Goal: Use online tool/utility: Utilize a website feature to perform a specific function

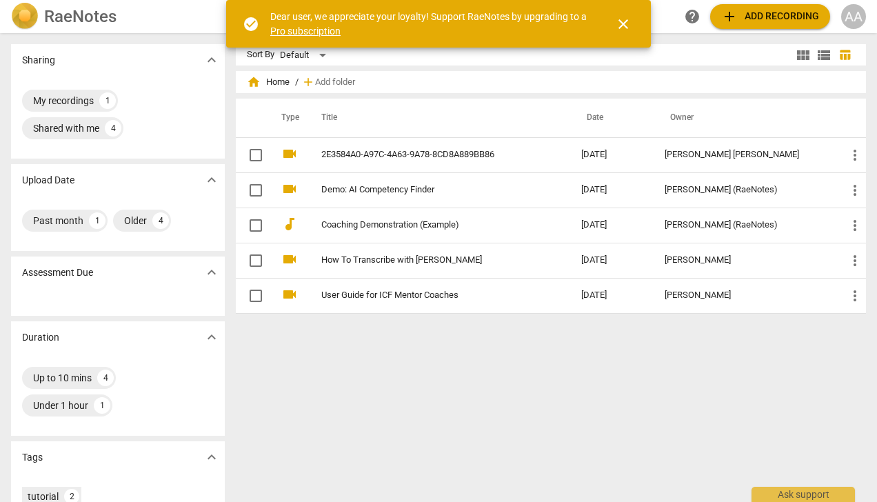
click at [623, 27] on span "close" at bounding box center [623, 24] width 17 height 17
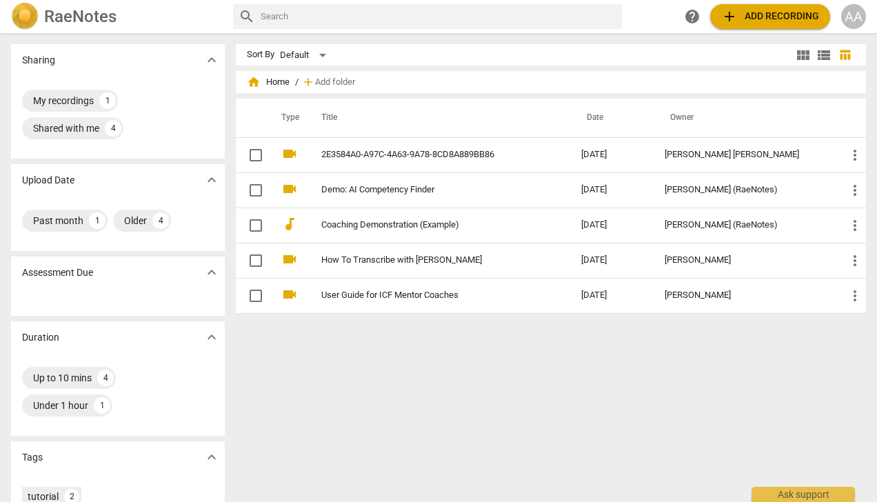
click at [469, 157] on link "2E3584A0-A97C-4A63-9A78-8CD8A889BB86" at bounding box center [426, 155] width 210 height 10
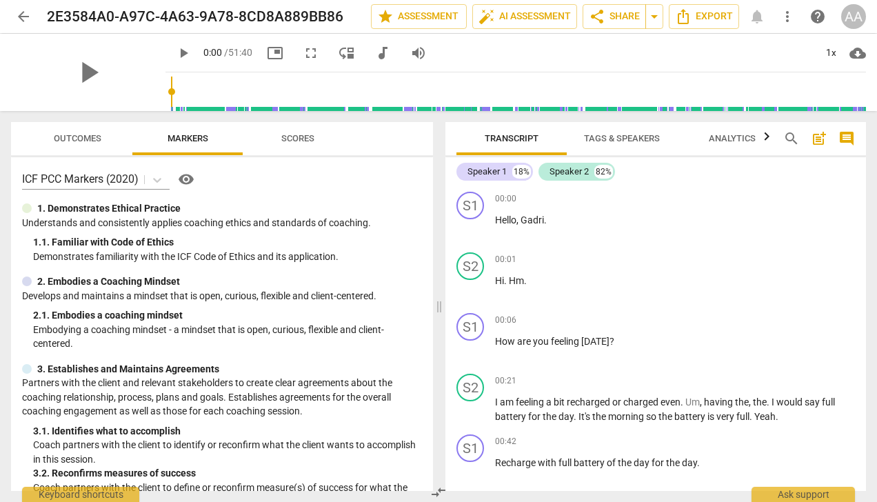
click at [175, 50] on span "play_arrow" at bounding box center [183, 53] width 17 height 17
click at [175, 50] on span "pause" at bounding box center [183, 53] width 17 height 17
click at [537, 217] on span "Gadri" at bounding box center [532, 219] width 23 height 11
click at [472, 286] on span "pause" at bounding box center [471, 289] width 17 height 17
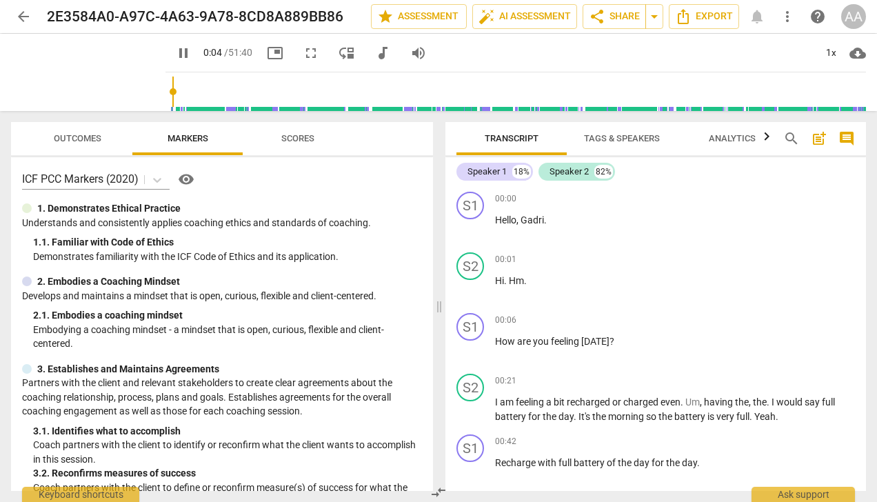
type input "5"
drag, startPoint x: 532, startPoint y: 215, endPoint x: 582, endPoint y: 197, distance: 53.0
click at [582, 197] on span "keyboard_arrow_down" at bounding box center [590, 202] width 17 height 17
click at [578, 201] on icon "button" at bounding box center [577, 202] width 14 height 17
click at [532, 214] on span "Gadri" at bounding box center [532, 219] width 23 height 11
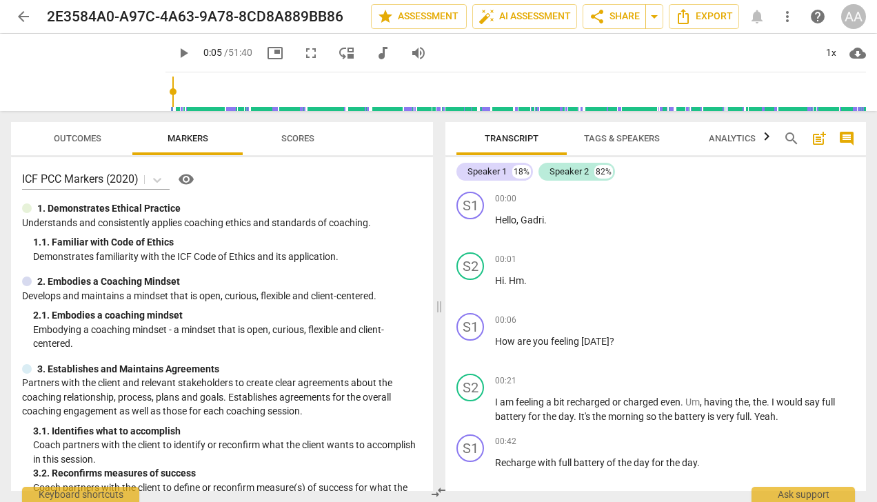
click at [543, 221] on span "Gadri" at bounding box center [532, 219] width 23 height 11
click at [505, 279] on span "." at bounding box center [506, 280] width 5 height 11
click at [474, 287] on span "play_arrow" at bounding box center [471, 289] width 17 height 17
click at [523, 279] on span "Hm" at bounding box center [516, 280] width 15 height 11
type input "5"
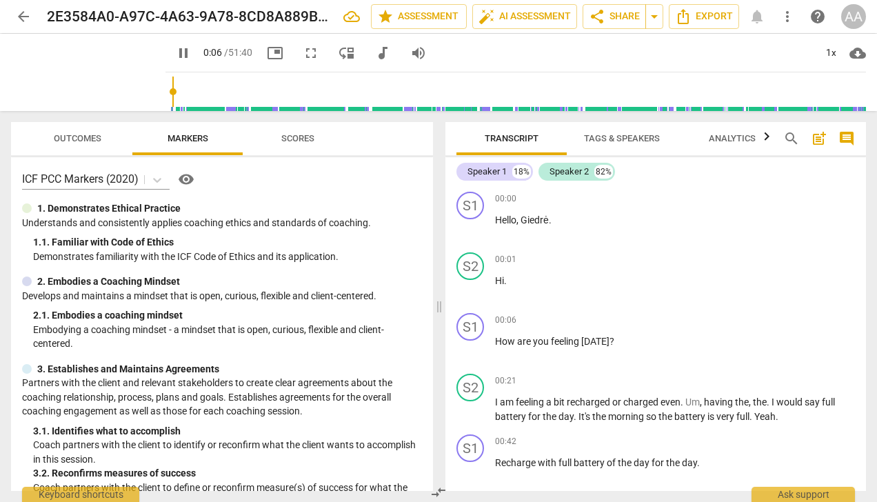
click at [470, 288] on span "pause" at bounding box center [471, 289] width 17 height 17
click at [467, 282] on span "play_arrow" at bounding box center [471, 289] width 17 height 17
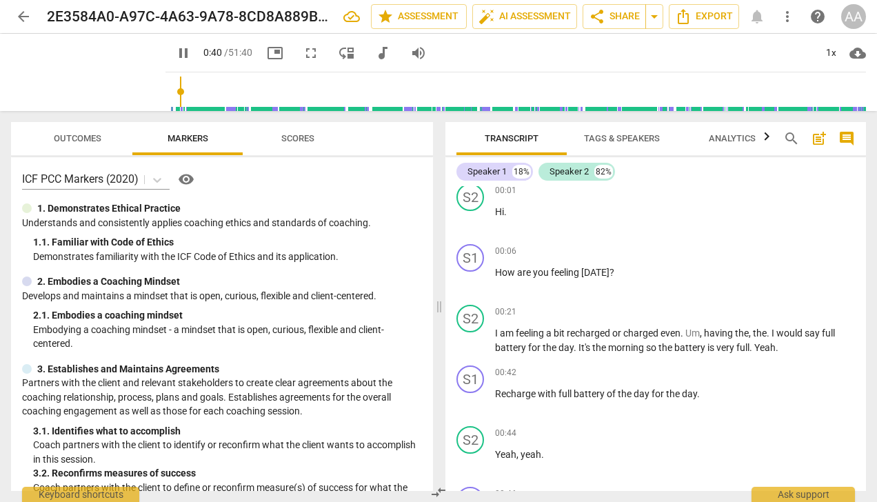
scroll to position [138, 0]
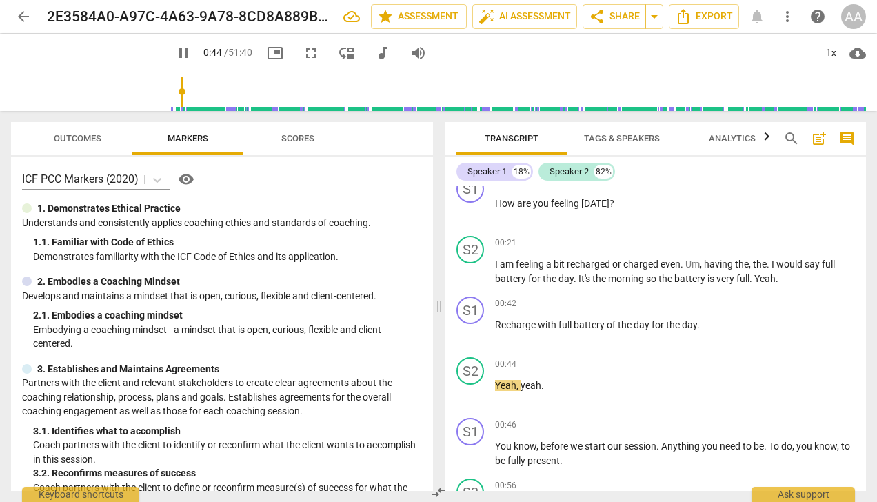
click at [470, 331] on span "pause" at bounding box center [471, 333] width 17 height 17
click at [470, 331] on span "play_arrow" at bounding box center [471, 333] width 17 height 17
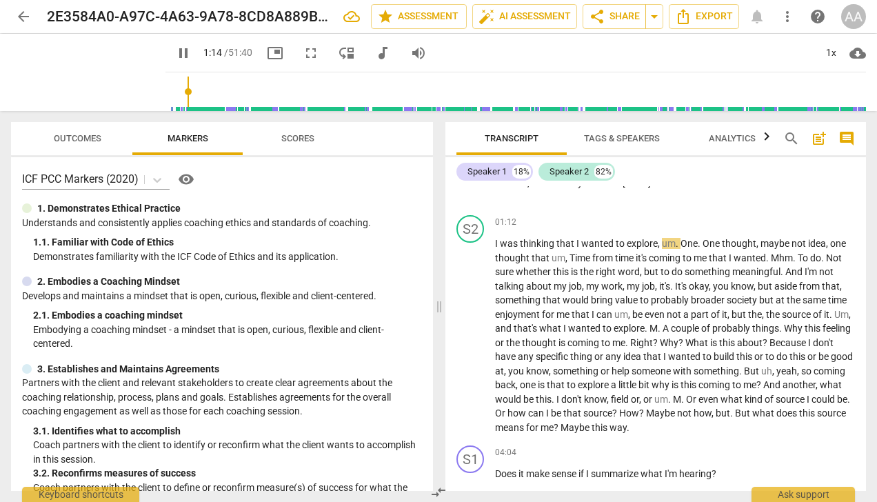
scroll to position [552, 0]
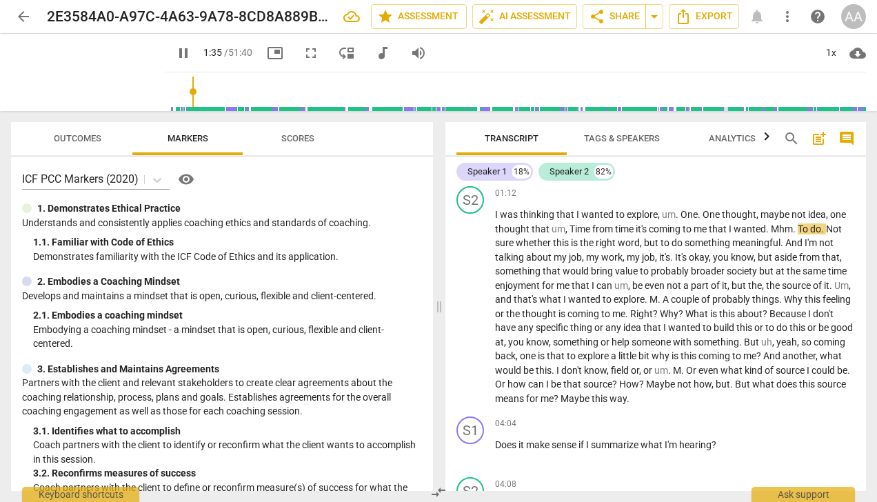
click at [472, 308] on span "pause" at bounding box center [471, 307] width 17 height 17
type input "96"
click at [766, 228] on span "wanted" at bounding box center [750, 228] width 32 height 11
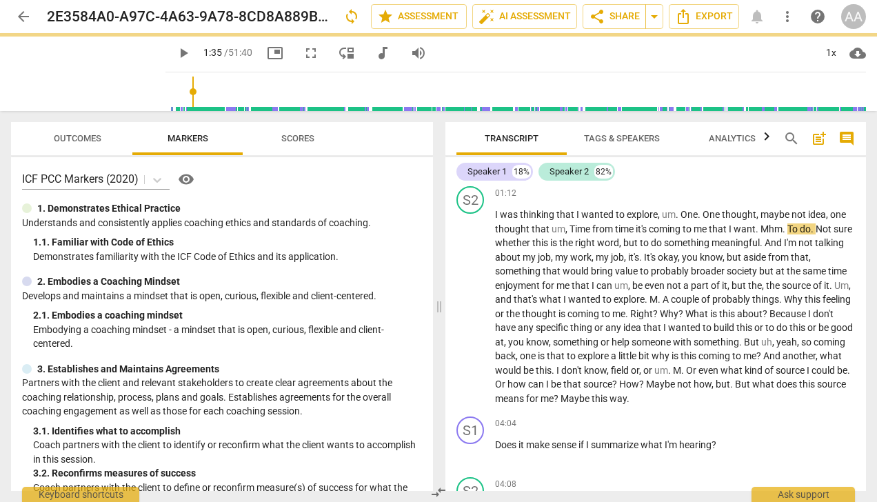
click at [470, 312] on span "play_arrow" at bounding box center [471, 307] width 17 height 17
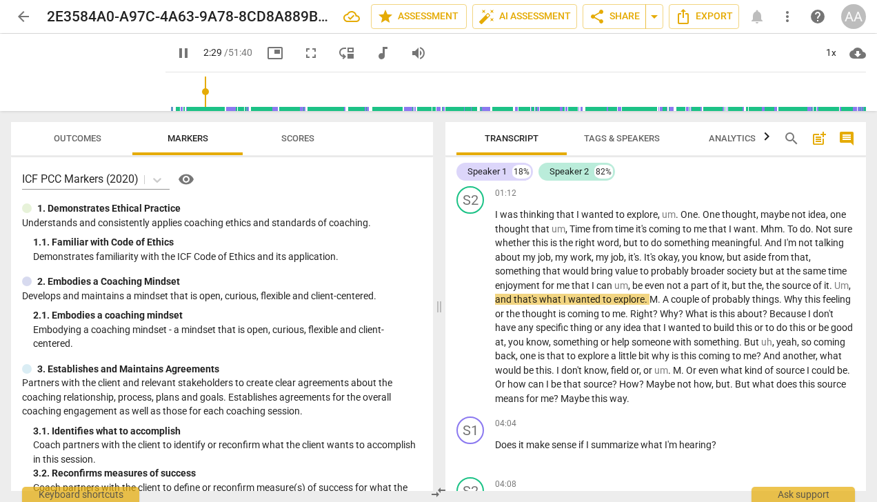
click at [467, 311] on span "pause" at bounding box center [471, 307] width 17 height 17
type input "150"
click at [849, 291] on span "," at bounding box center [850, 285] width 2 height 11
click at [561, 170] on div "Speaker 2" at bounding box center [569, 172] width 39 height 14
click at [561, 169] on div "Speaker 2" at bounding box center [569, 172] width 39 height 14
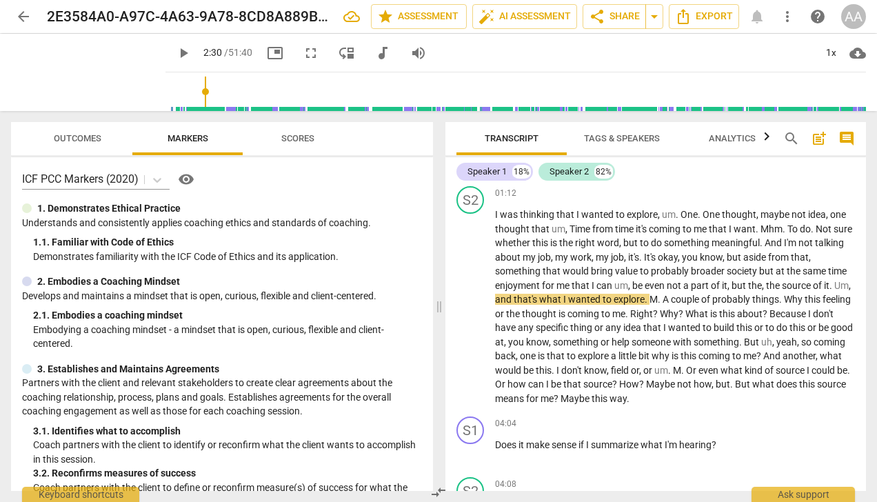
click at [561, 169] on div "Speaker 2" at bounding box center [569, 172] width 39 height 14
click at [555, 171] on div "Speaker 2" at bounding box center [569, 172] width 39 height 14
click at [576, 174] on div "Speaker 2" at bounding box center [569, 172] width 39 height 14
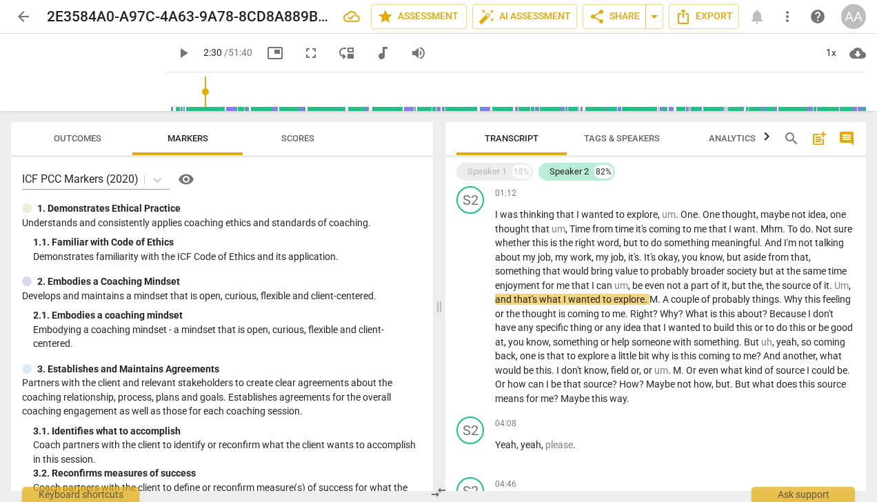
click at [576, 174] on div "Speaker 2" at bounding box center [569, 172] width 39 height 14
drag, startPoint x: 601, startPoint y: 171, endPoint x: 576, endPoint y: 168, distance: 24.3
click at [576, 168] on div "Speaker 2" at bounding box center [569, 172] width 39 height 14
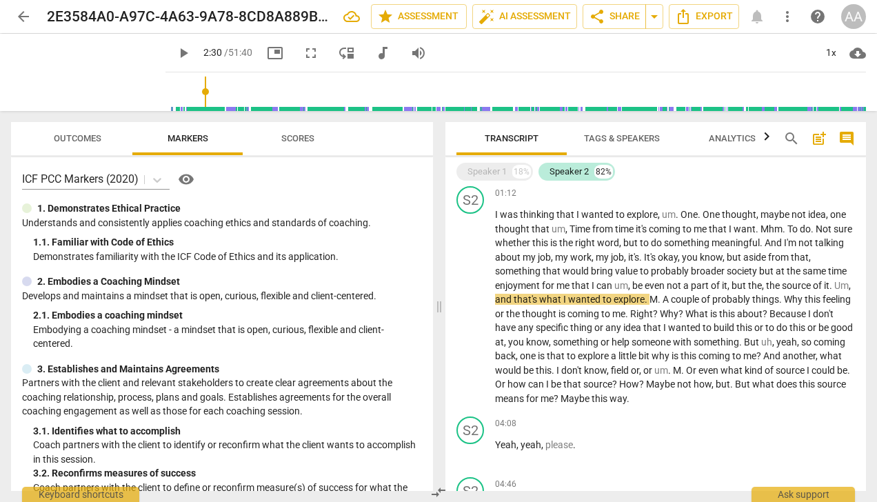
scroll to position [552, 0]
click at [626, 138] on span "Tags & Speakers" at bounding box center [622, 138] width 76 height 10
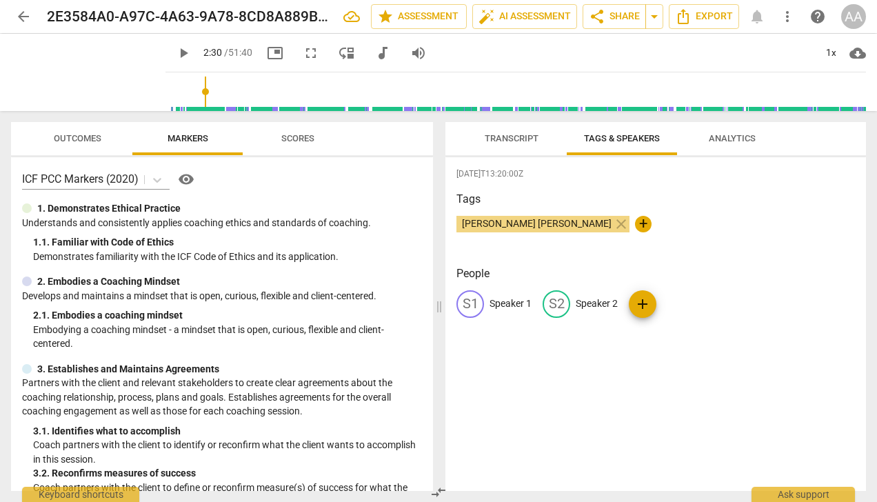
click at [521, 137] on span "Transcript" at bounding box center [512, 138] width 54 height 10
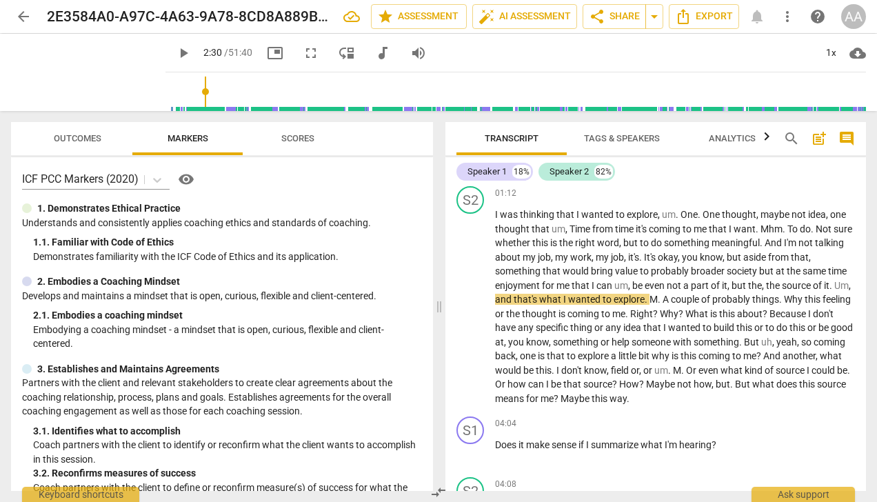
click at [618, 145] on span "Tags & Speakers" at bounding box center [621, 139] width 109 height 19
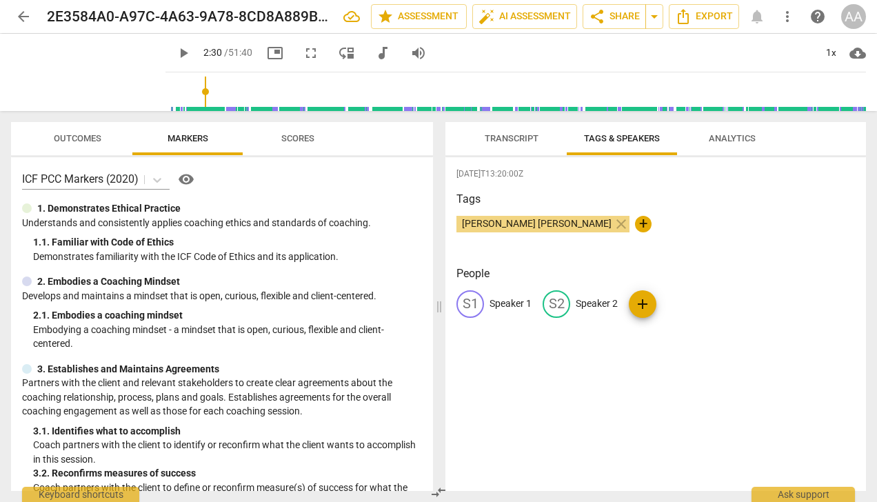
click at [596, 301] on p "Speaker 2" at bounding box center [597, 303] width 42 height 14
type input "Client"
click at [503, 296] on div "edit Speaker 1" at bounding box center [493, 304] width 75 height 28
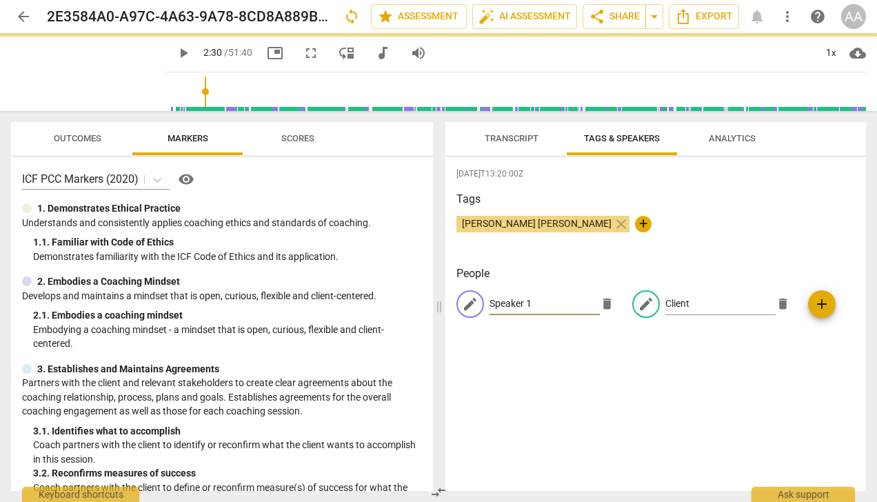
click at [503, 296] on input "Speaker 1" at bounding box center [545, 304] width 110 height 22
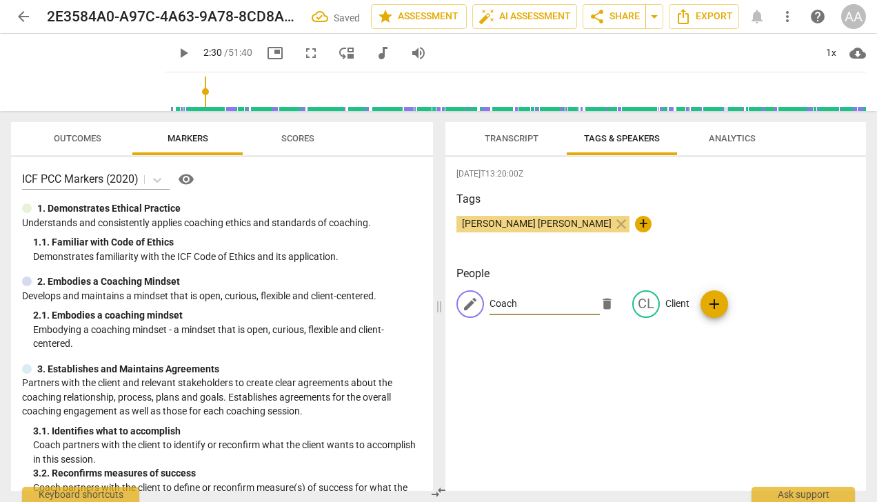
type input "Coach"
click at [514, 141] on span "Transcript" at bounding box center [512, 138] width 54 height 10
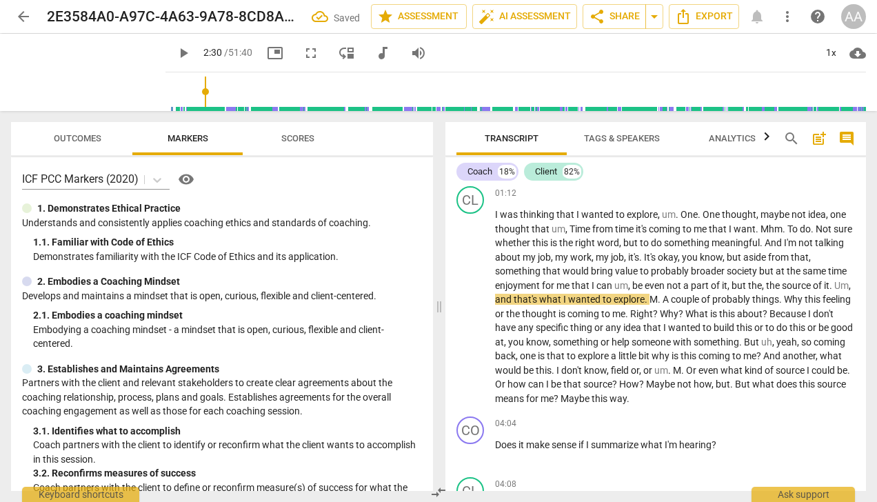
click at [834, 291] on span "Um" at bounding box center [841, 285] width 14 height 11
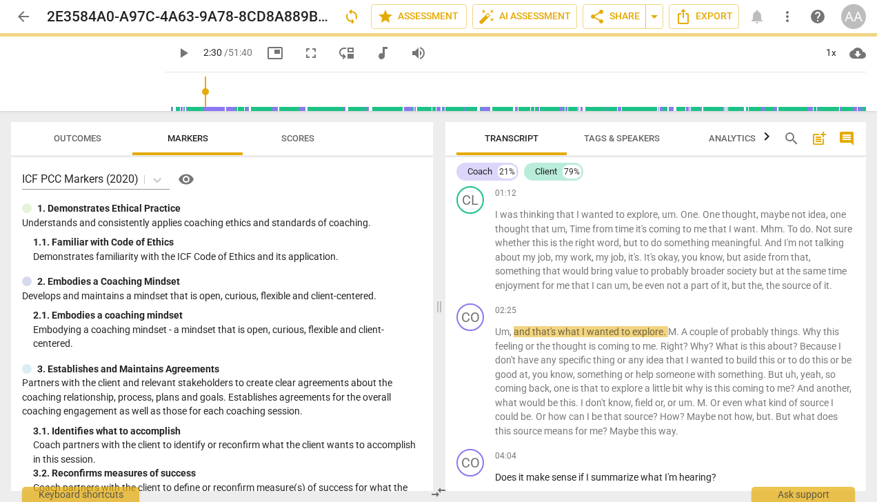
scroll to position [584, 0]
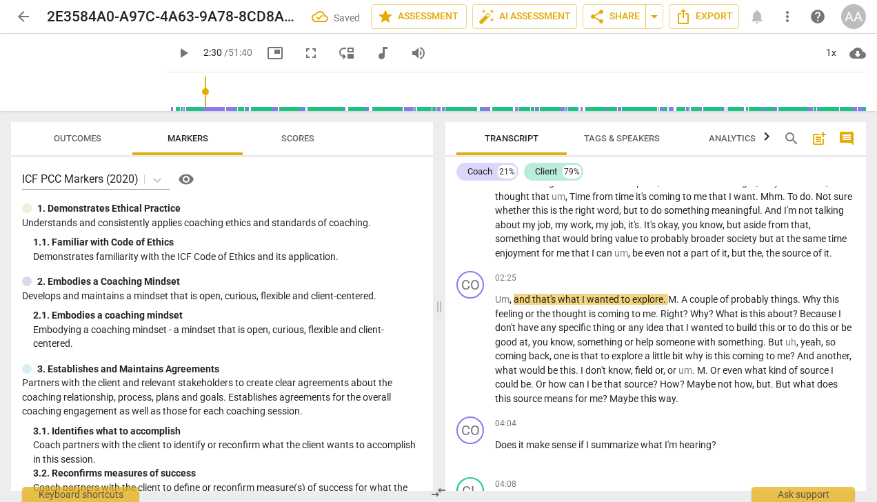
click at [515, 299] on span "and" at bounding box center [523, 299] width 19 height 11
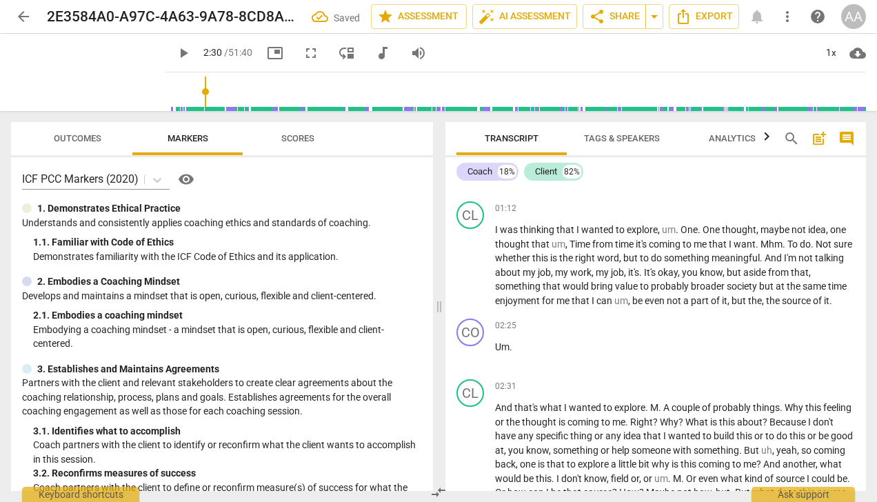
scroll to position [515, 0]
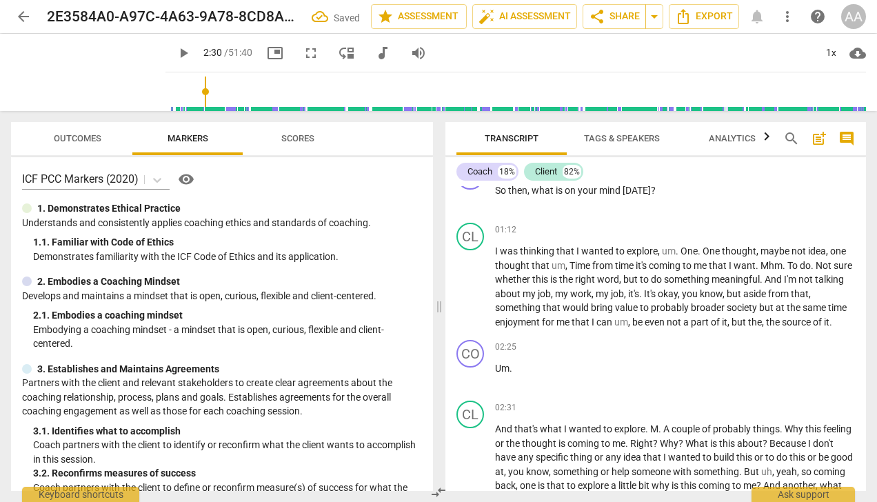
click at [778, 321] on span "the" at bounding box center [774, 321] width 16 height 11
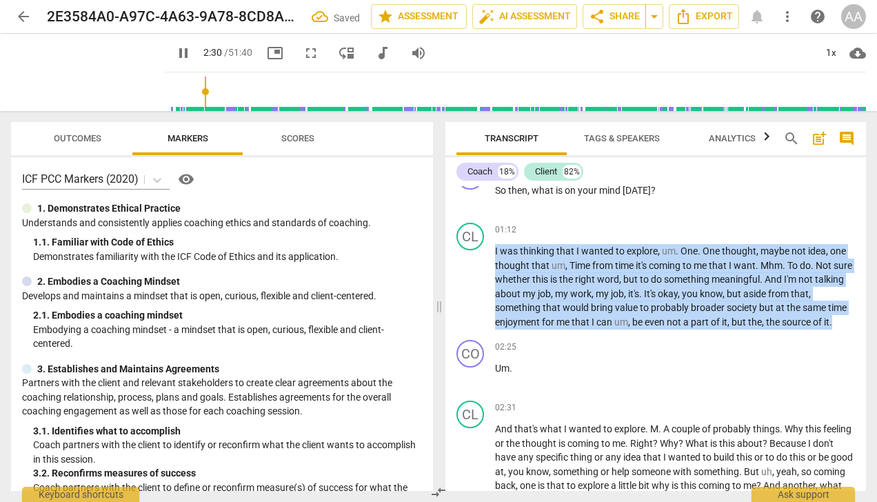
click at [778, 321] on span "the" at bounding box center [774, 321] width 16 height 11
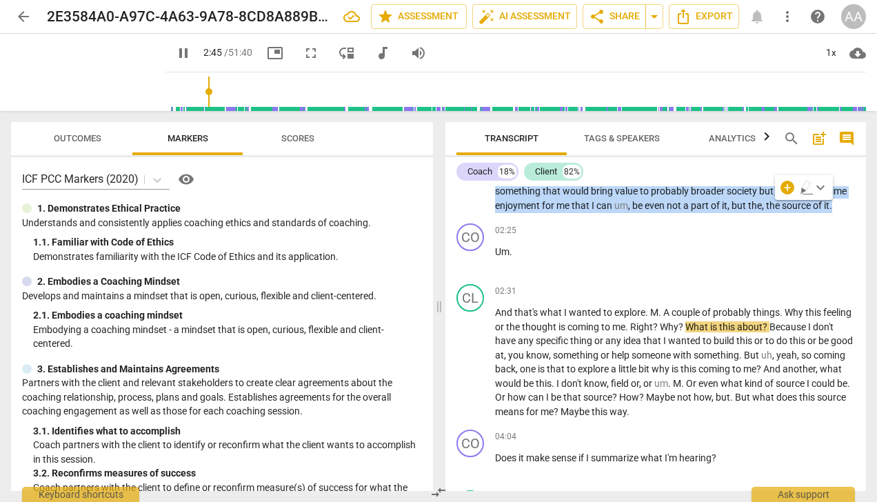
scroll to position [653, 0]
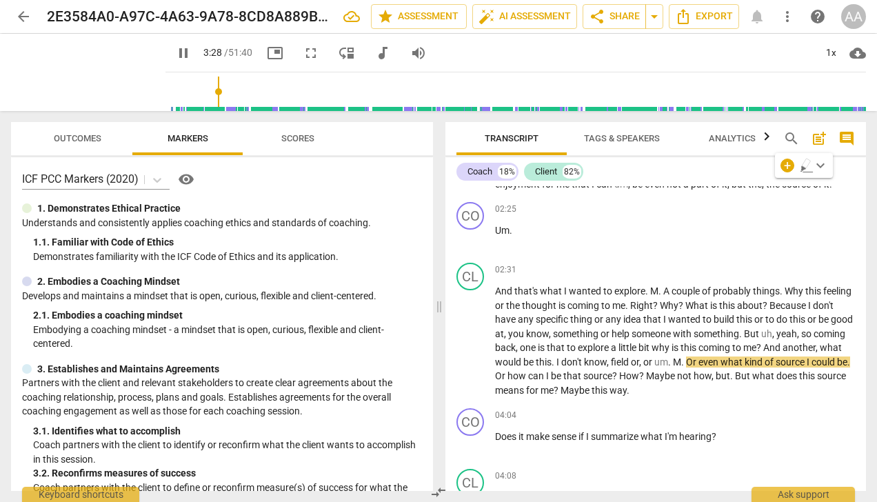
click at [721, 363] on span "even" at bounding box center [709, 361] width 22 height 11
click at [721, 365] on span "even" at bounding box center [709, 361] width 22 height 11
click at [721, 360] on span "even" at bounding box center [709, 361] width 22 height 11
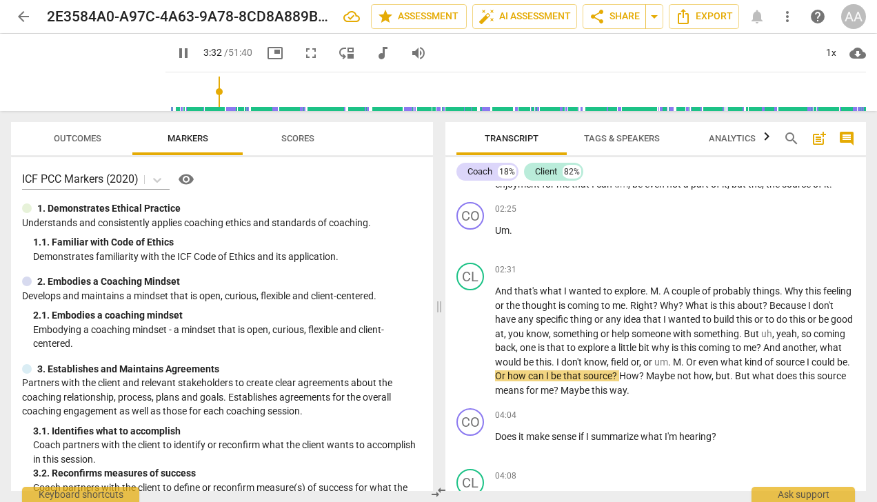
type input "213"
click at [476, 343] on span "pause" at bounding box center [471, 342] width 17 height 17
click at [817, 381] on span "does" at bounding box center [827, 375] width 21 height 11
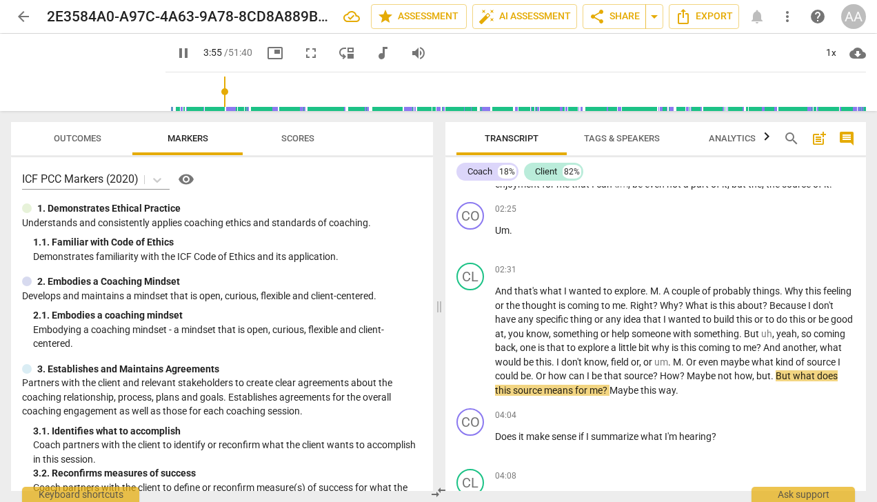
click at [817, 381] on span "does" at bounding box center [827, 375] width 21 height 11
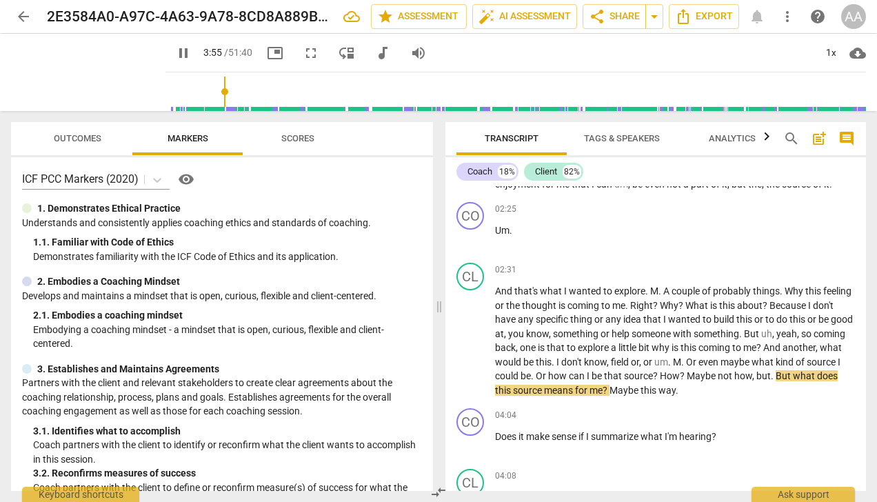
click at [817, 381] on span "does" at bounding box center [827, 375] width 21 height 11
type input "239"
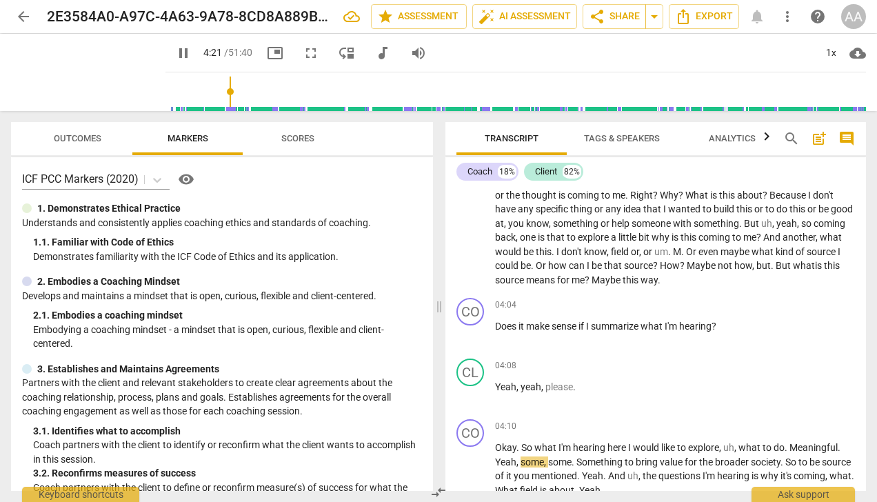
scroll to position [791, 0]
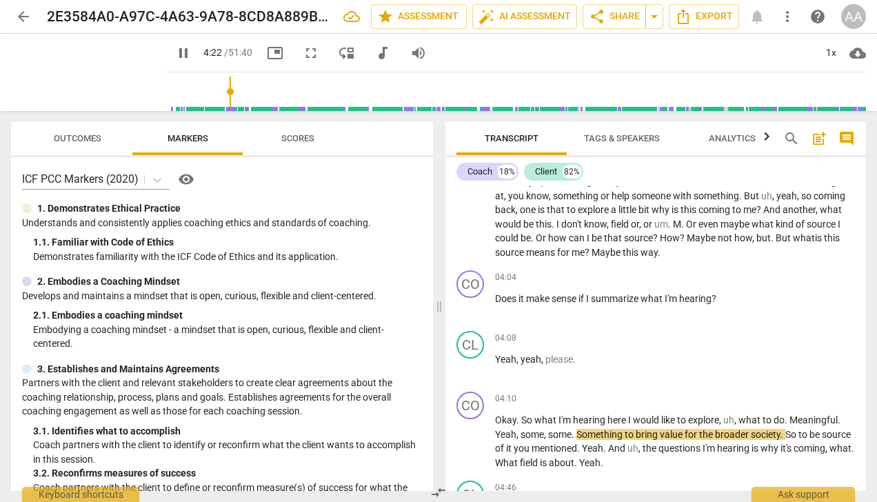
click at [470, 441] on span "pause" at bounding box center [471, 442] width 17 height 17
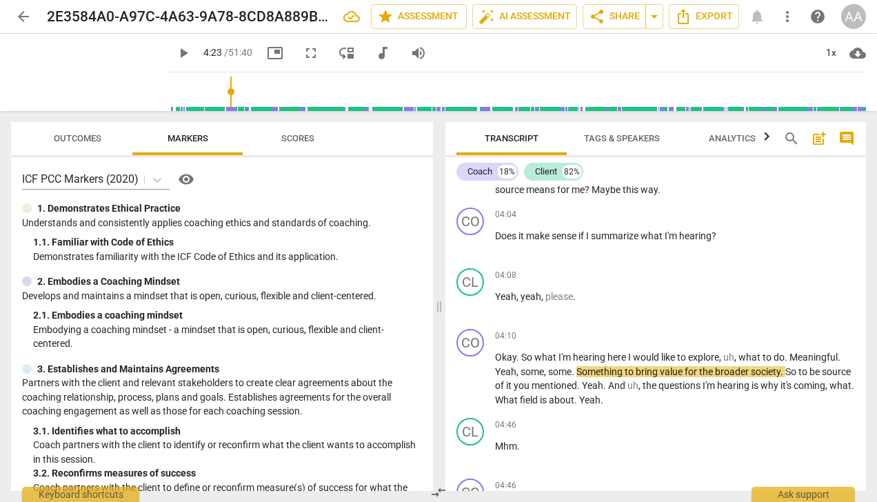
scroll to position [860, 0]
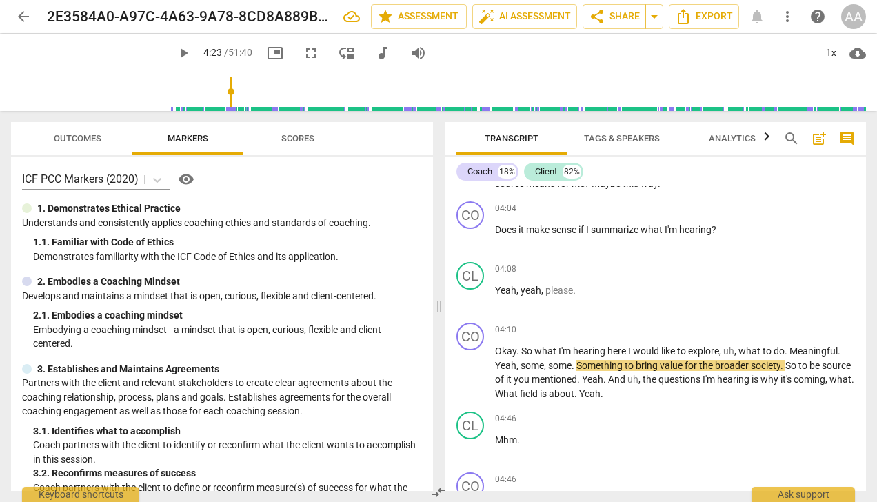
click at [473, 368] on span "play_arrow" at bounding box center [471, 373] width 17 height 17
click at [473, 368] on span "pause" at bounding box center [471, 373] width 17 height 17
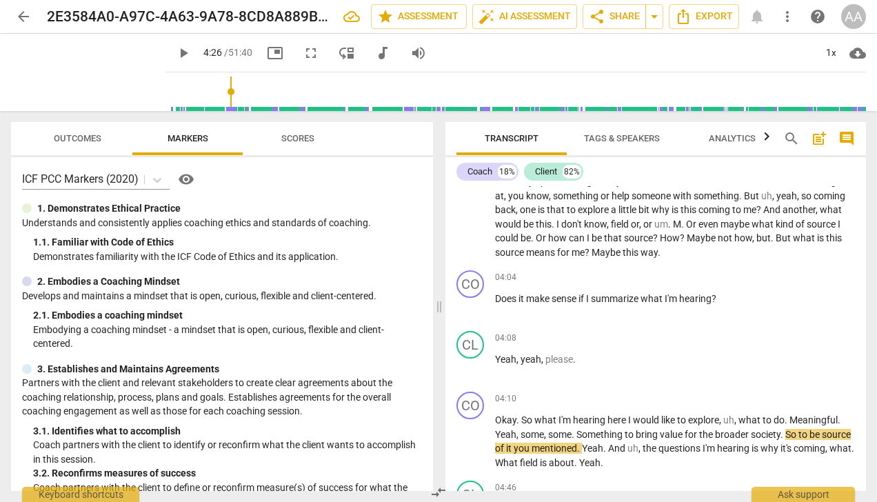
scroll to position [722, 0]
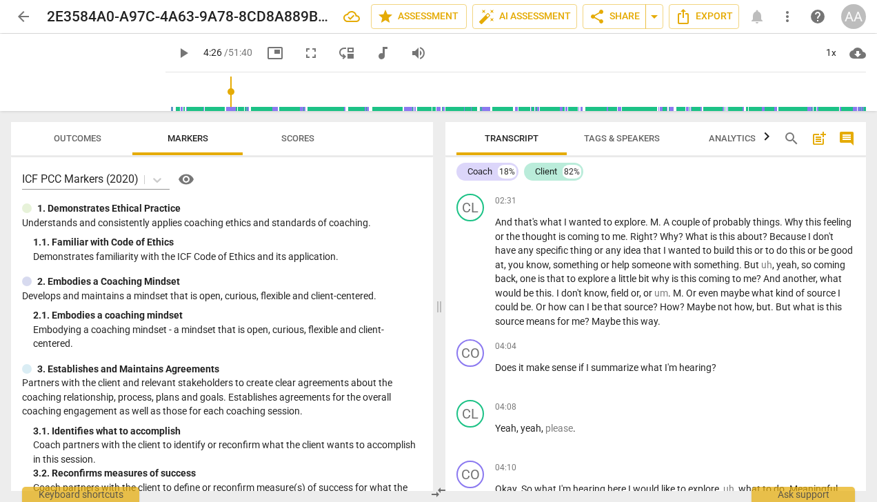
click at [476, 273] on span "play_arrow" at bounding box center [471, 273] width 17 height 17
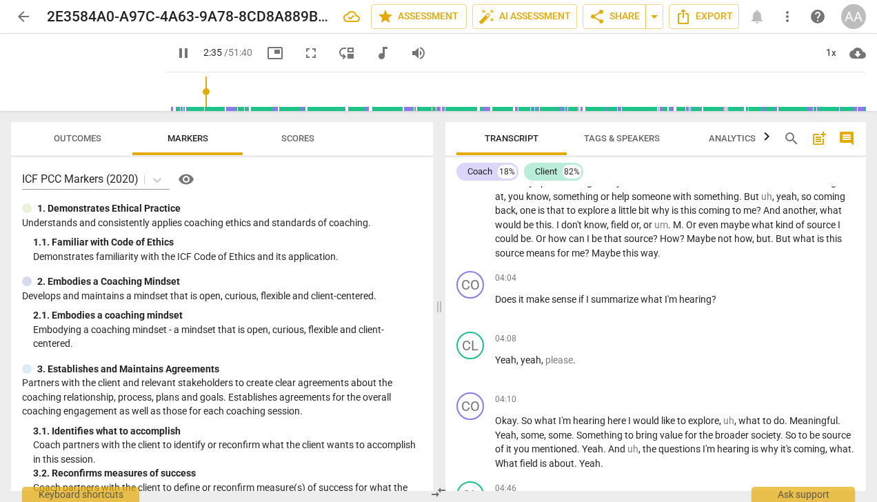
scroll to position [791, 0]
click at [537, 294] on span "make" at bounding box center [539, 298] width 26 height 11
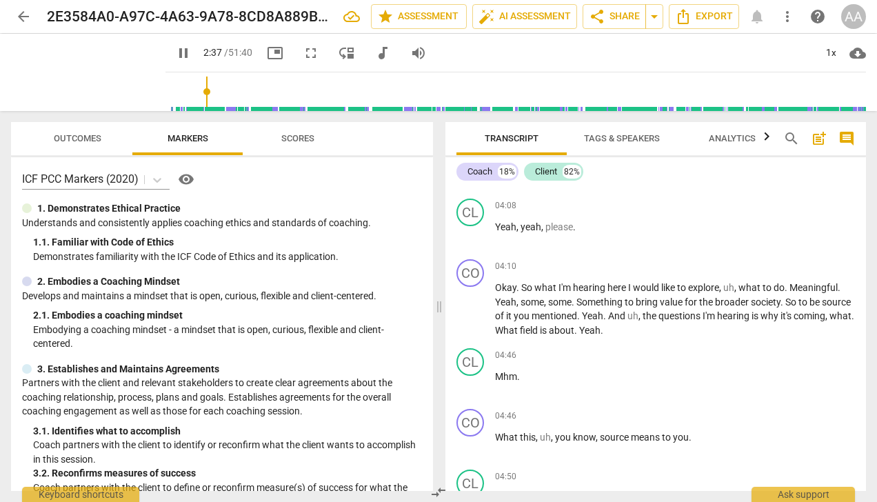
scroll to position [929, 0]
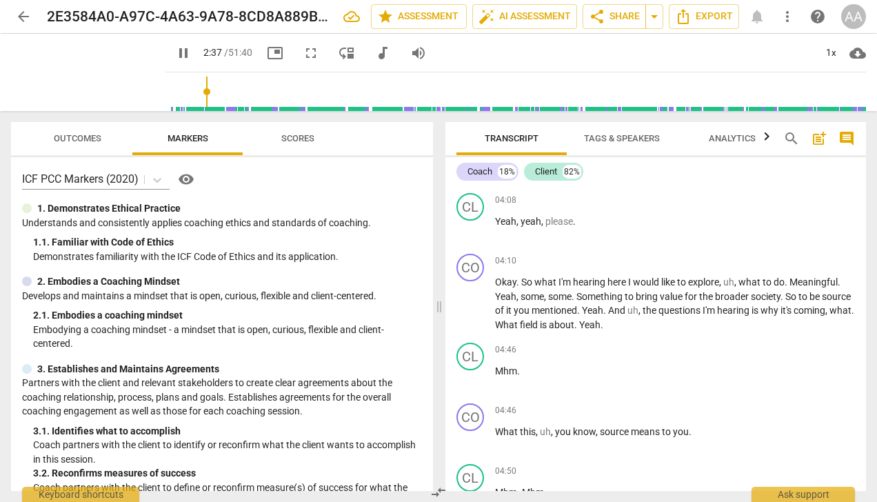
click at [546, 296] on span "," at bounding box center [546, 296] width 4 height 11
click at [473, 305] on span "pause" at bounding box center [471, 304] width 17 height 17
type input "275"
click at [790, 298] on span "So" at bounding box center [791, 296] width 13 height 11
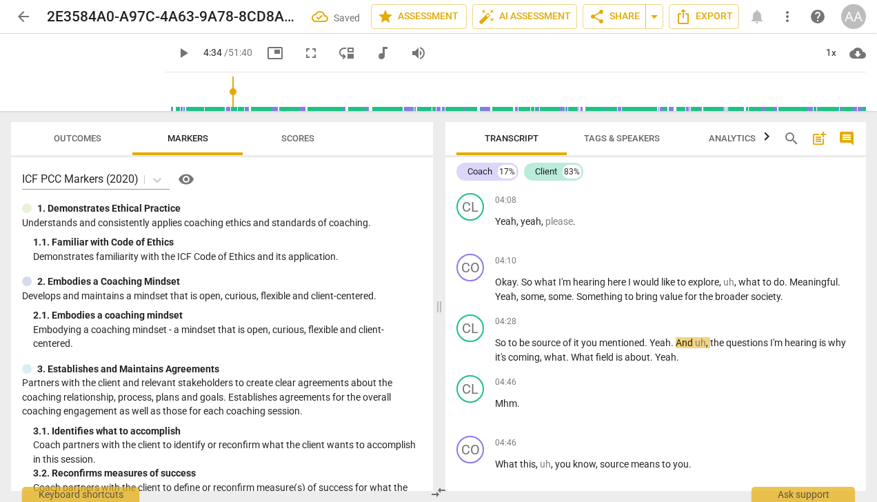
click at [497, 339] on span "So" at bounding box center [501, 342] width 13 height 11
click at [537, 322] on div "04:28 + Add competency keyboard_arrow_right" at bounding box center [675, 321] width 360 height 14
click at [797, 292] on p "Okay . So what I'm hearing here I would like to explore , uh , what to do . Mea…" at bounding box center [675, 289] width 360 height 28
drag, startPoint x: 510, startPoint y: 327, endPoint x: 494, endPoint y: 335, distance: 18.5
click at [505, 330] on div "04:28 + Add competency keyboard_arrow_right So to be source of it you mentioned…" at bounding box center [675, 339] width 360 height 50
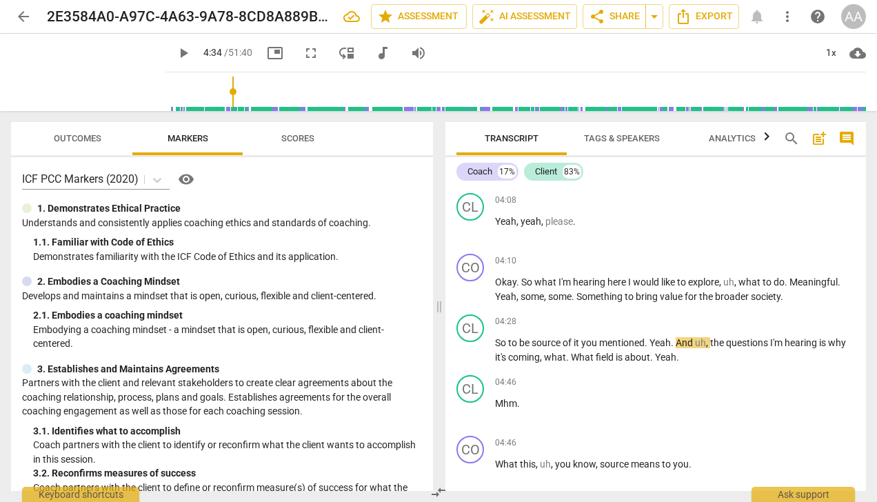
click at [497, 343] on span "So" at bounding box center [501, 342] width 13 height 11
drag, startPoint x: 524, startPoint y: 402, endPoint x: 495, endPoint y: 401, distance: 29.0
click at [495, 401] on p "Mhm ." at bounding box center [675, 403] width 360 height 14
copy p "Mhm ."
click at [495, 342] on span "So" at bounding box center [501, 342] width 13 height 11
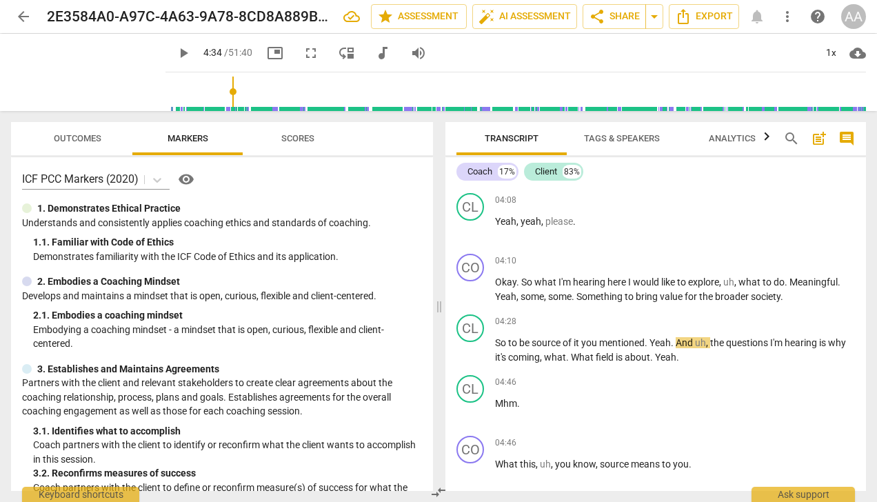
paste p
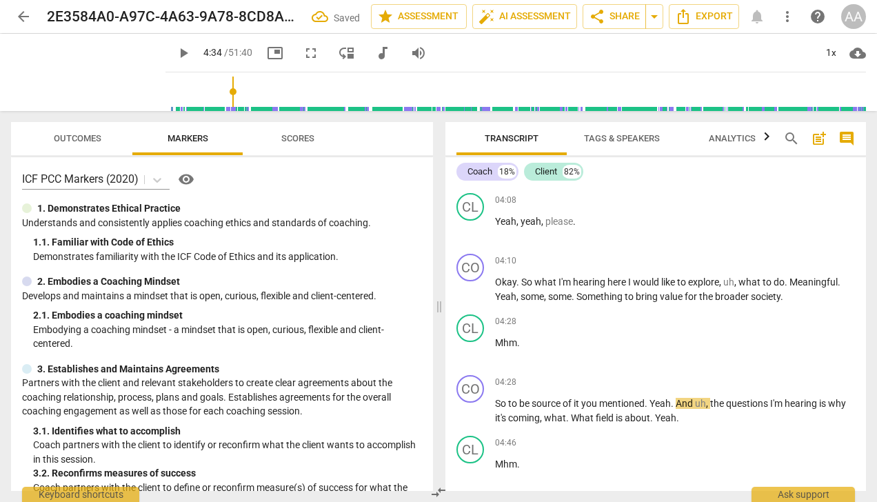
scroll to position [998, 0]
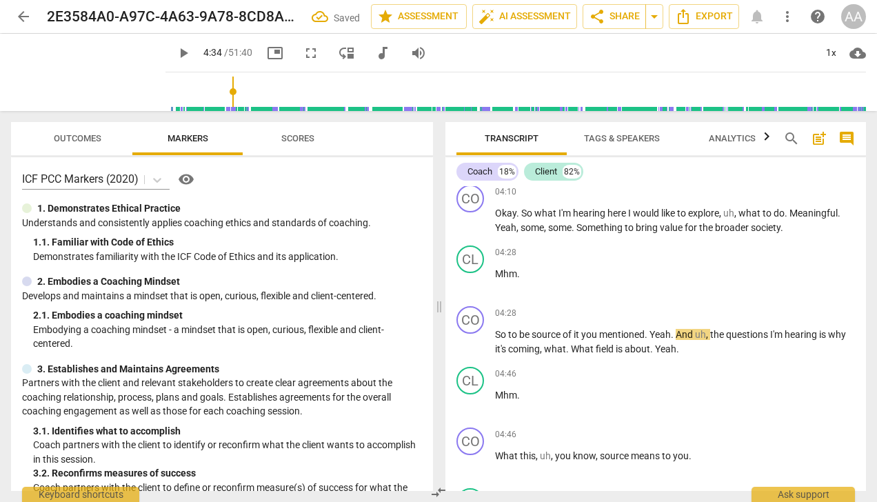
click at [507, 335] on span "So" at bounding box center [501, 334] width 13 height 11
click at [470, 342] on span "pause" at bounding box center [471, 342] width 17 height 17
click at [470, 342] on span "play_arrow" at bounding box center [471, 342] width 17 height 17
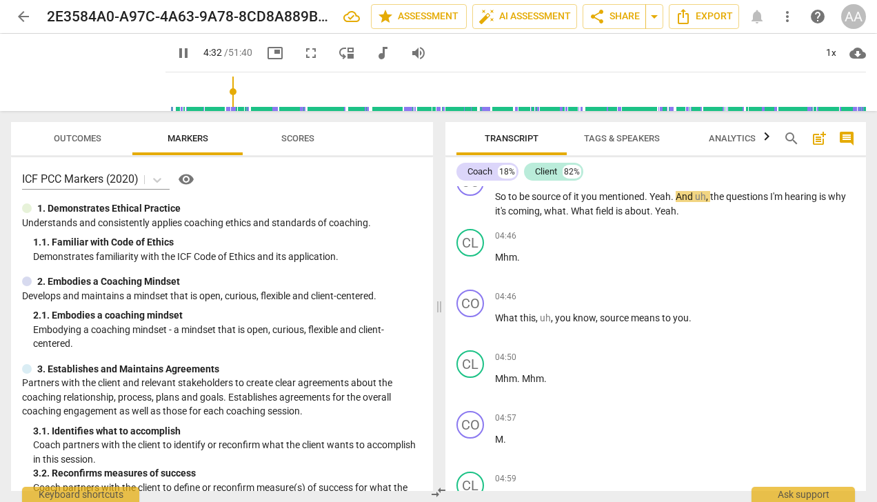
scroll to position [1067, 0]
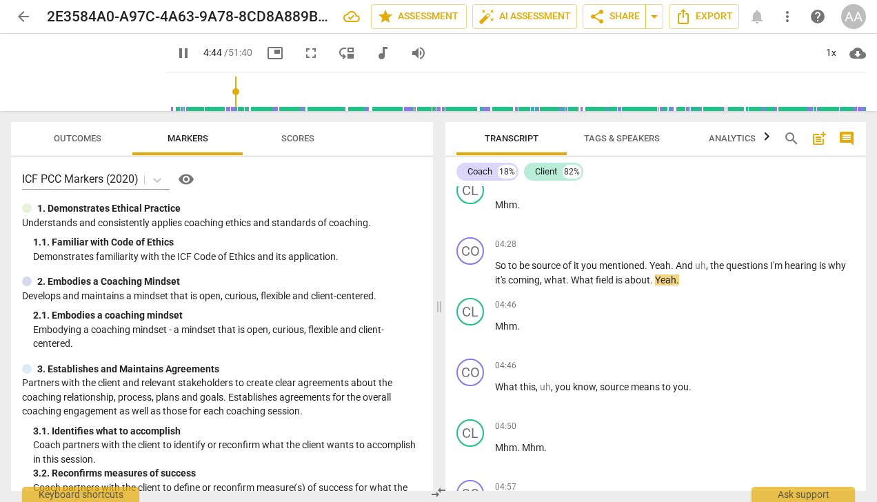
click at [470, 273] on span "pause" at bounding box center [471, 273] width 17 height 17
click at [470, 274] on span "play_arrow" at bounding box center [471, 273] width 17 height 17
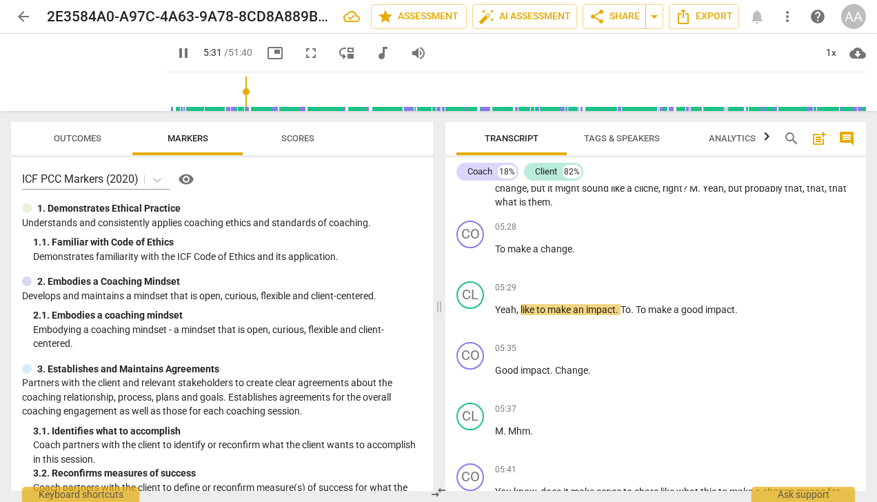
scroll to position [1441, 0]
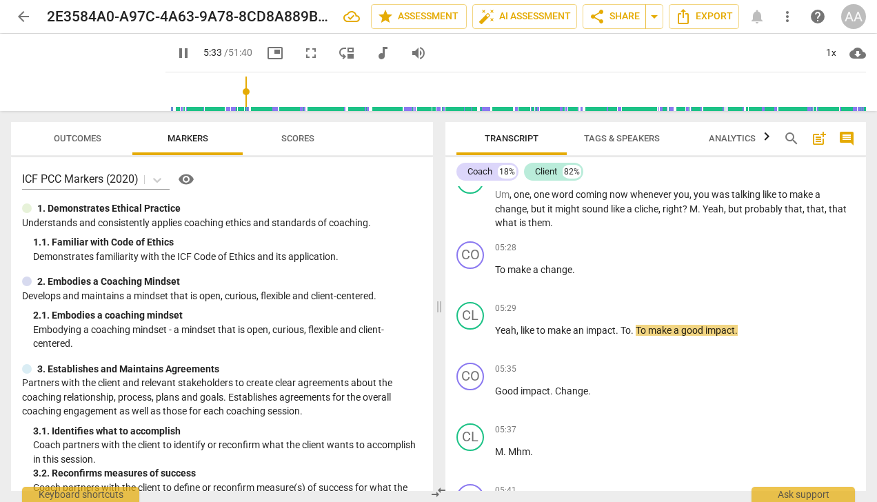
click at [507, 208] on span "change" at bounding box center [511, 208] width 32 height 11
click at [538, 219] on span "them" at bounding box center [539, 222] width 22 height 11
click at [530, 210] on span "," at bounding box center [529, 208] width 4 height 11
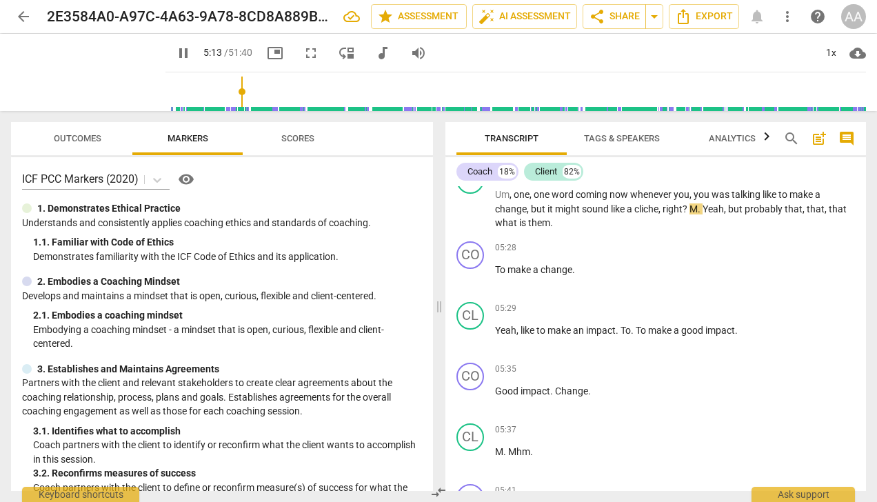
click at [550, 223] on span "them" at bounding box center [539, 222] width 22 height 11
type input "316"
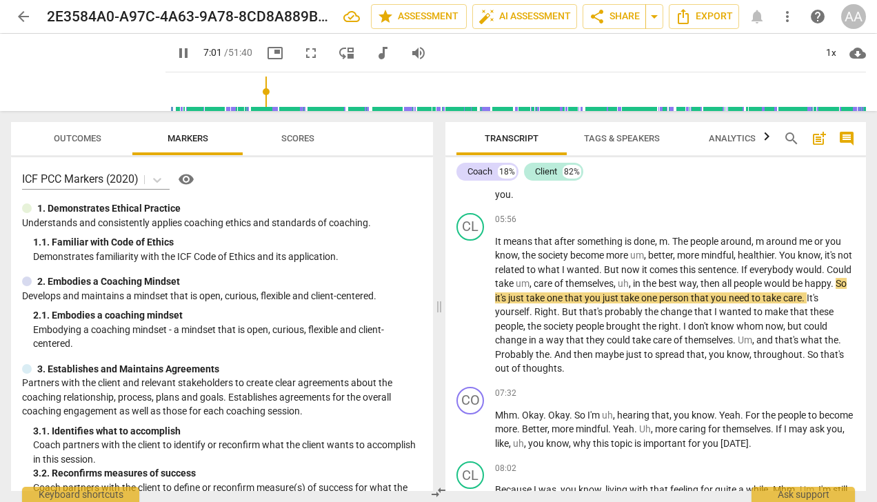
scroll to position [1786, 0]
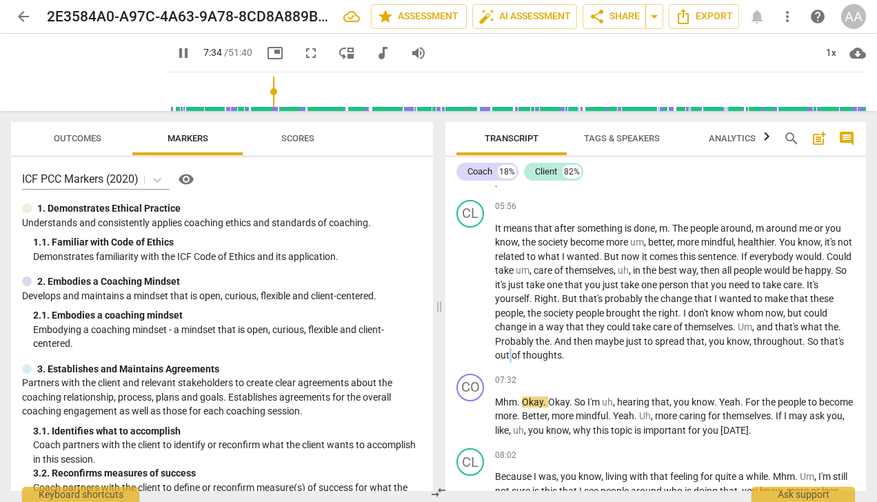
click at [511, 352] on span "out" at bounding box center [503, 355] width 17 height 11
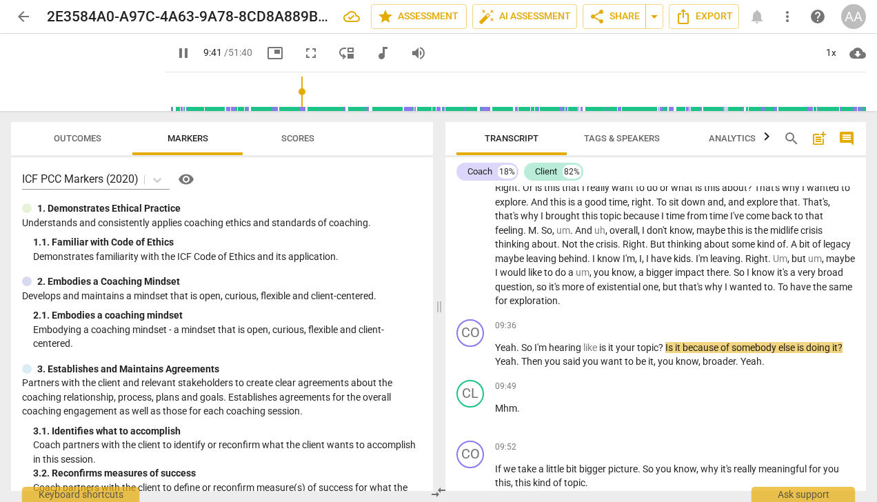
scroll to position [2062, 0]
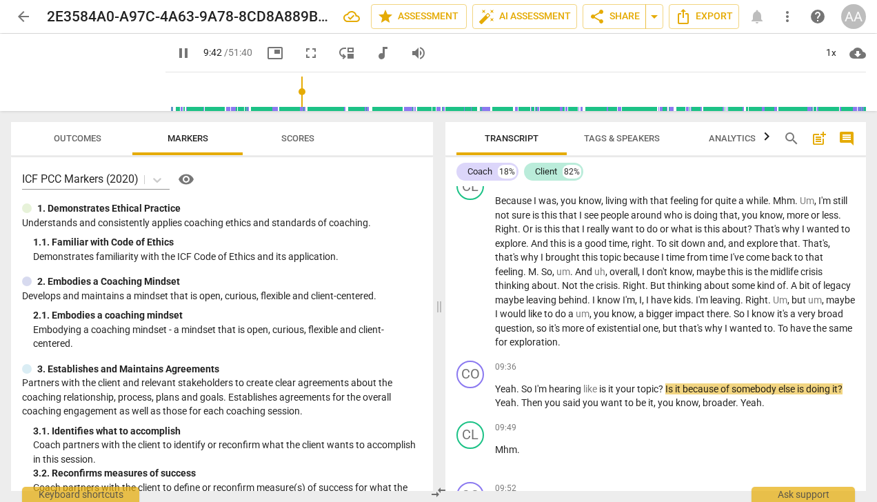
click at [467, 396] on span "pause" at bounding box center [471, 397] width 17 height 17
click at [467, 398] on span "play_arrow" at bounding box center [471, 397] width 17 height 17
click at [0, 0] on span "pause" at bounding box center [0, 0] width 0 height 0
click at [474, 396] on span "play_arrow" at bounding box center [471, 397] width 17 height 17
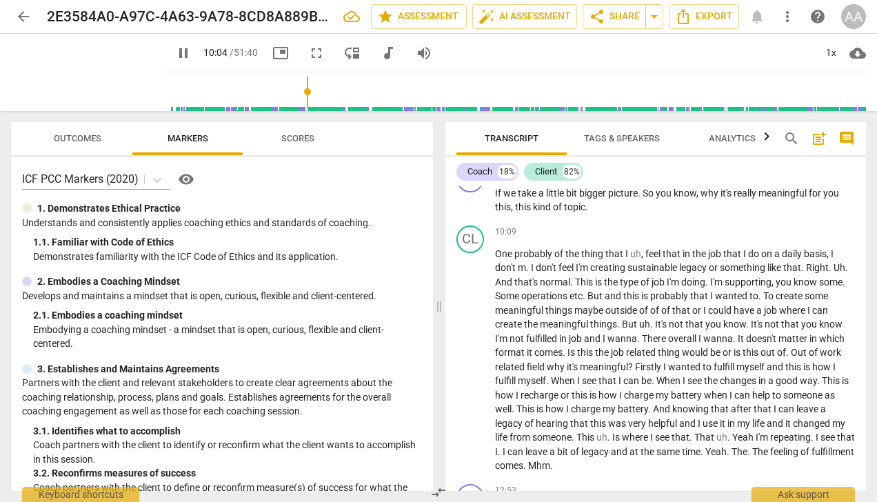
scroll to position [2406, 0]
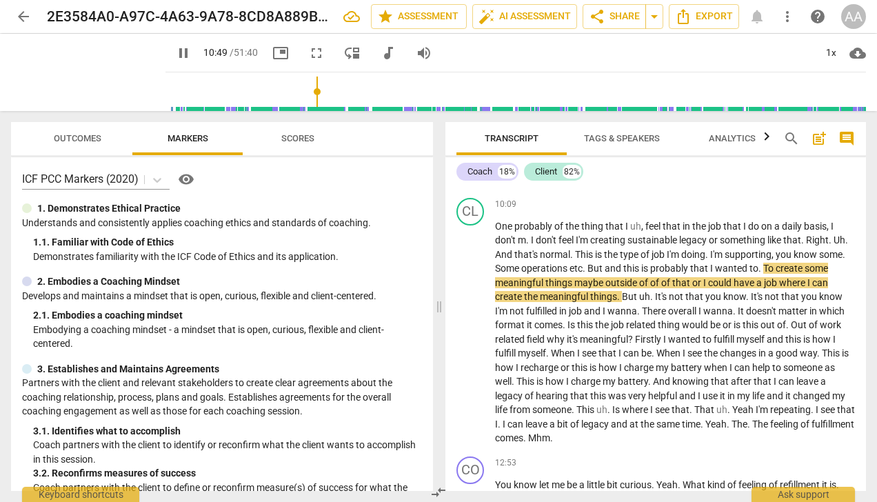
click at [457, 330] on div "CL play_arrow pause" at bounding box center [475, 322] width 39 height 248
click at [474, 331] on span "pause" at bounding box center [471, 333] width 17 height 17
type input "652"
click at [776, 270] on span "To" at bounding box center [769, 268] width 12 height 11
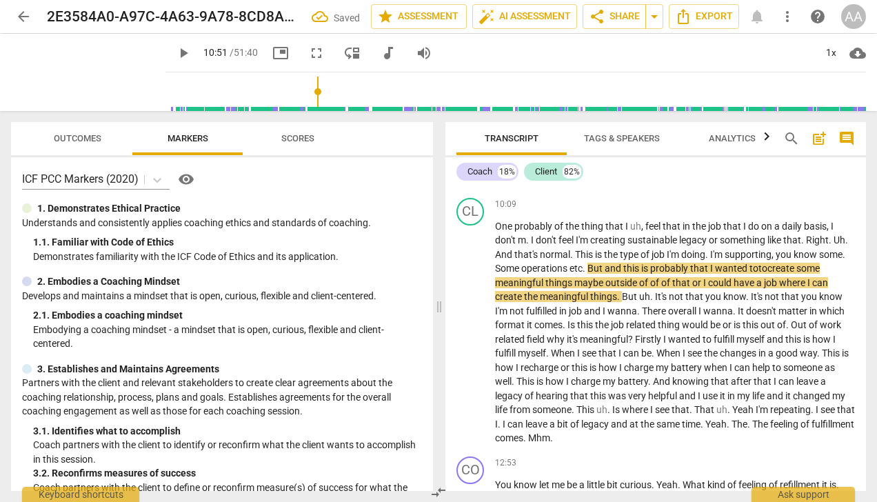
click at [474, 331] on span "play_arrow" at bounding box center [471, 333] width 17 height 17
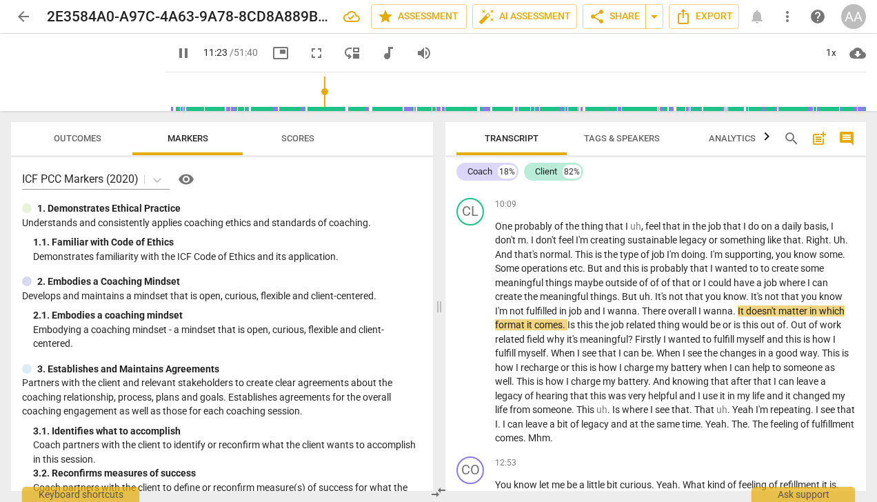
click at [668, 310] on span "There" at bounding box center [655, 310] width 26 height 11
type input "685"
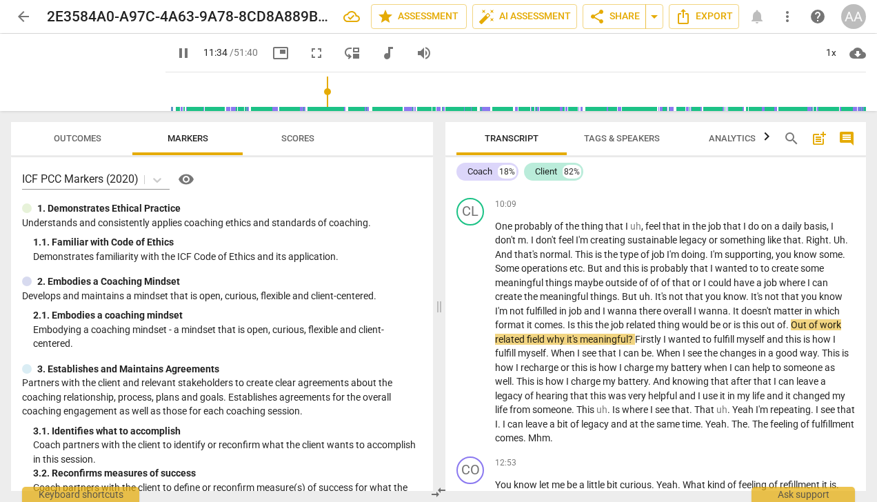
click at [463, 334] on span "pause" at bounding box center [471, 333] width 17 height 17
type input "694"
click at [809, 325] on span "Out" at bounding box center [800, 324] width 18 height 11
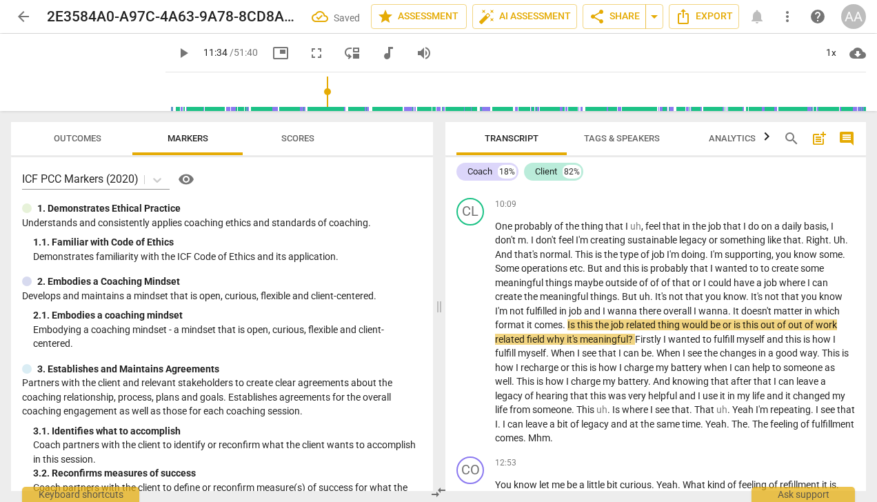
click at [476, 332] on span "play_arrow" at bounding box center [471, 333] width 17 height 17
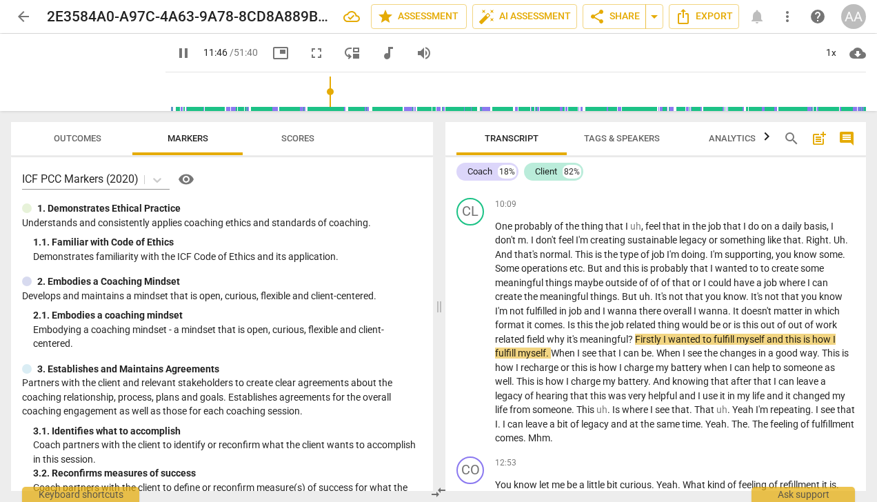
click at [703, 340] on span "wanted" at bounding box center [685, 339] width 34 height 11
click at [703, 337] on span "wanted" at bounding box center [685, 339] width 34 height 11
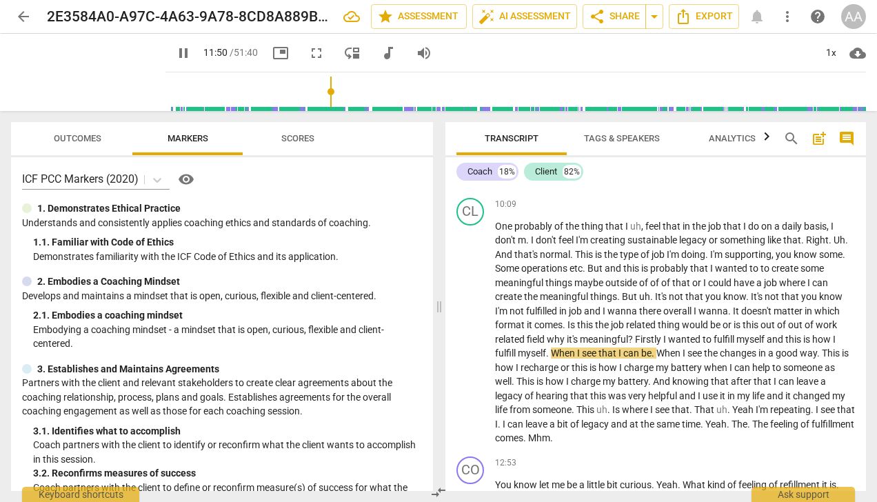
type input "711"
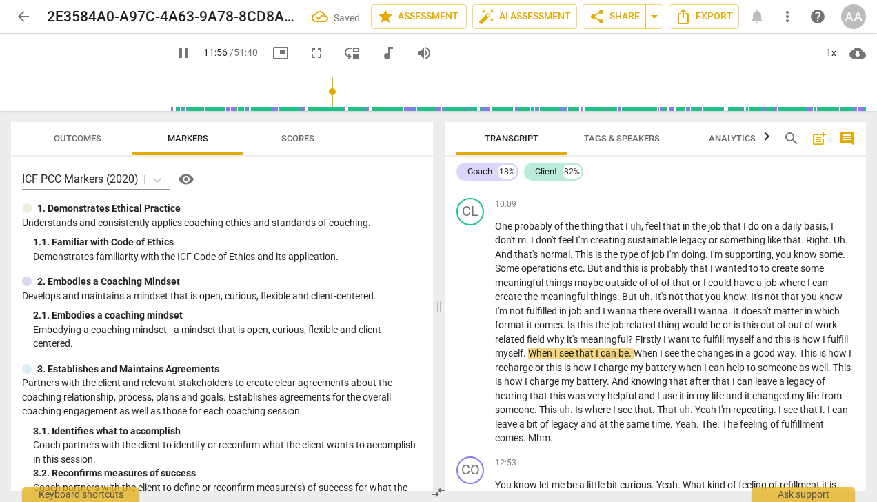
click at [660, 352] on span "When" at bounding box center [647, 353] width 26 height 11
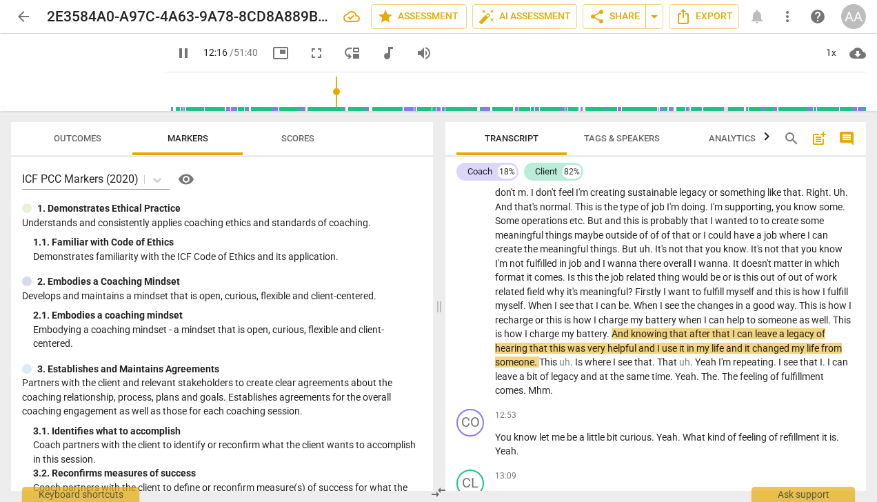
scroll to position [2544, 0]
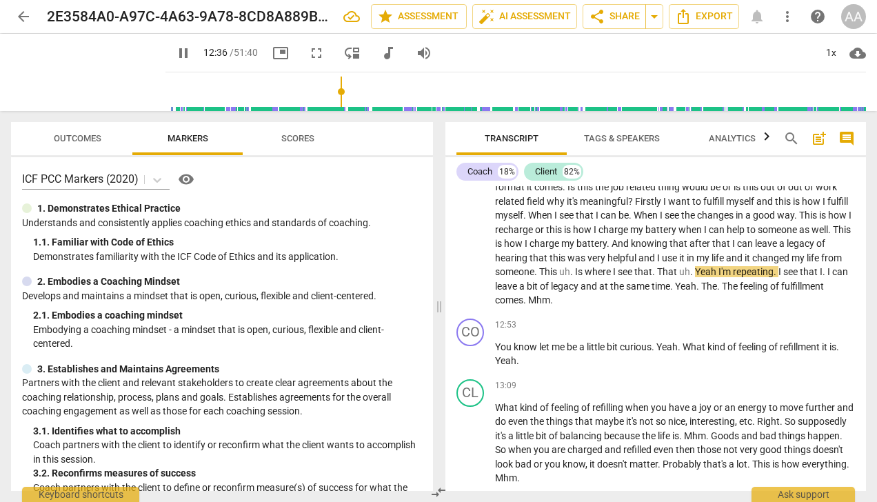
click at [585, 271] on span "Is" at bounding box center [580, 271] width 10 height 11
click at [575, 270] on span "." at bounding box center [572, 271] width 5 height 11
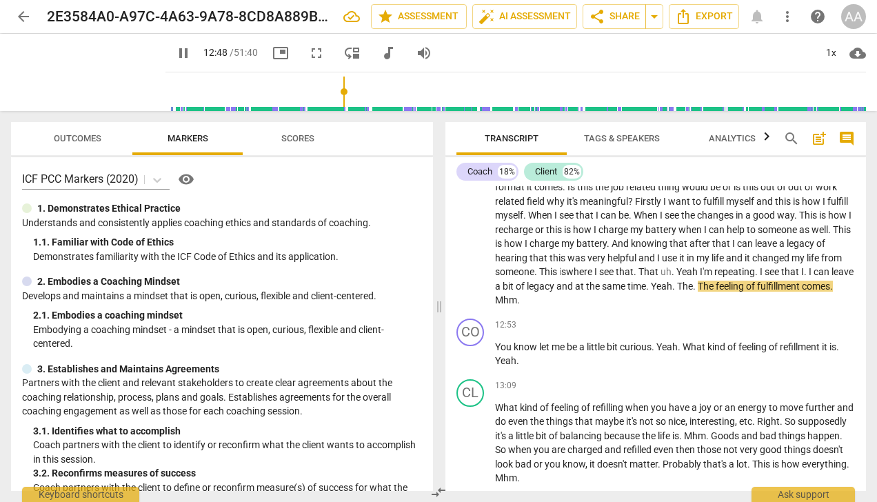
click at [667, 298] on p "One probably of the thing that I uh , feel that in the job that I do on a daily…" at bounding box center [675, 194] width 360 height 226
click at [473, 356] on span "pause" at bounding box center [471, 355] width 17 height 17
type input "779"
drag, startPoint x: 793, startPoint y: 345, endPoint x: 786, endPoint y: 346, distance: 7.0
click at [786, 346] on span "refillment" at bounding box center [801, 346] width 42 height 11
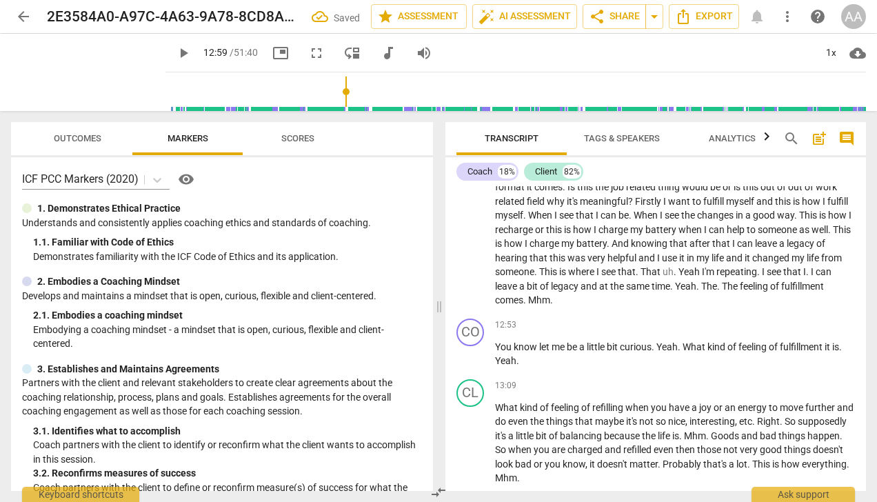
click at [472, 356] on span "play_arrow" at bounding box center [471, 355] width 17 height 17
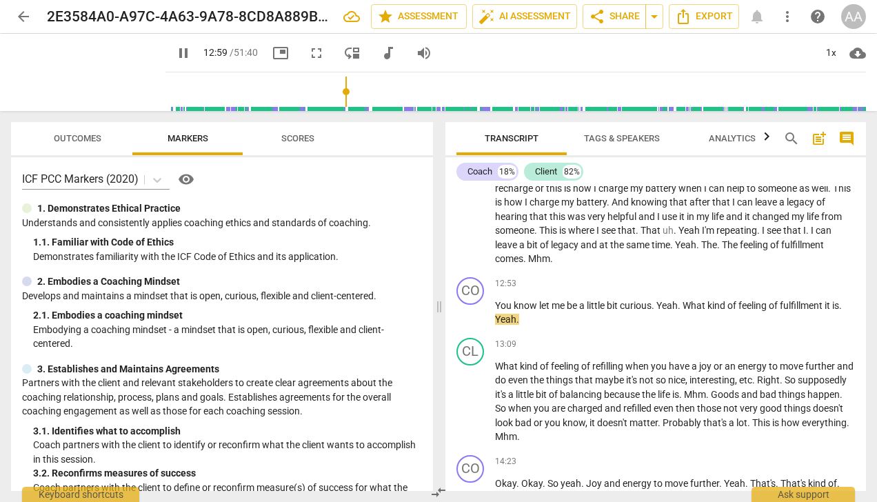
scroll to position [2613, 0]
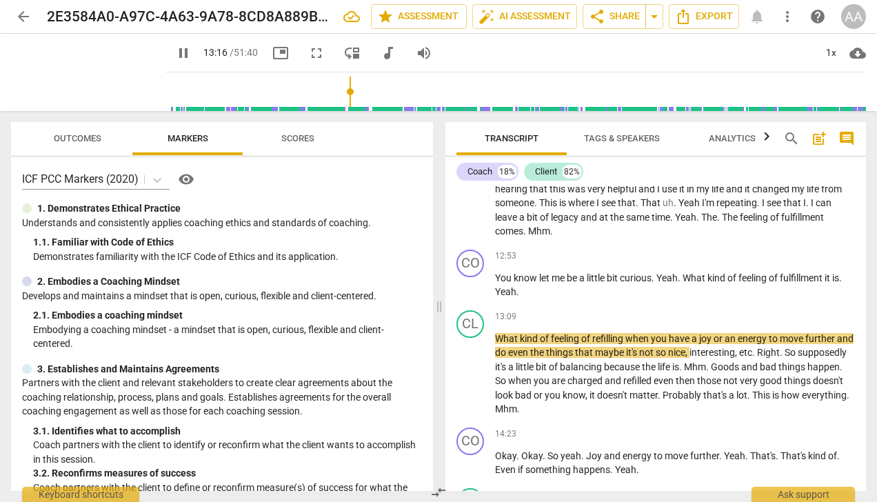
click at [470, 376] on span "pause" at bounding box center [471, 375] width 17 height 17
click at [502, 336] on span "What" at bounding box center [507, 338] width 25 height 11
click at [472, 374] on span "pause" at bounding box center [471, 375] width 17 height 17
click at [472, 374] on span "play_arrow" at bounding box center [471, 375] width 17 height 17
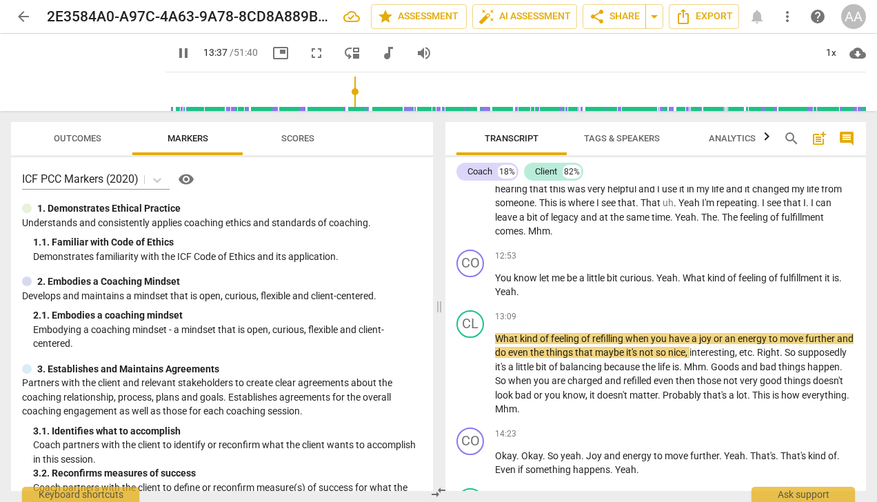
click at [471, 378] on span "pause" at bounding box center [471, 375] width 17 height 17
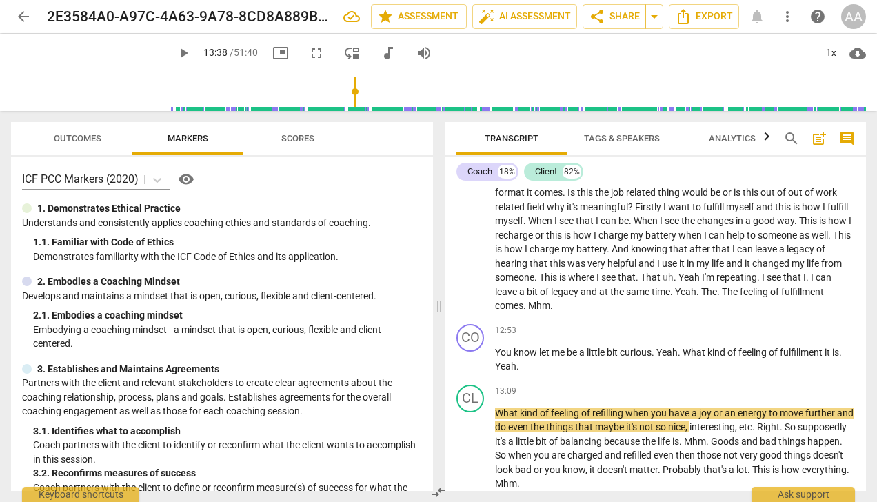
scroll to position [2544, 0]
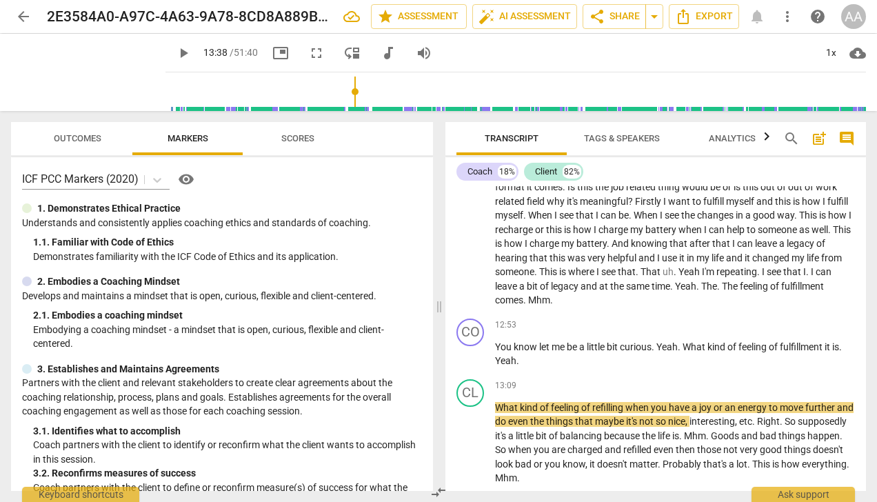
click at [470, 441] on span "play_arrow" at bounding box center [471, 444] width 17 height 17
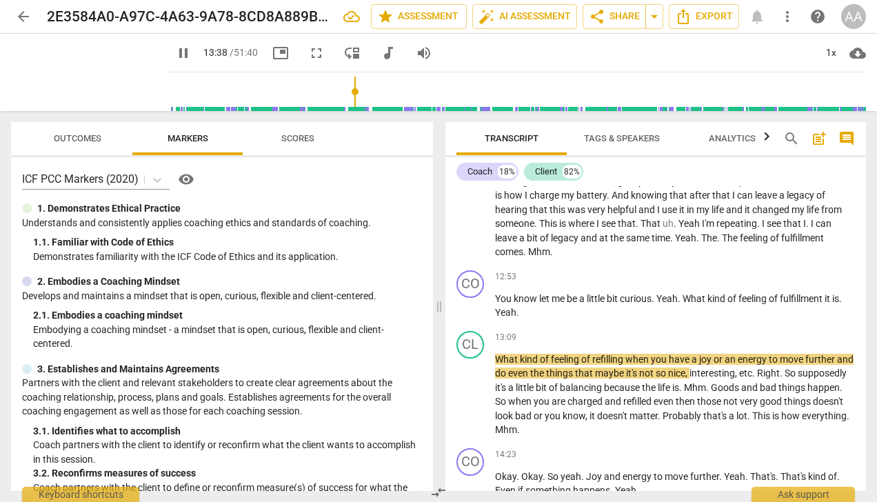
scroll to position [2613, 0]
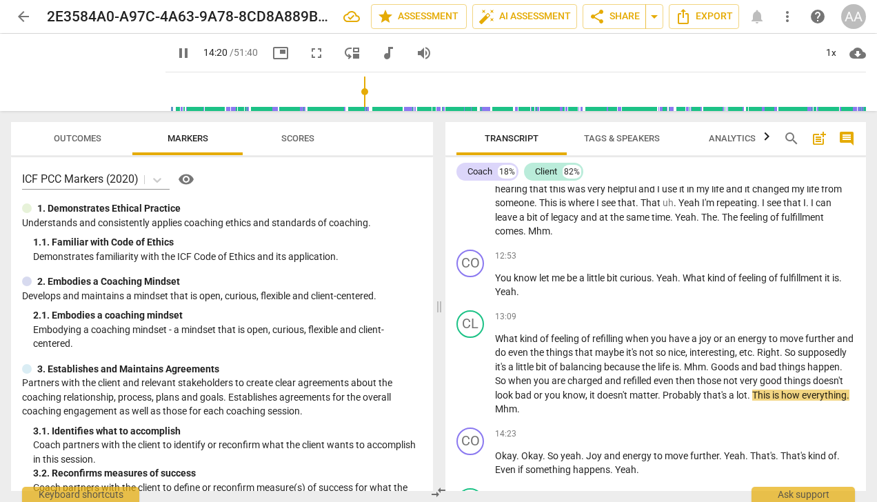
click at [471, 376] on span "pause" at bounding box center [471, 375] width 17 height 17
click at [794, 276] on span "fulfillment" at bounding box center [802, 277] width 45 height 11
click at [474, 289] on span "pause" at bounding box center [471, 286] width 17 height 17
type input "779"
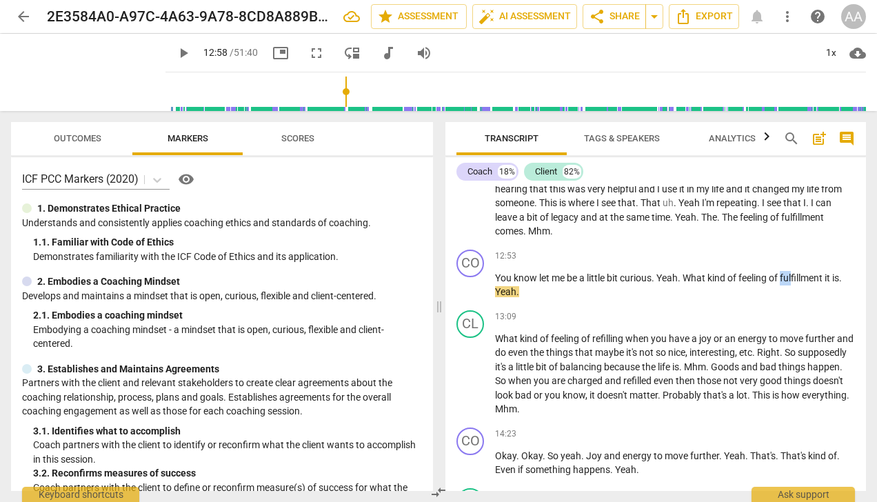
drag, startPoint x: 796, startPoint y: 276, endPoint x: 786, endPoint y: 279, distance: 10.3
click at [786, 279] on span "fulfillment" at bounding box center [802, 277] width 45 height 11
click at [748, 296] on p "You know let me be a little bit curious . Yeah . What kind of feeling of refill…" at bounding box center [675, 285] width 360 height 28
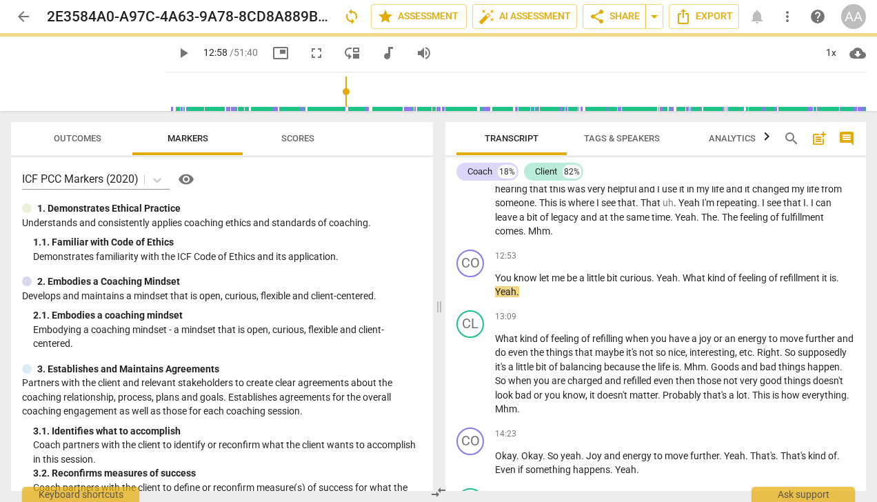
click at [475, 285] on span "play_arrow" at bounding box center [471, 286] width 17 height 17
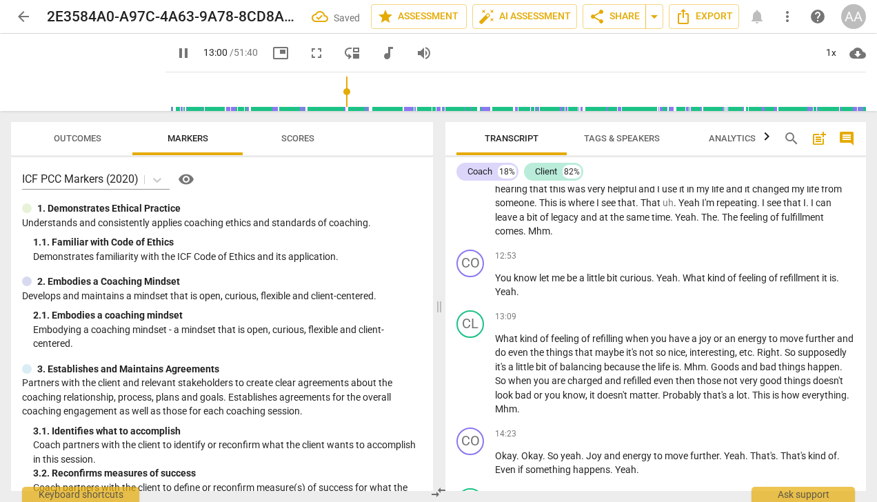
click at [802, 401] on span "everything" at bounding box center [824, 395] width 45 height 11
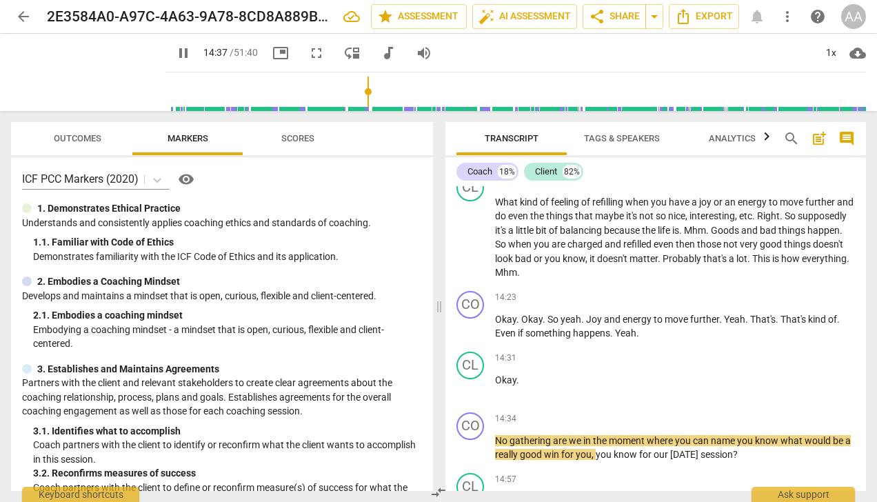
scroll to position [2751, 0]
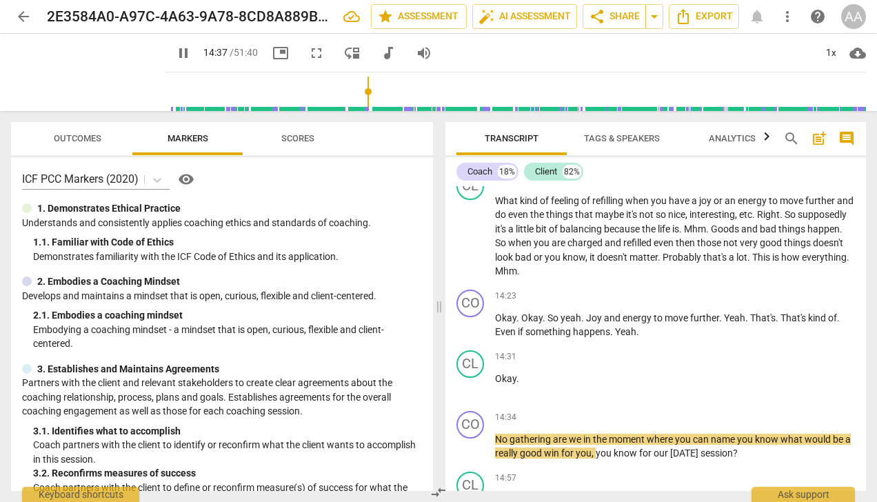
click at [472, 450] on span "pause" at bounding box center [471, 447] width 17 height 17
type input "878"
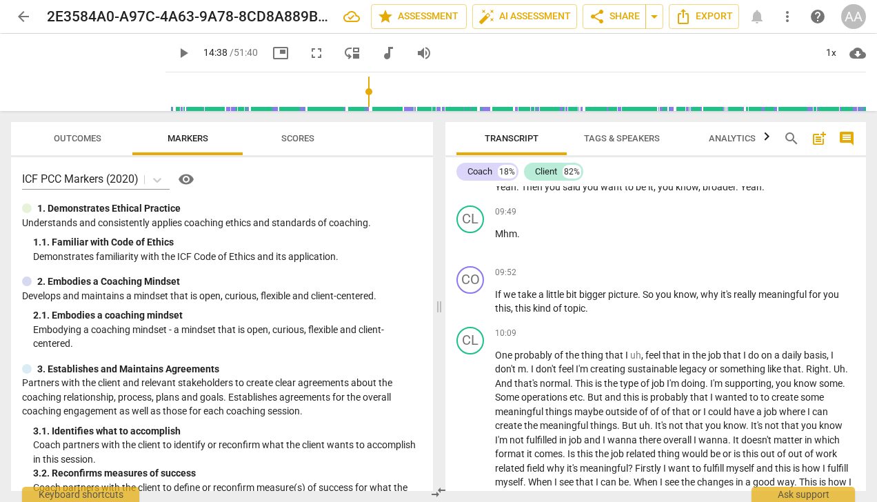
scroll to position [2200, 0]
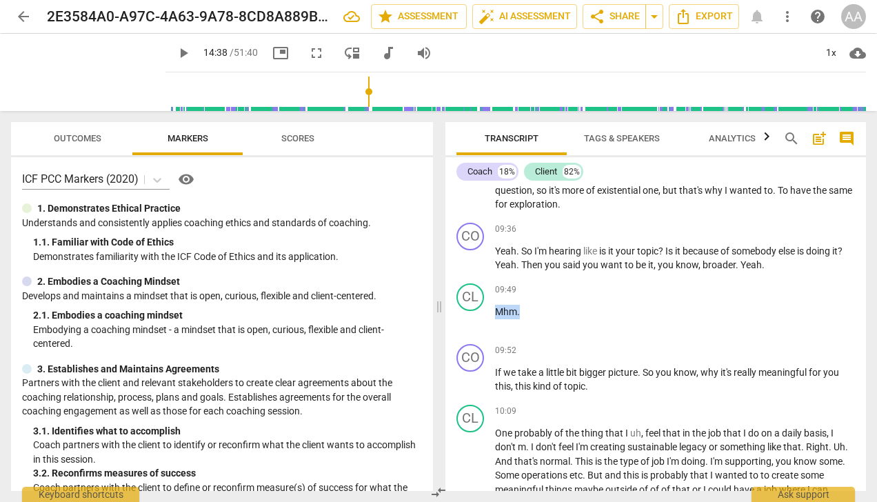
drag, startPoint x: 521, startPoint y: 310, endPoint x: 491, endPoint y: 312, distance: 30.4
click at [491, 312] on div "CL play_arrow pause 09:49 + Add competency keyboard_arrow_right Mhm ." at bounding box center [655, 308] width 421 height 61
copy p "Mhm ."
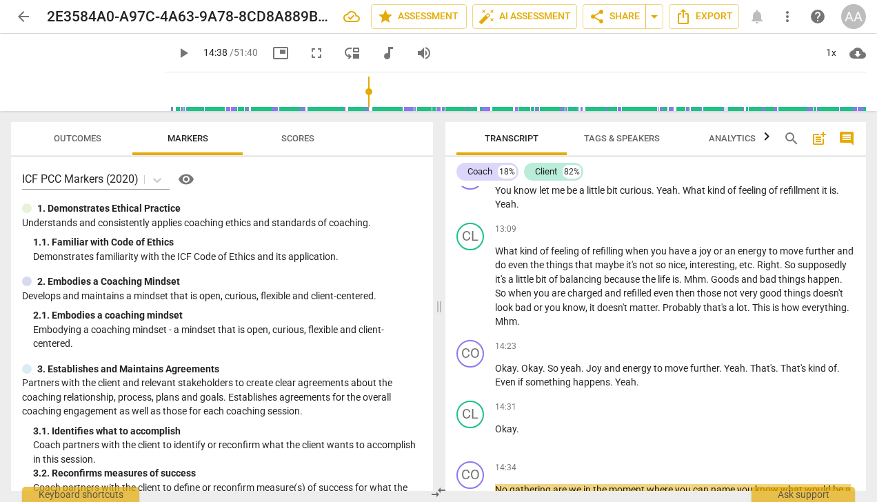
scroll to position [2751, 0]
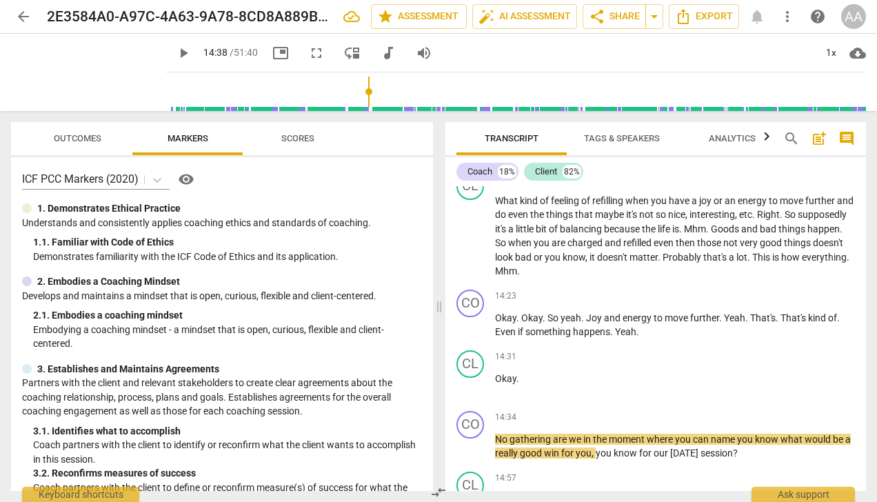
click at [645, 330] on p "Okay . Okay . So yeah . Joy and energy to move further . Yeah . That's . That's…" at bounding box center [675, 325] width 360 height 28
click at [608, 342] on div "CO play_arrow pause 14:23 + Add competency keyboard_arrow_right Okay . Okay . S…" at bounding box center [655, 314] width 421 height 61
click at [669, 328] on p "Okay . Okay . So yeah . Joy and energy to move further . Yeah . That's . That's…" at bounding box center [675, 325] width 360 height 28
click at [563, 352] on div "14:31 + Add competency keyboard_arrow_right" at bounding box center [675, 357] width 360 height 14
click at [606, 331] on span "happens" at bounding box center [591, 331] width 37 height 11
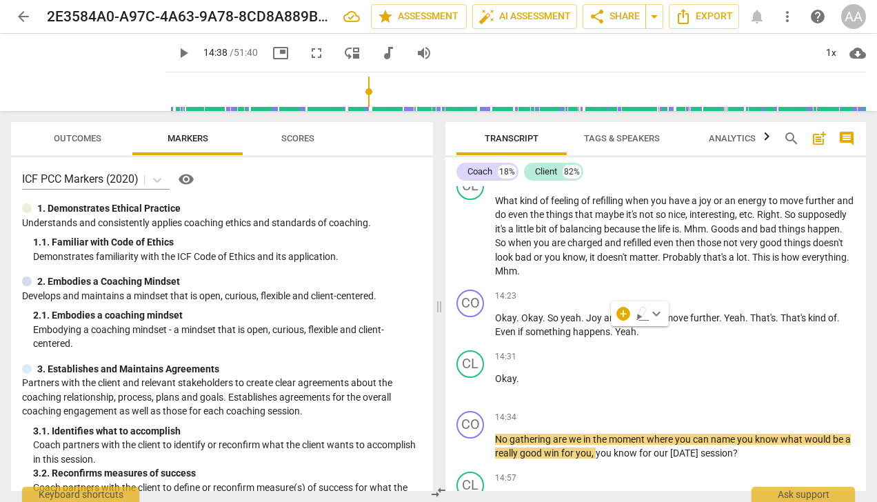
click at [650, 332] on p "Okay . Okay . So yeah . Joy and energy to move further . Yeah . That's . That's…" at bounding box center [675, 325] width 360 height 28
click at [641, 336] on span ". Mhm." at bounding box center [651, 331] width 30 height 11
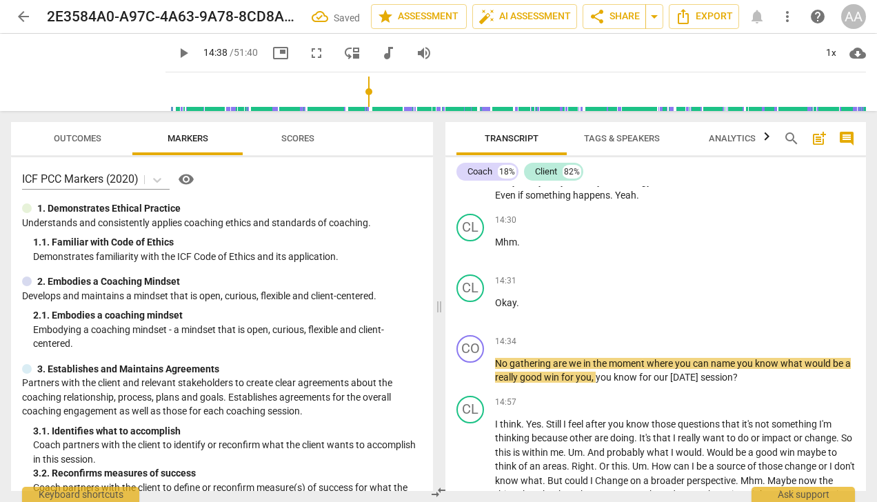
scroll to position [2889, 0]
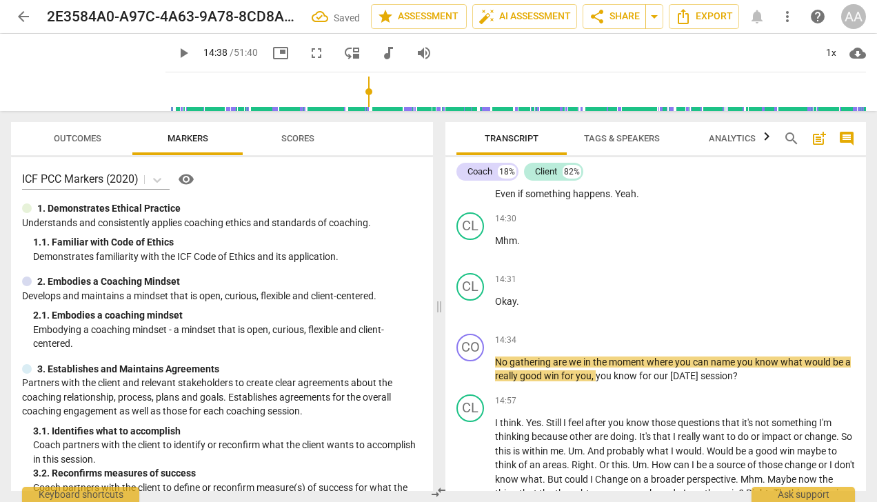
click at [499, 294] on p "Okay ." at bounding box center [675, 301] width 360 height 14
click at [473, 287] on div "CL" at bounding box center [470, 287] width 28 height 28
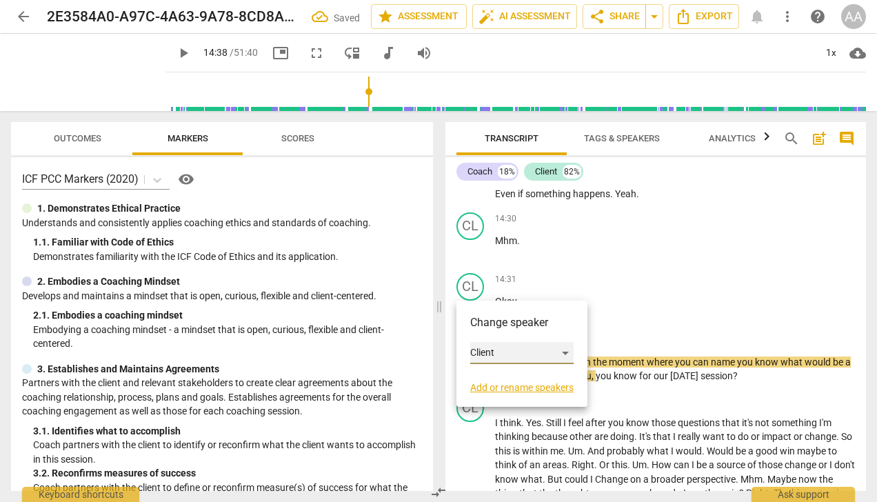
click at [513, 351] on div "Client" at bounding box center [521, 353] width 103 height 22
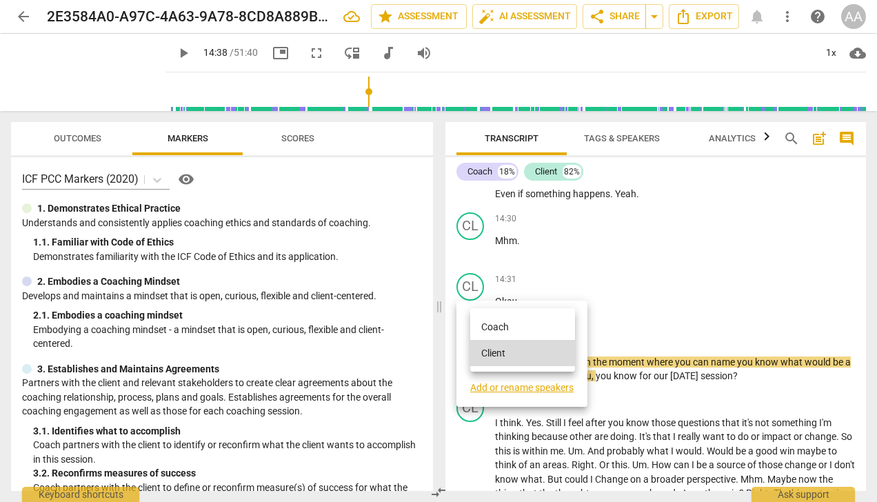
click at [507, 326] on li "Coach" at bounding box center [522, 327] width 105 height 26
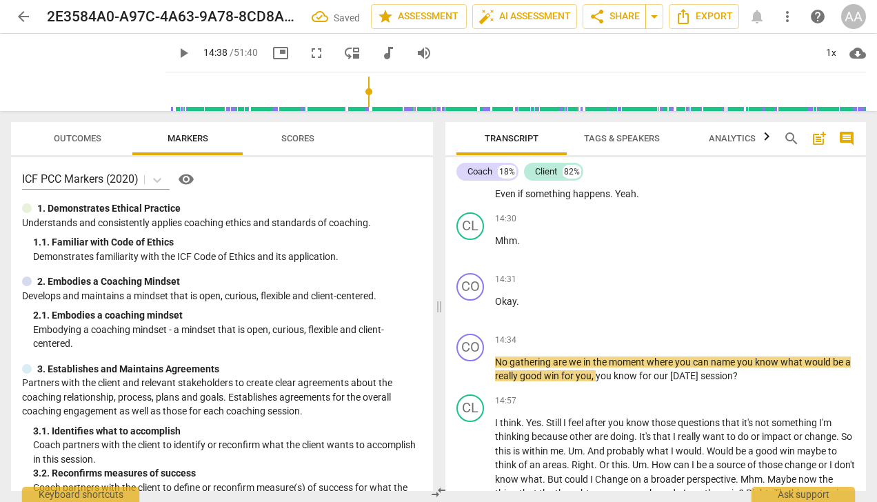
click at [470, 308] on span "play_arrow" at bounding box center [471, 309] width 17 height 17
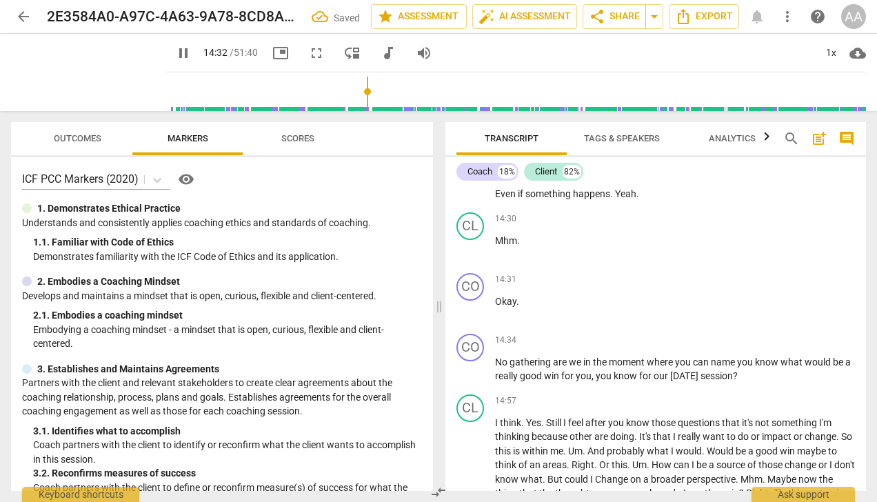
click at [470, 310] on span "pause" at bounding box center [471, 309] width 17 height 17
click at [476, 312] on span "play_arrow" at bounding box center [471, 309] width 17 height 17
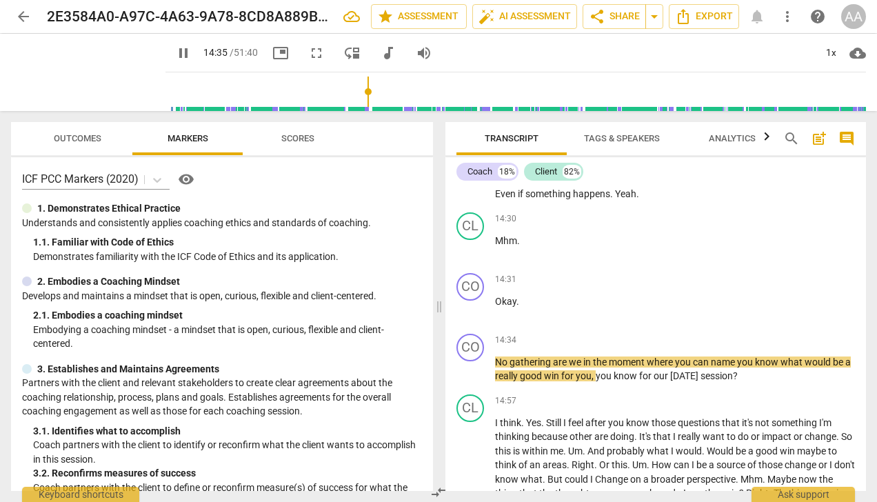
click at [472, 366] on span "pause" at bounding box center [471, 370] width 17 height 17
click at [507, 358] on span "No" at bounding box center [502, 361] width 14 height 11
click at [474, 371] on span "play_arrow" at bounding box center [471, 370] width 17 height 17
click at [496, 363] on div "CO play_arrow pause 14:34 + Add competency keyboard_arrow_right No gathering ar…" at bounding box center [655, 358] width 421 height 61
click at [502, 359] on span "No" at bounding box center [502, 361] width 14 height 11
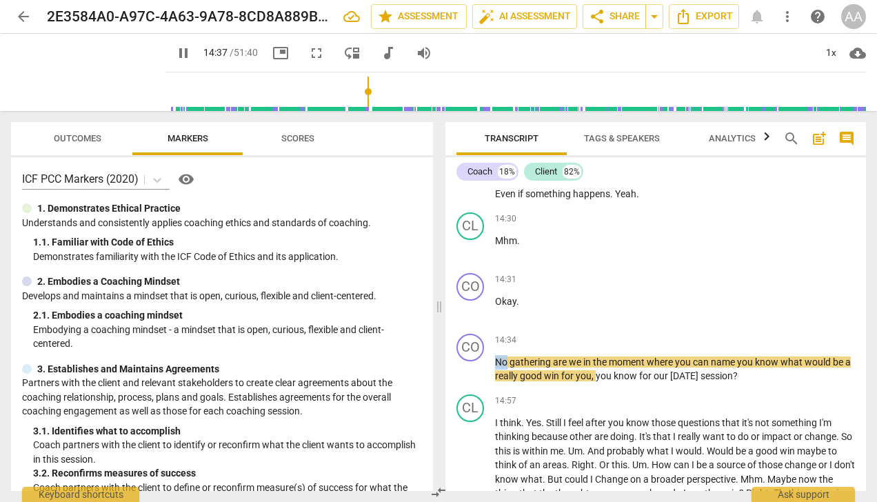
click at [502, 359] on span "No" at bounding box center [502, 361] width 14 height 11
click at [472, 374] on span "pause" at bounding box center [471, 370] width 17 height 17
type input "876"
click at [510, 365] on span "gathering" at bounding box center [531, 361] width 43 height 11
click at [502, 360] on span "No" at bounding box center [502, 361] width 14 height 11
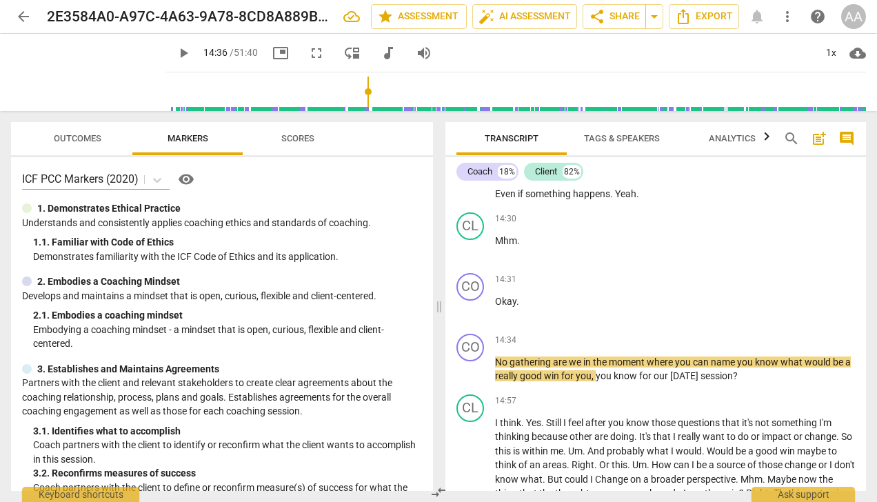
click at [495, 362] on span "No" at bounding box center [502, 361] width 14 height 11
click at [555, 296] on p "Okay ." at bounding box center [675, 301] width 360 height 14
click at [497, 361] on span "You" at bounding box center [504, 361] width 19 height 11
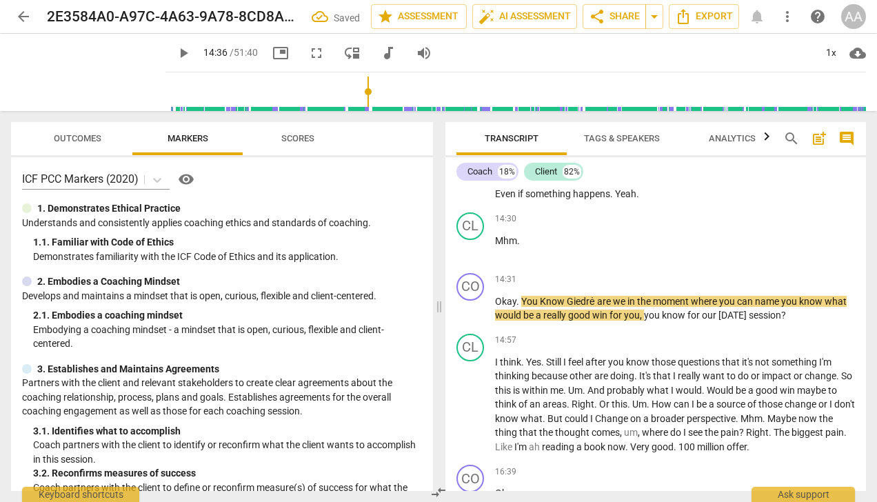
click at [472, 302] on span "play_arrow" at bounding box center [471, 309] width 17 height 17
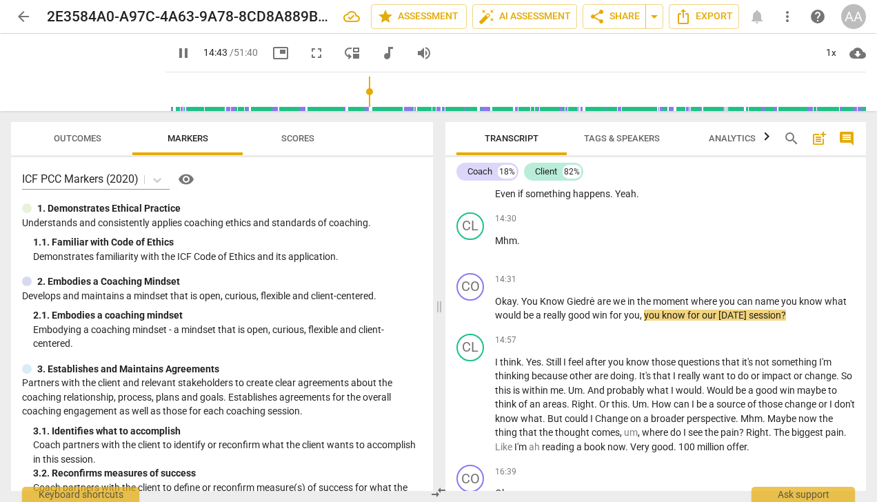
click at [473, 310] on span "pause" at bounding box center [471, 309] width 17 height 17
click at [469, 308] on span "play_arrow" at bounding box center [471, 309] width 17 height 17
click at [470, 405] on span "pause" at bounding box center [471, 405] width 17 height 17
click at [594, 407] on span "Right" at bounding box center [583, 404] width 23 height 11
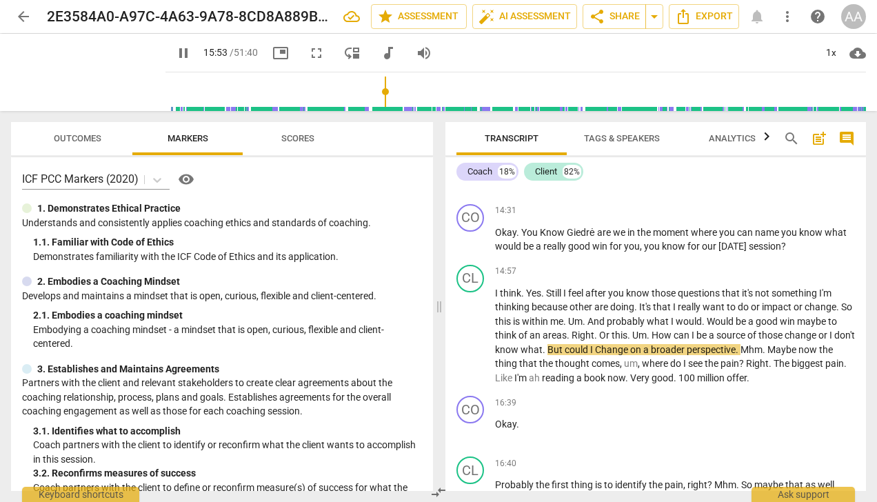
scroll to position [3027, 0]
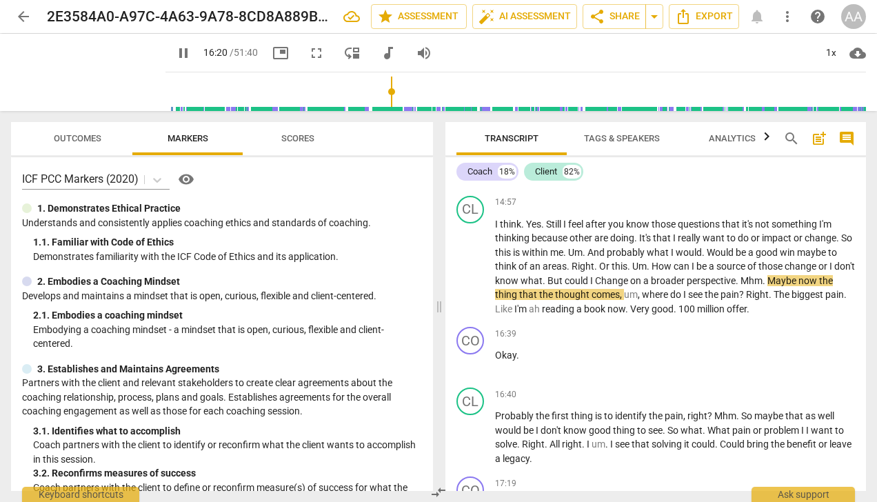
click at [790, 277] on span "Maybe" at bounding box center [782, 280] width 31 height 11
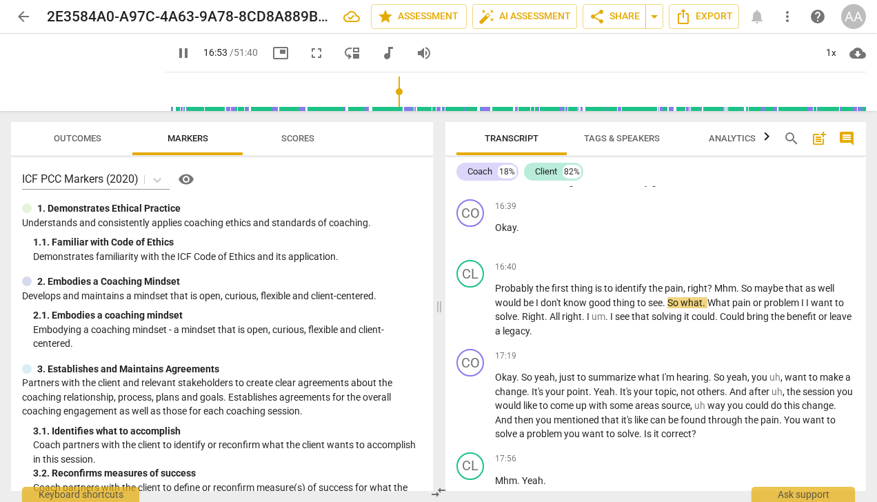
scroll to position [3165, 0]
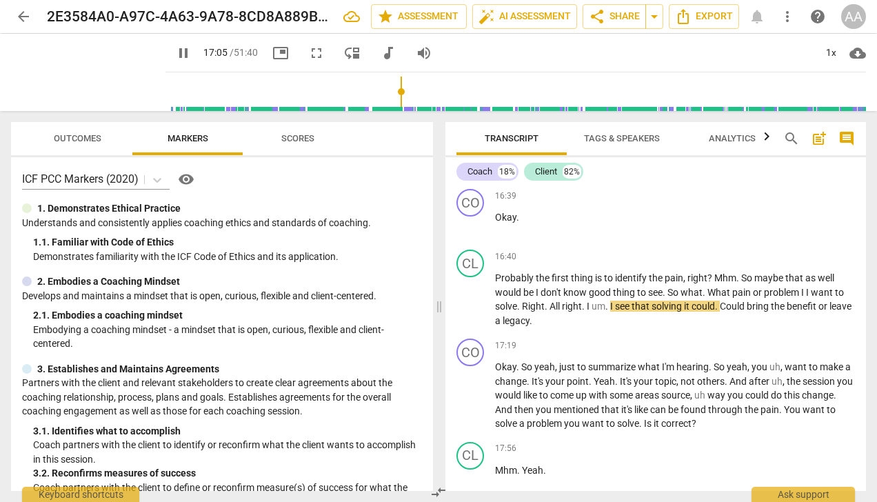
click at [587, 306] on span "." at bounding box center [584, 306] width 5 height 11
click at [583, 308] on span "." at bounding box center [584, 306] width 5 height 11
type input "1027"
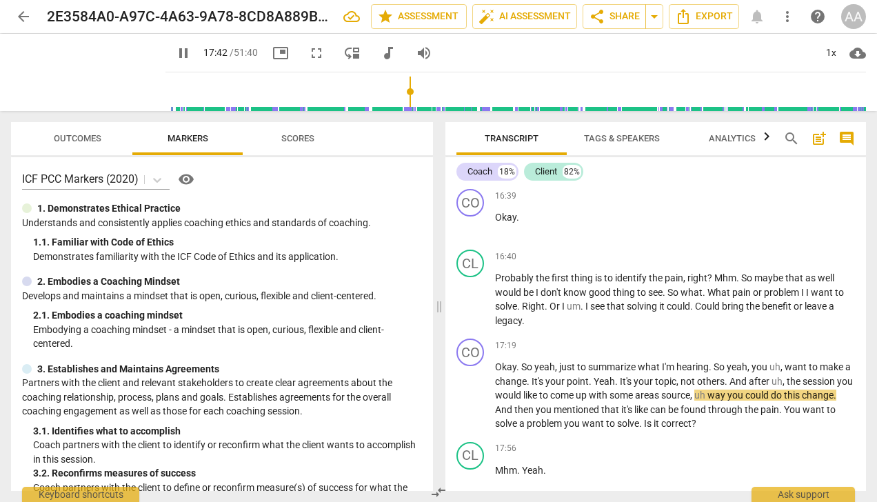
click at [661, 396] on span "areas" at bounding box center [648, 395] width 26 height 11
type input "1064"
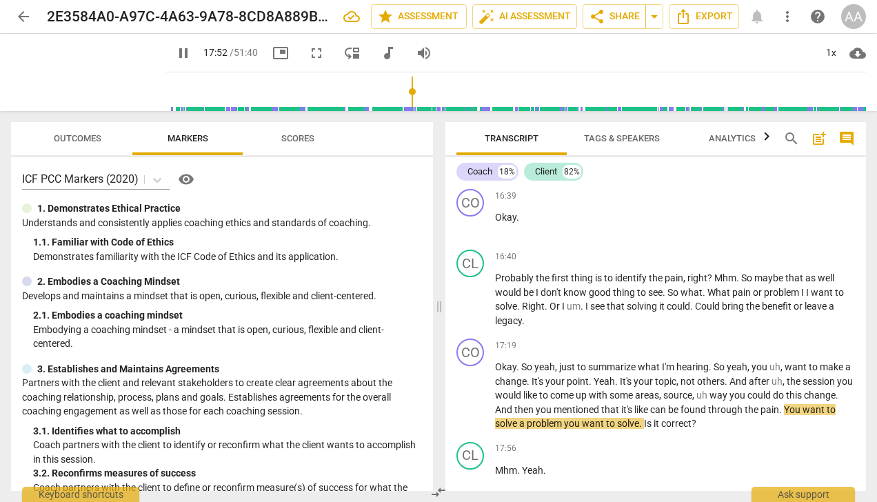
click at [804, 401] on span "change" at bounding box center [820, 395] width 32 height 11
click at [470, 392] on span "pause" at bounding box center [471, 396] width 17 height 17
type input "1074"
click at [803, 407] on span "You" at bounding box center [793, 409] width 19 height 11
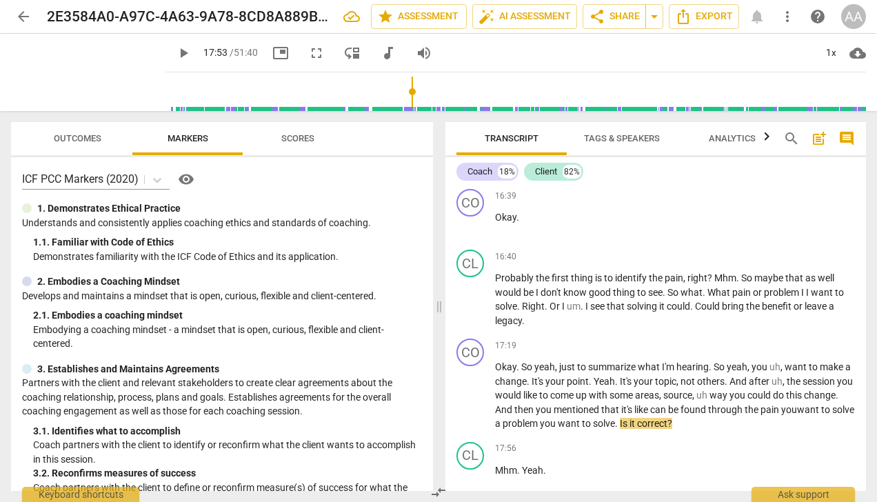
click at [593, 422] on span "to" at bounding box center [587, 423] width 11 height 11
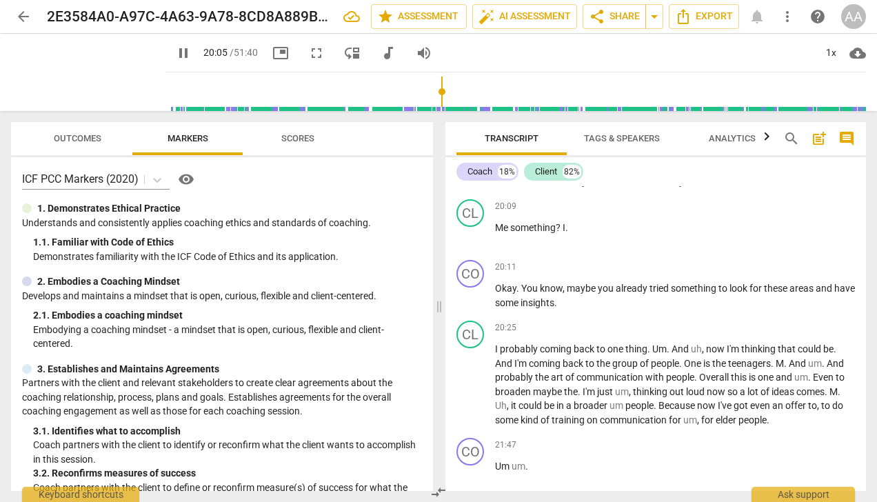
scroll to position [3992, 0]
click at [471, 243] on span "pause" at bounding box center [471, 235] width 17 height 17
type input "1211"
click at [496, 232] on span "Me" at bounding box center [502, 226] width 15 height 11
click at [466, 243] on span "play_arrow" at bounding box center [471, 235] width 17 height 17
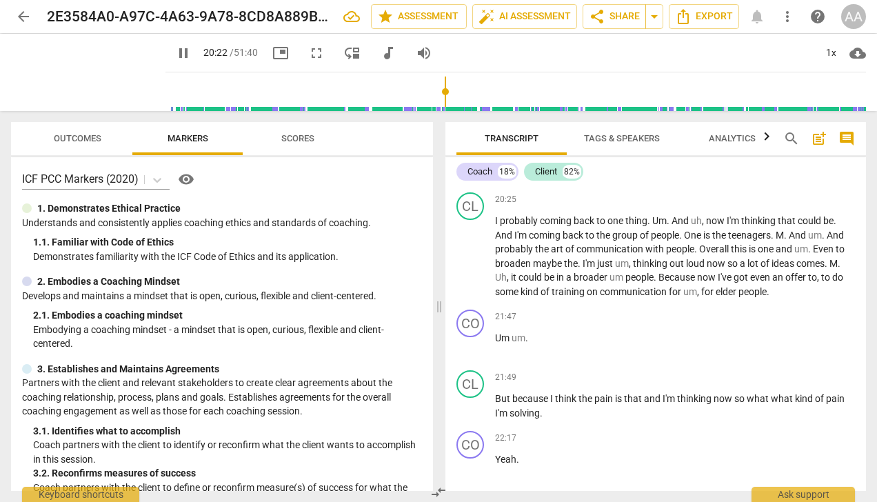
scroll to position [4130, 0]
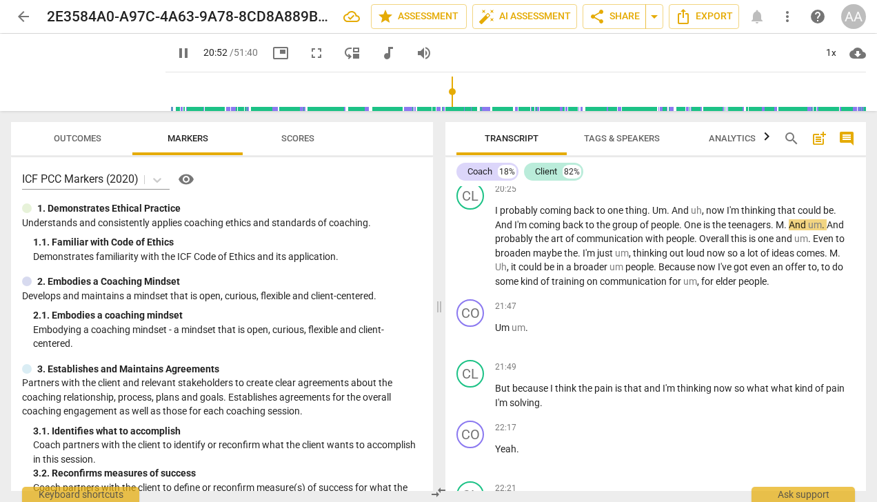
click at [783, 230] on span "M" at bounding box center [780, 224] width 8 height 11
click at [700, 244] on span "Overall" at bounding box center [715, 238] width 32 height 11
type input "1264"
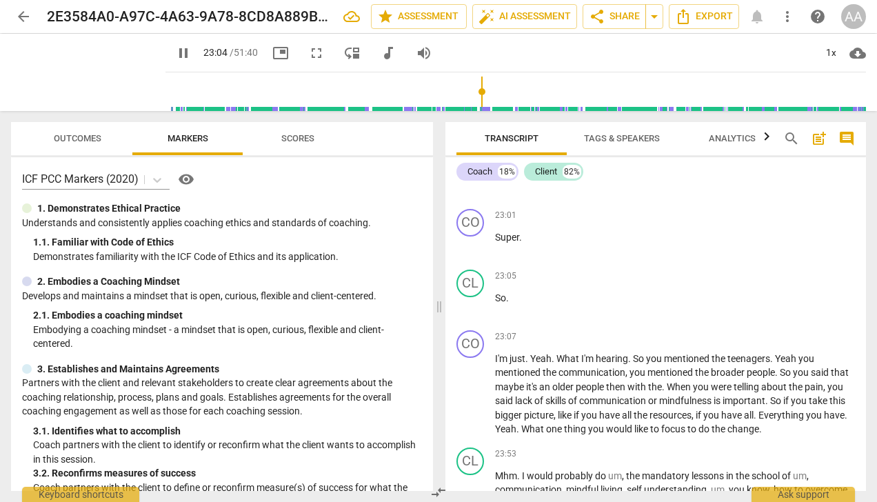
scroll to position [4613, 0]
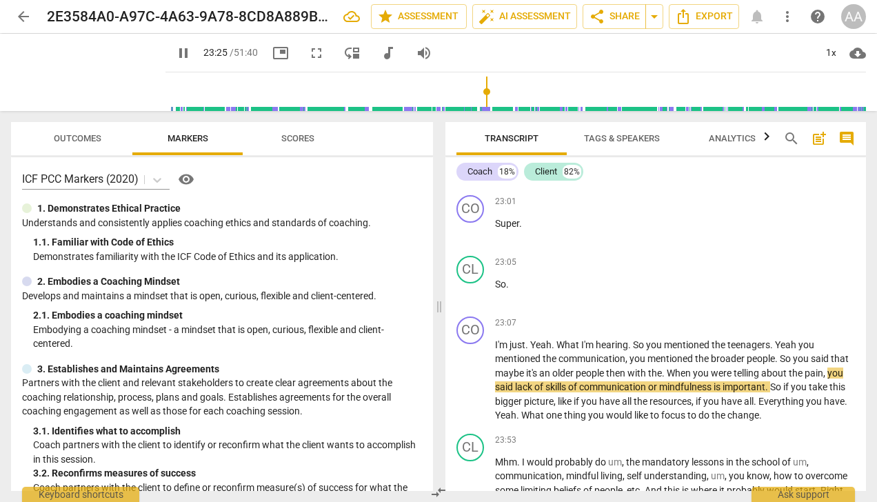
click at [693, 379] on span "When" at bounding box center [680, 373] width 26 height 11
type input "1407"
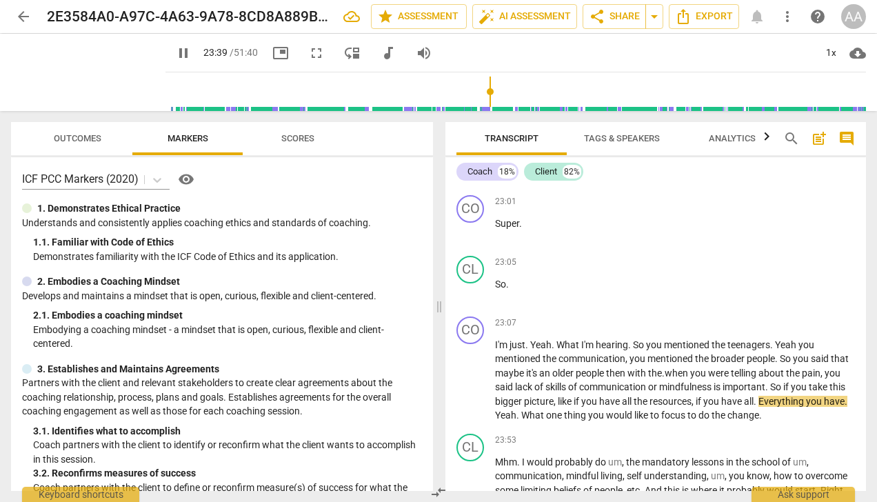
click at [806, 407] on span "Everything" at bounding box center [782, 401] width 48 height 11
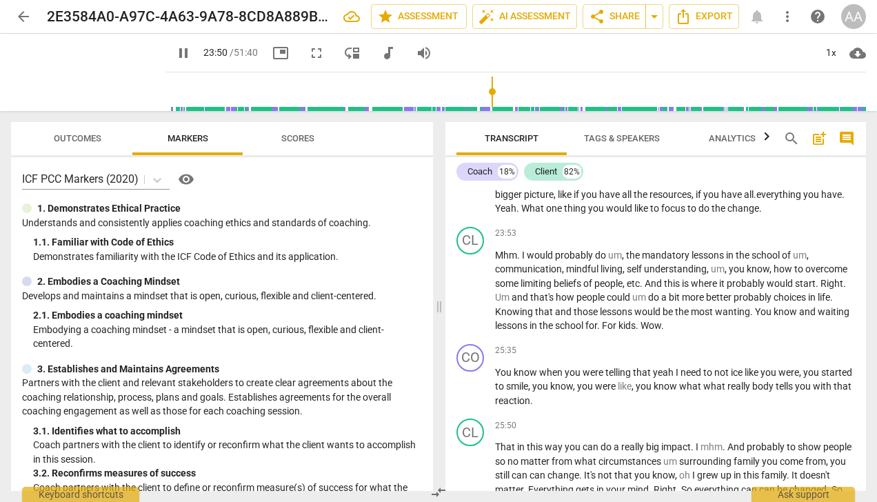
scroll to position [4751, 0]
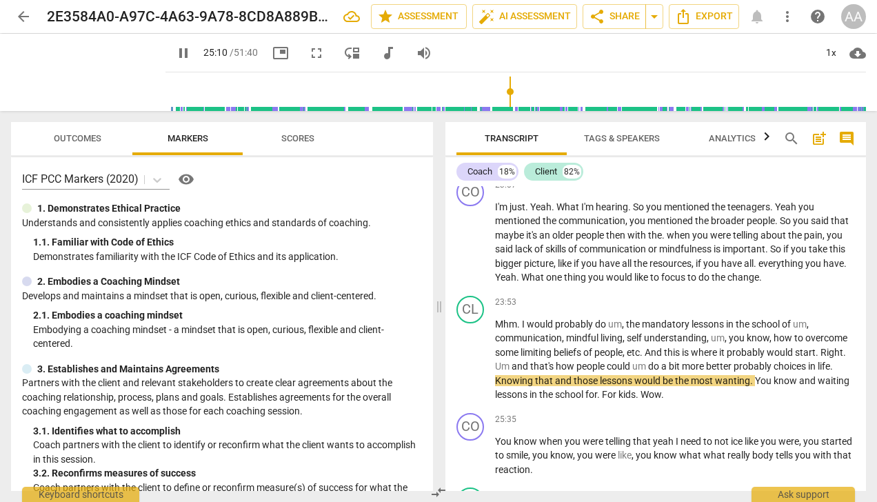
click at [515, 386] on span "Knowing" at bounding box center [515, 380] width 40 height 11
type input "1511"
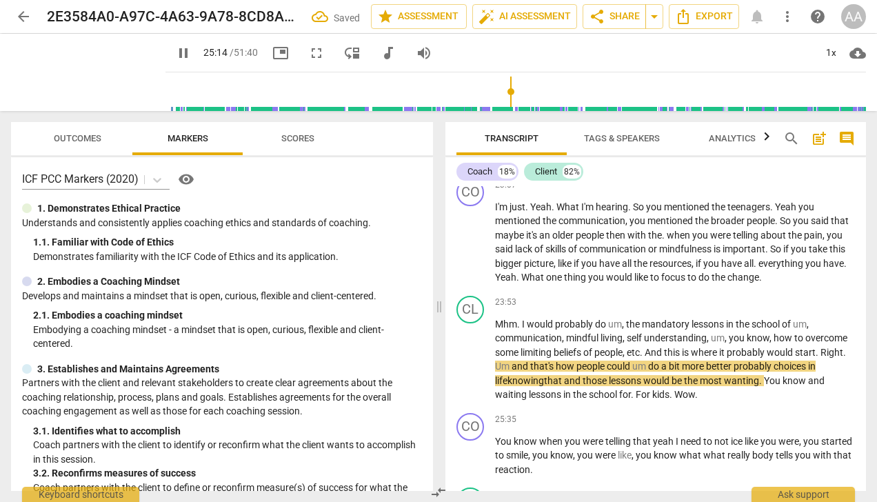
click at [764, 386] on span "." at bounding box center [761, 380] width 5 height 11
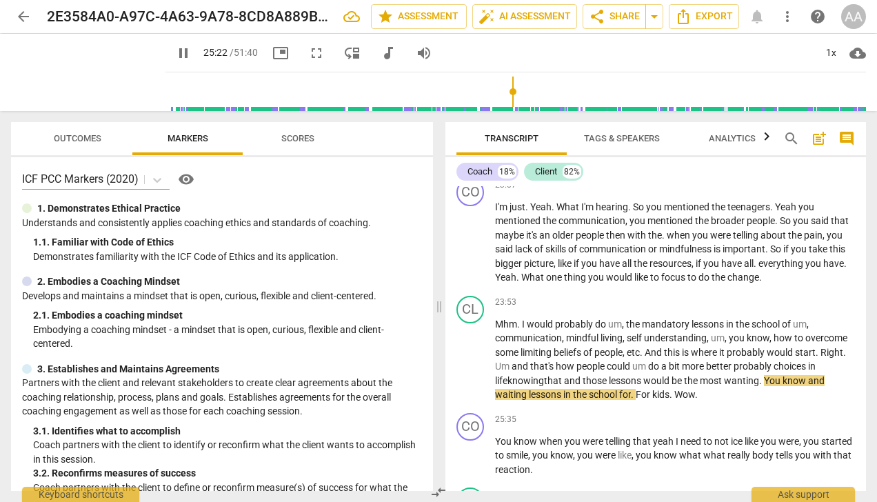
click at [640, 400] on span "For" at bounding box center [644, 394] width 17 height 11
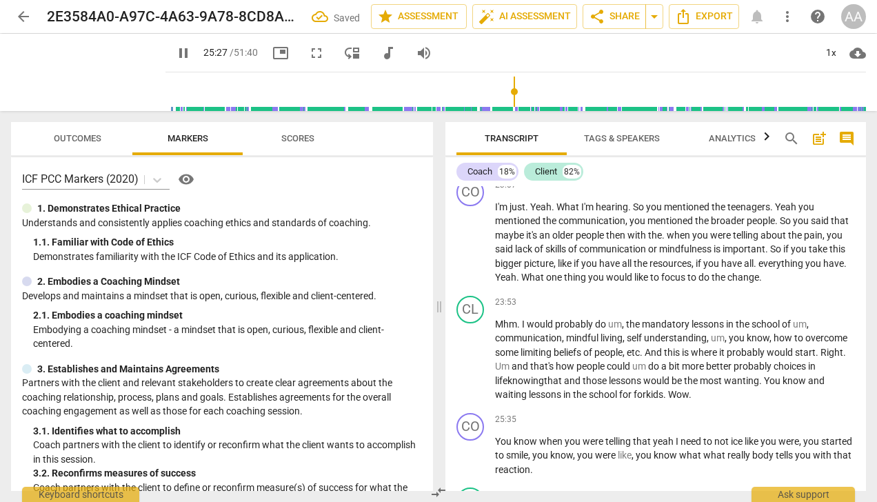
click at [673, 400] on span "Wow" at bounding box center [678, 394] width 21 height 11
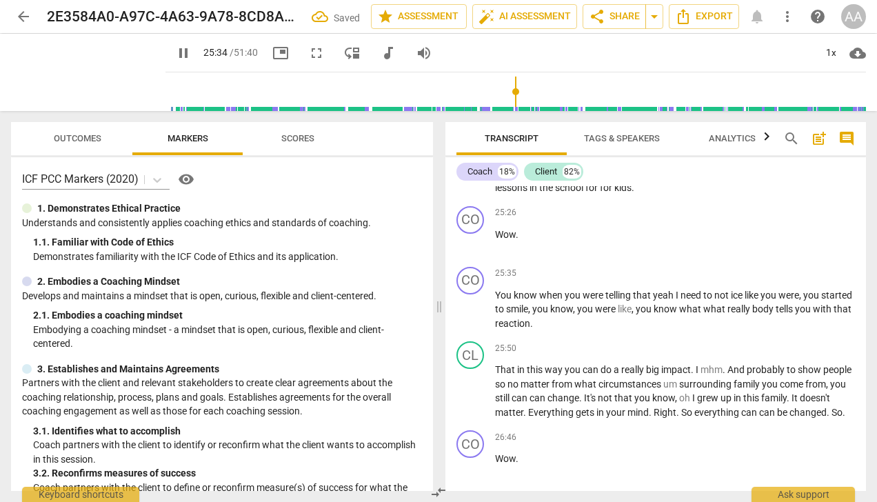
scroll to position [4889, 0]
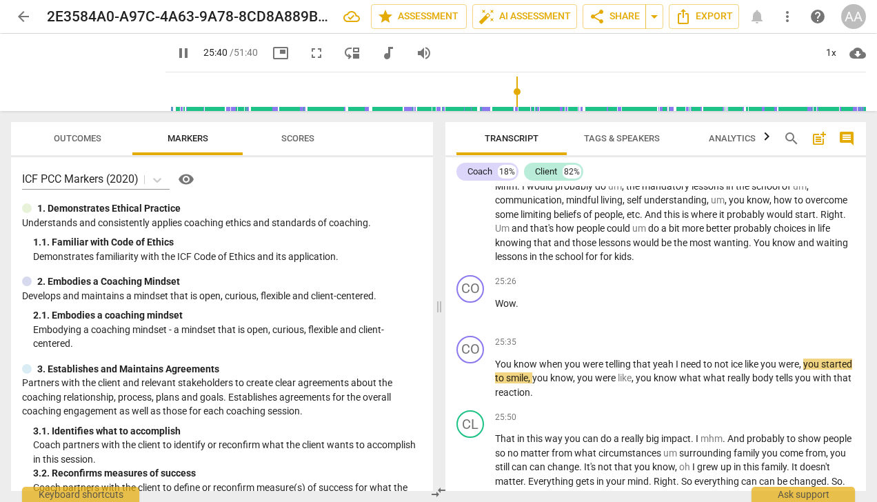
click at [470, 386] on span "pause" at bounding box center [471, 379] width 17 height 17
type input "1540"
click at [734, 370] on span "ice" at bounding box center [738, 364] width 14 height 11
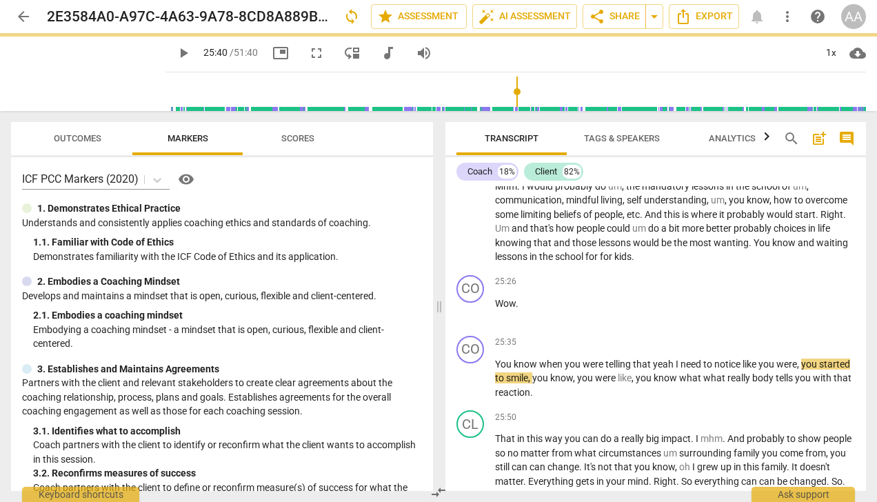
click at [749, 370] on span "like" at bounding box center [751, 364] width 16 height 11
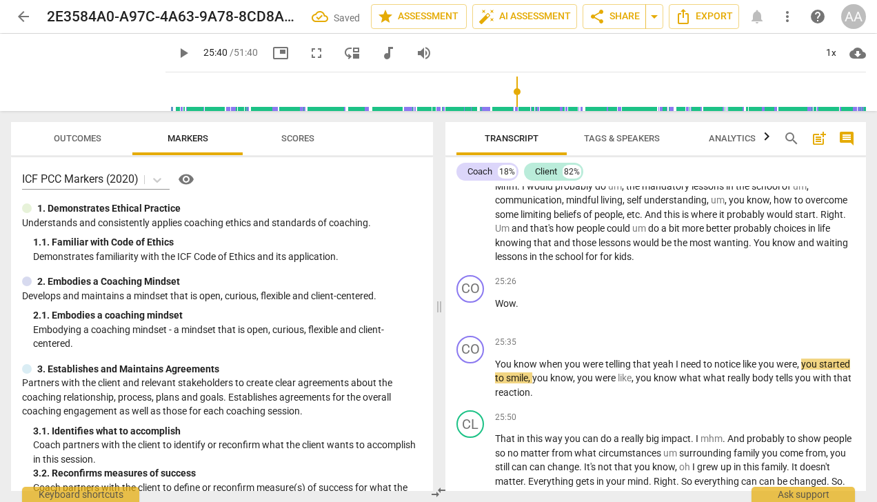
click at [819, 370] on span "started" at bounding box center [834, 364] width 31 height 11
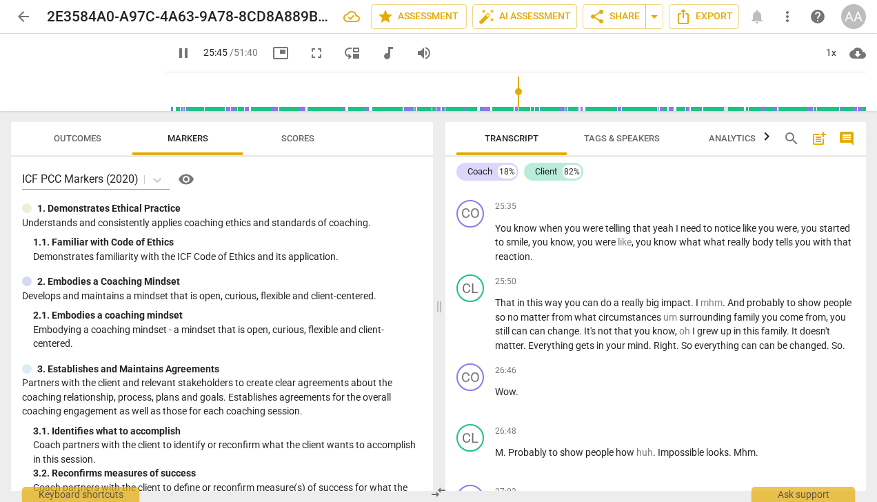
scroll to position [5026, 0]
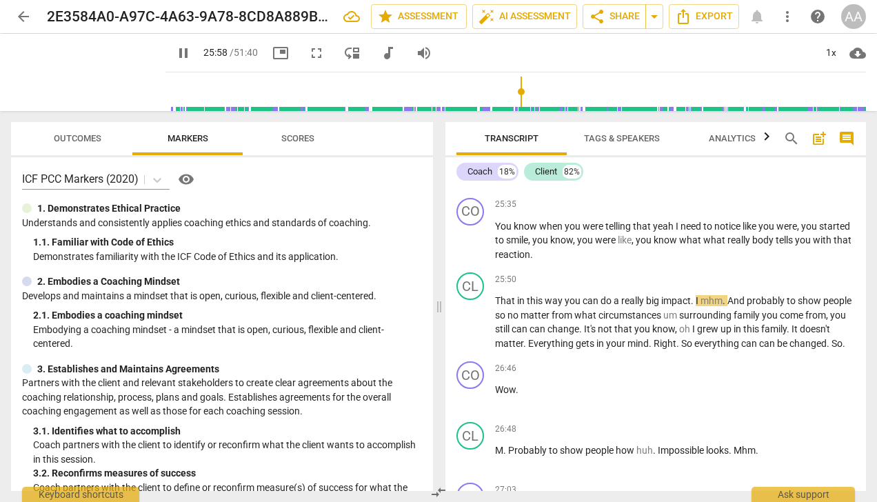
click at [714, 306] on span "mhm" at bounding box center [712, 300] width 22 height 11
click at [702, 306] on span "mhm" at bounding box center [712, 300] width 22 height 11
type input "1561"
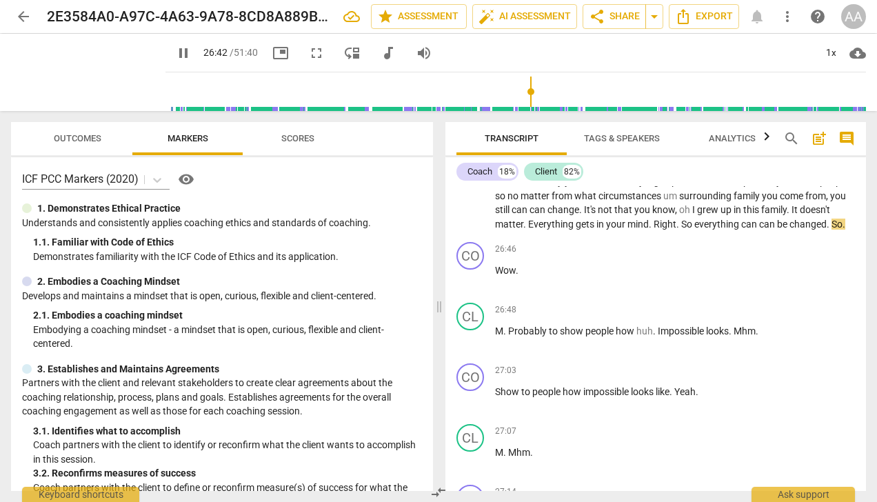
scroll to position [5164, 0]
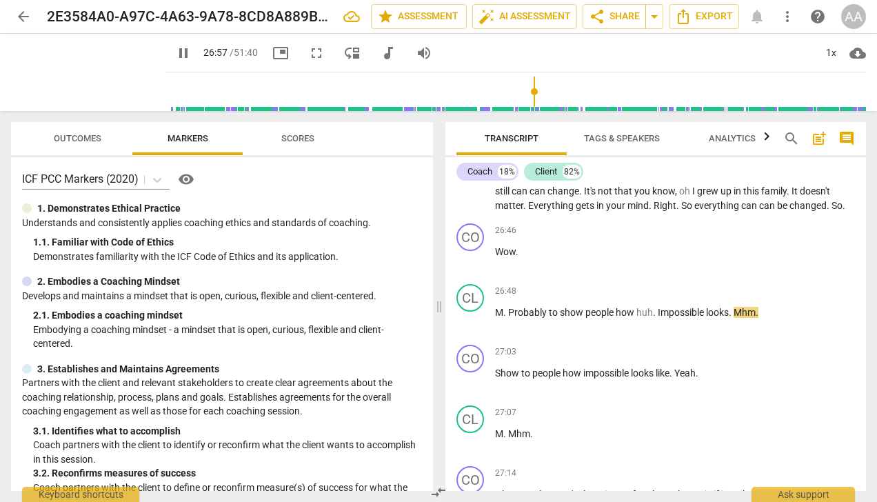
click at [662, 318] on span "Impossible" at bounding box center [682, 312] width 48 height 11
type input "1619"
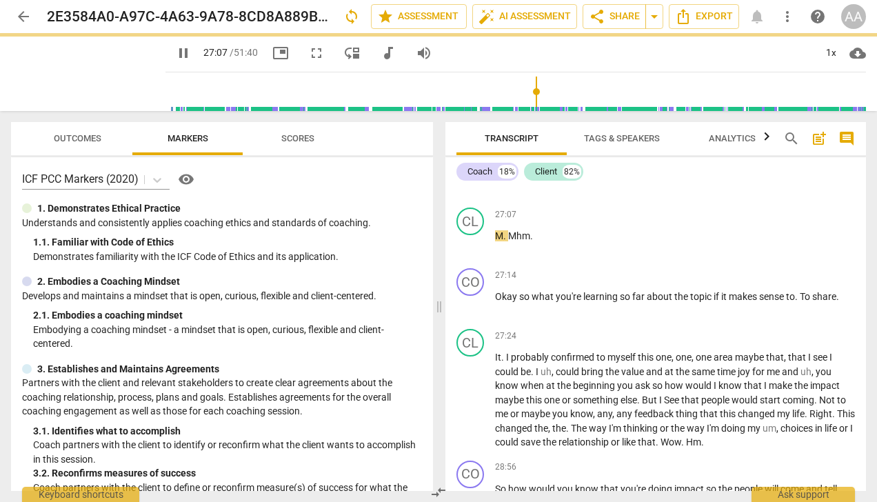
scroll to position [5371, 0]
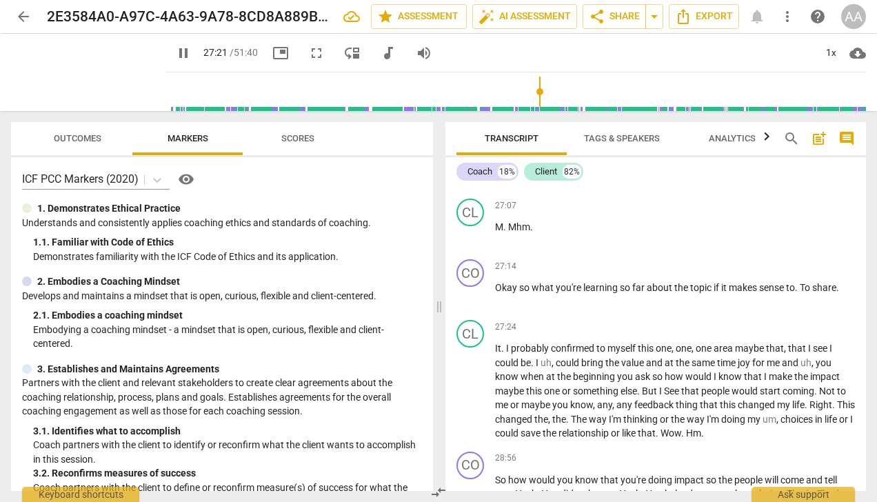
click at [805, 293] on span "To" at bounding box center [806, 287] width 12 height 11
type input "1643"
click at [537, 334] on div "27:24 + Add competency keyboard_arrow_right" at bounding box center [675, 327] width 360 height 14
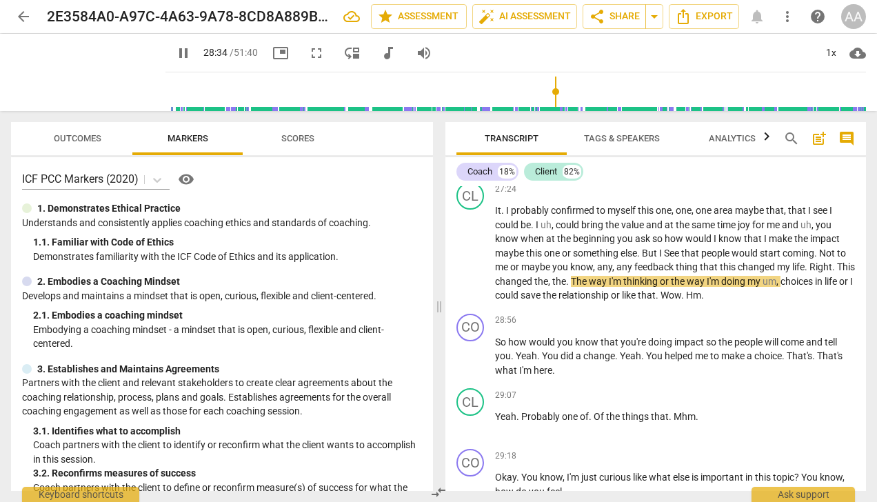
click at [589, 287] on span "The" at bounding box center [580, 281] width 18 height 11
type input "1715"
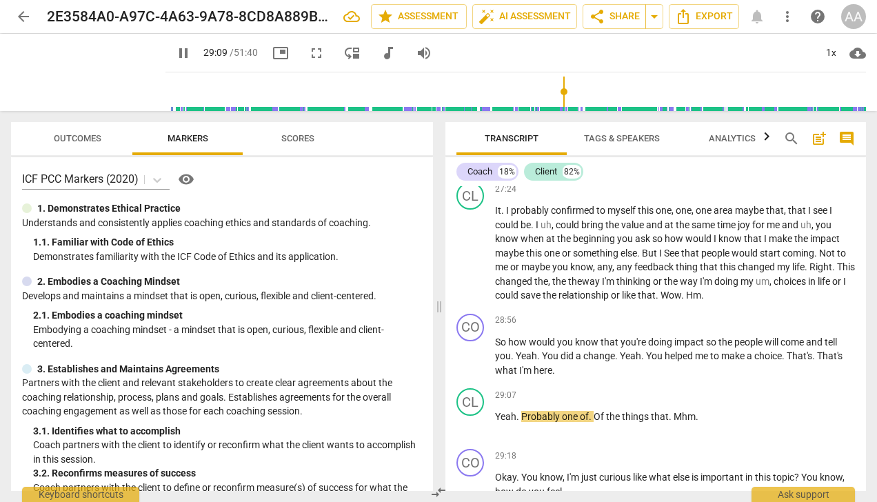
click at [541, 376] on span "here" at bounding box center [543, 370] width 19 height 11
click at [540, 376] on span "here" at bounding box center [543, 370] width 19 height 11
click at [552, 378] on p "So how would you know that you're doing impact so the people will come and tell…" at bounding box center [675, 356] width 360 height 43
type input "1749"
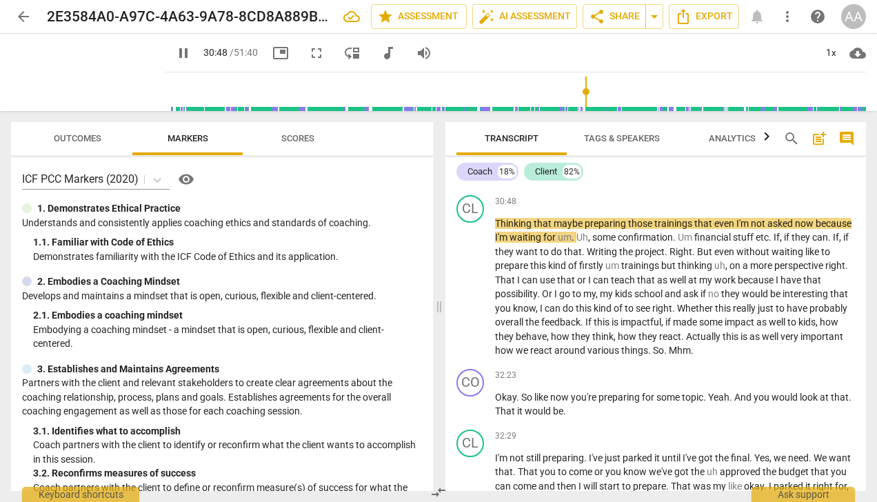
scroll to position [6130, 0]
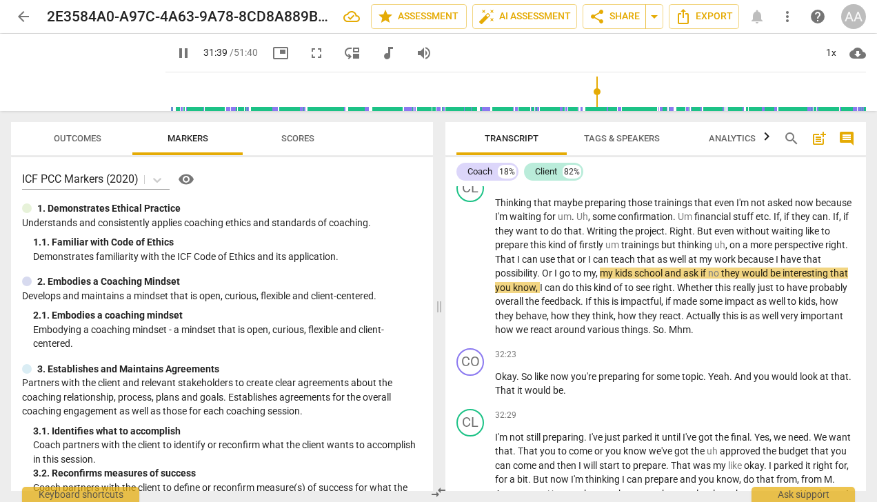
click at [572, 279] on span "go" at bounding box center [565, 273] width 13 height 11
type input "1900"
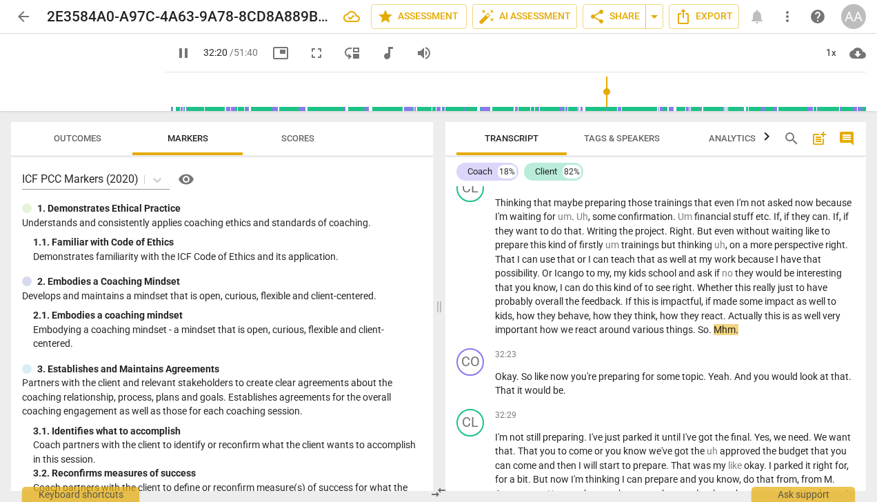
click at [736, 335] on span "Mhm" at bounding box center [725, 329] width 22 height 11
click at [473, 393] on span "pause" at bounding box center [471, 384] width 17 height 17
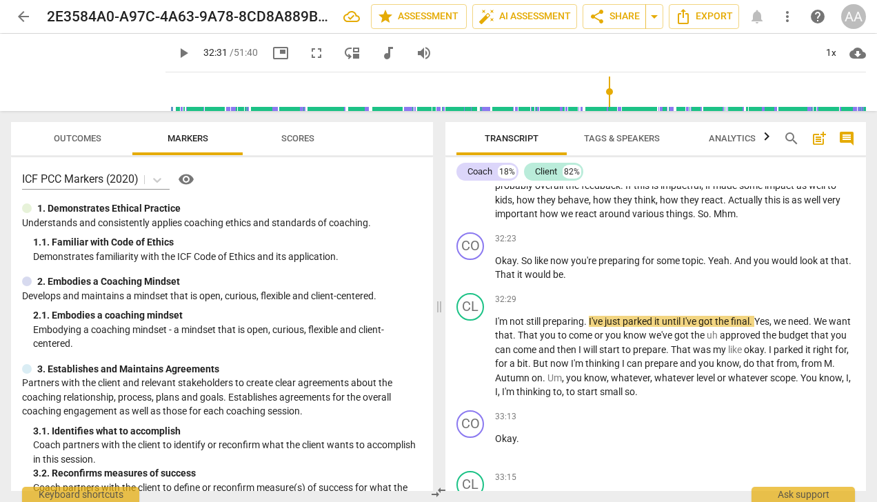
scroll to position [6268, 0]
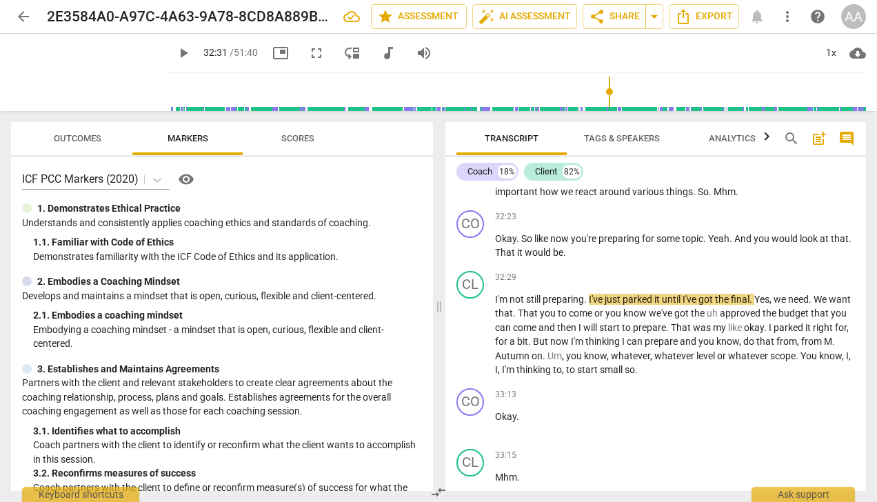
click at [510, 244] on span "Okay" at bounding box center [505, 238] width 21 height 11
click at [502, 244] on span "Okay" at bounding box center [505, 238] width 21 height 11
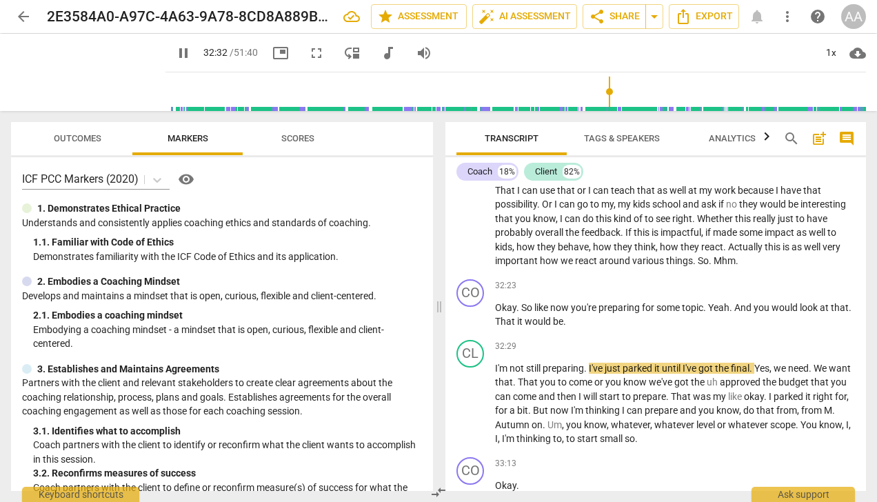
scroll to position [6337, 0]
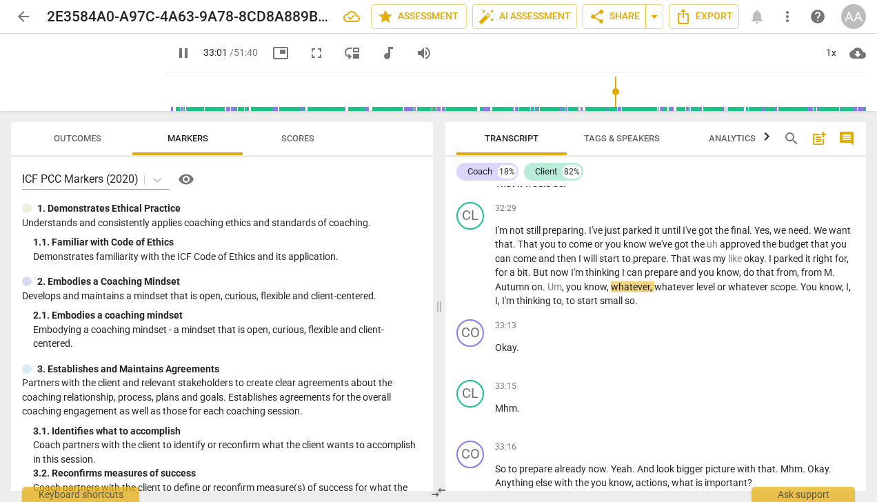
click at [832, 278] on span "." at bounding box center [833, 272] width 3 height 11
type input "1983"
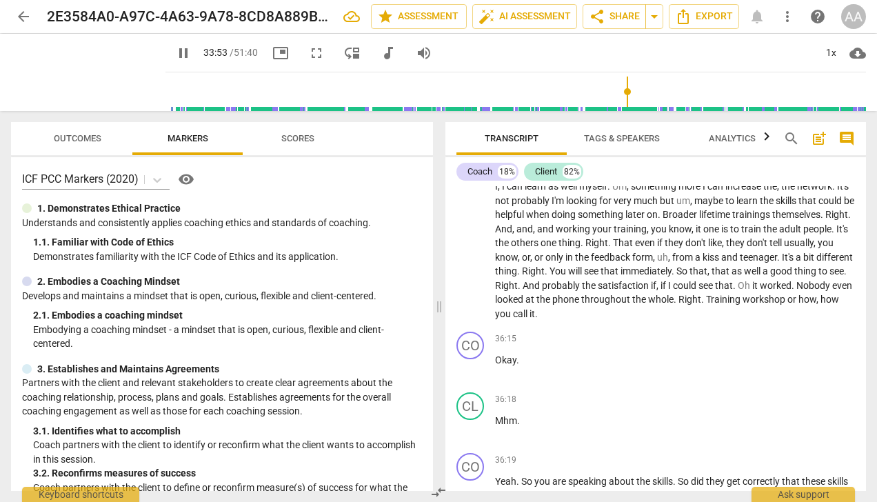
scroll to position [6681, 0]
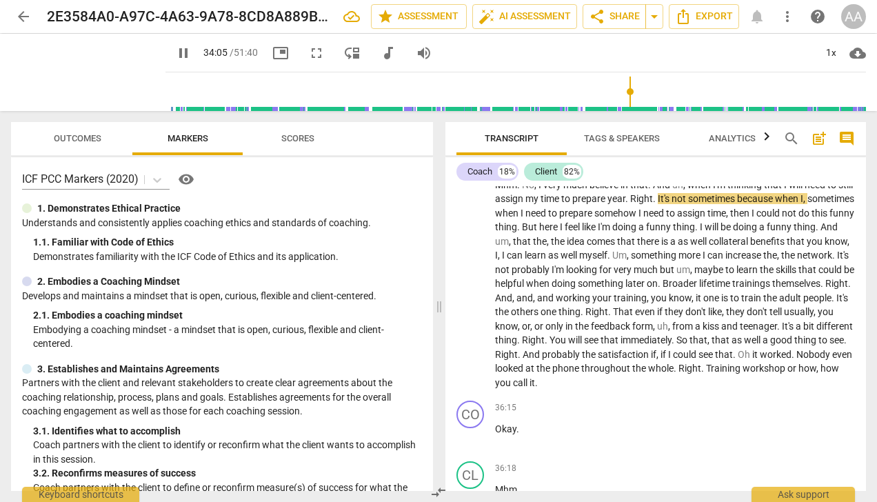
click at [625, 204] on span "year" at bounding box center [616, 198] width 18 height 11
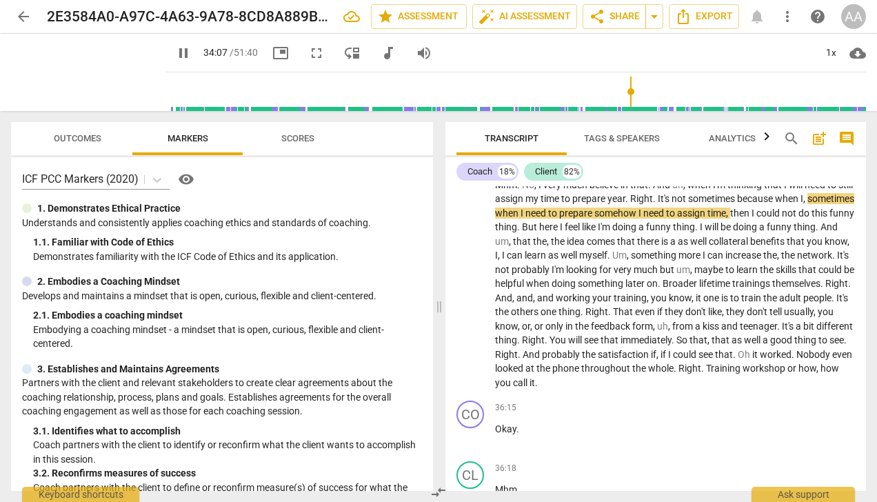
type input "2048"
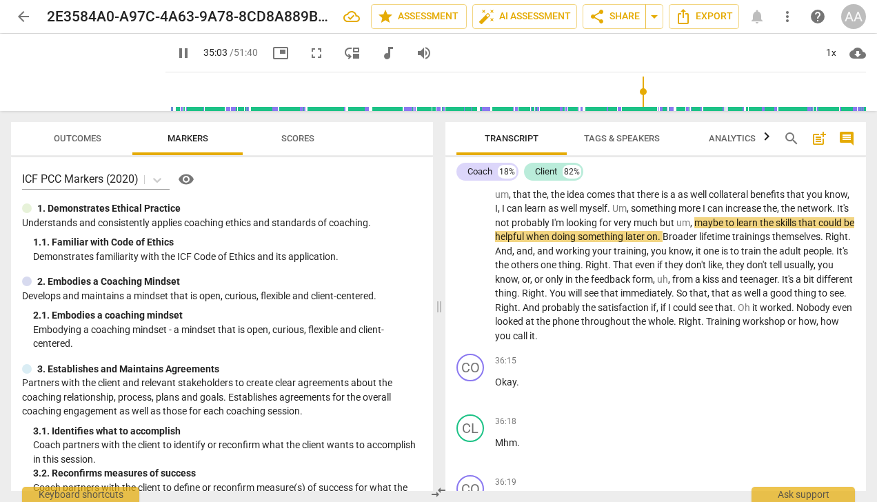
scroll to position [6750, 0]
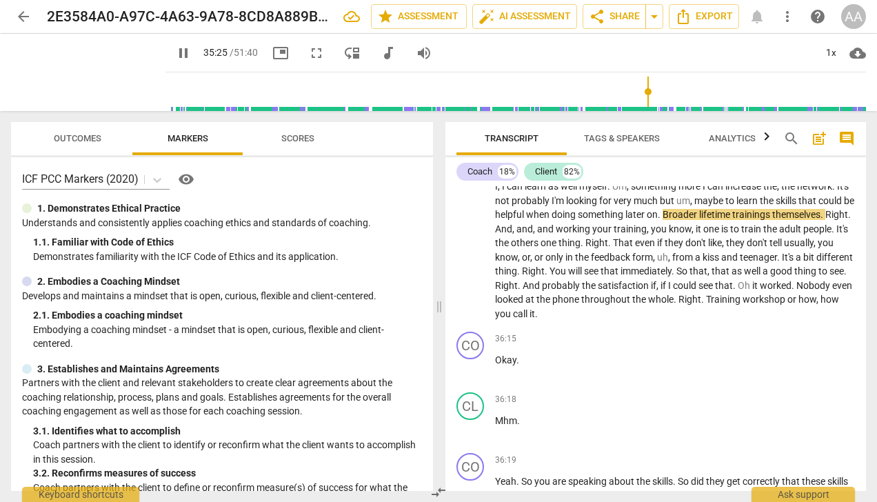
click at [663, 220] on span "Broader" at bounding box center [681, 214] width 37 height 11
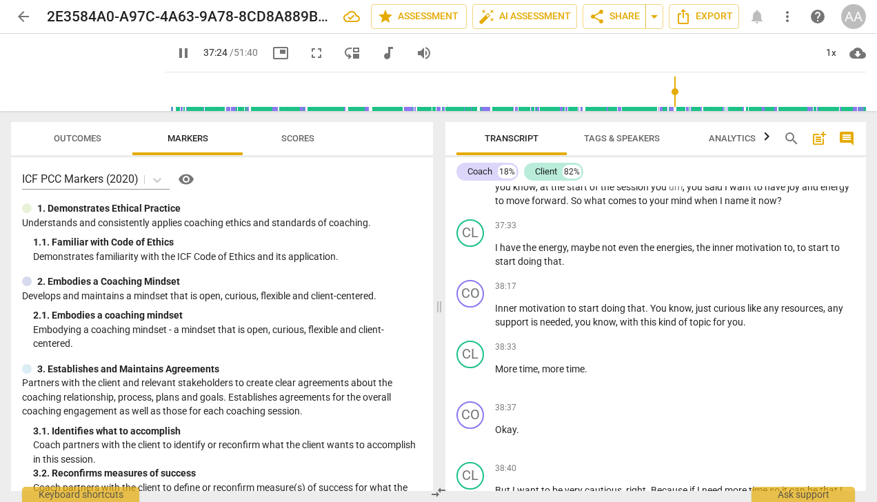
scroll to position [7233, 0]
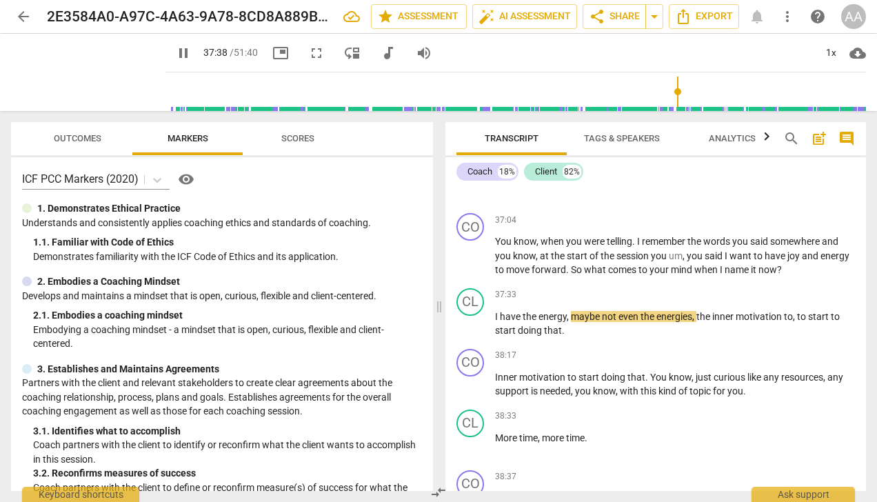
click at [690, 322] on span "energies" at bounding box center [674, 316] width 36 height 11
type input "2260"
click at [590, 338] on p "I have the energy , maybe not even the energy , the inner motivation to , to st…" at bounding box center [675, 324] width 360 height 28
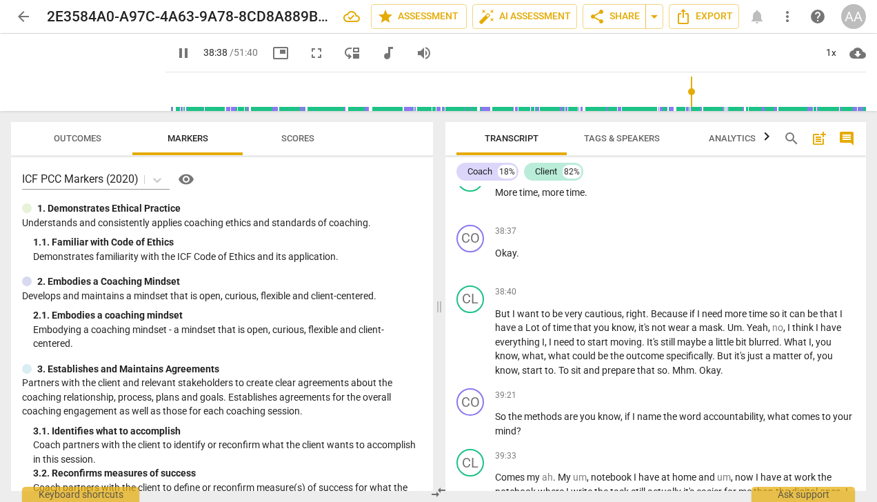
scroll to position [7509, 0]
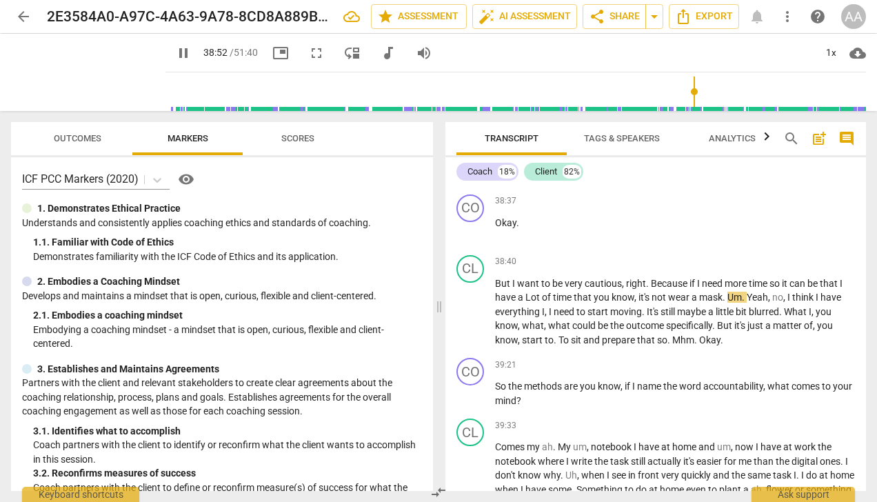
click at [678, 303] on span "wear" at bounding box center [679, 297] width 23 height 11
click at [670, 303] on span "wear" at bounding box center [679, 297] width 23 height 11
type input "2332"
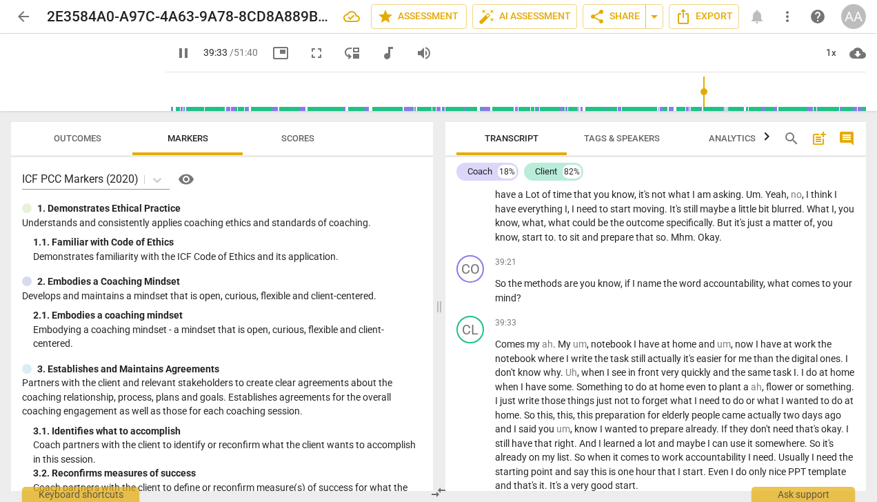
scroll to position [7626, 0]
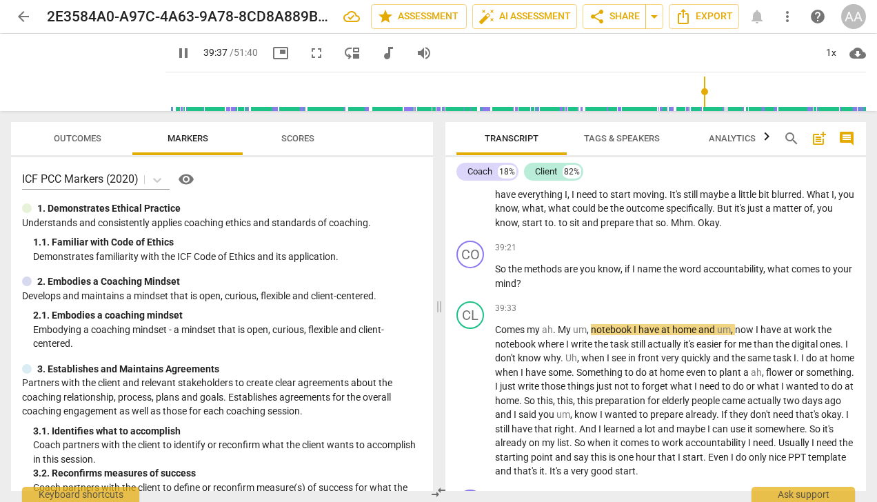
type input "2378"
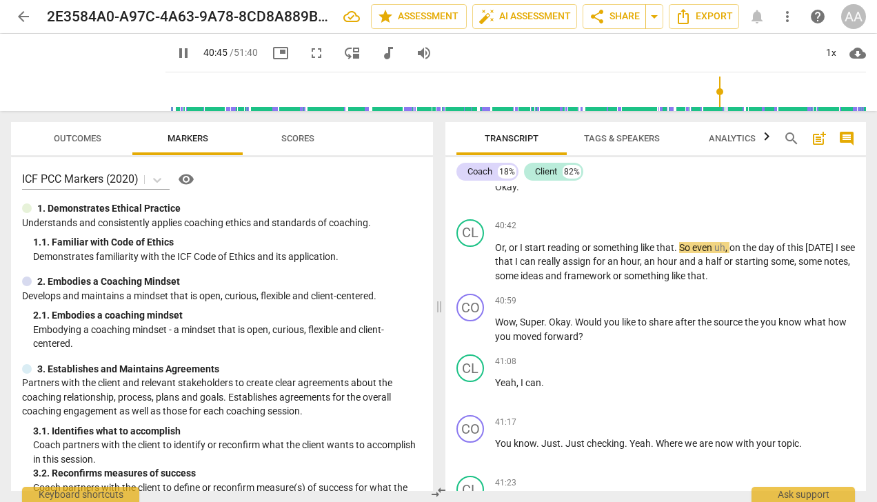
scroll to position [7984, 0]
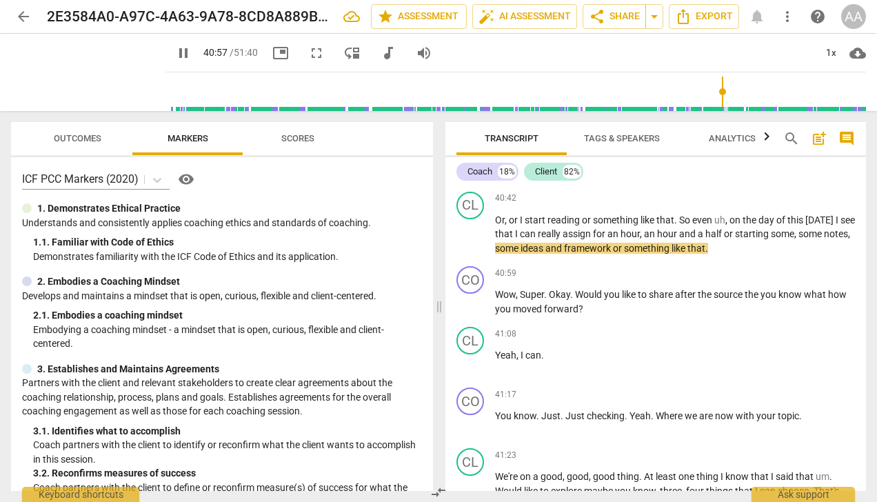
click at [735, 239] on span "or" at bounding box center [729, 233] width 11 height 11
type input "2458"
click at [507, 300] on span "Wow" at bounding box center [505, 294] width 21 height 11
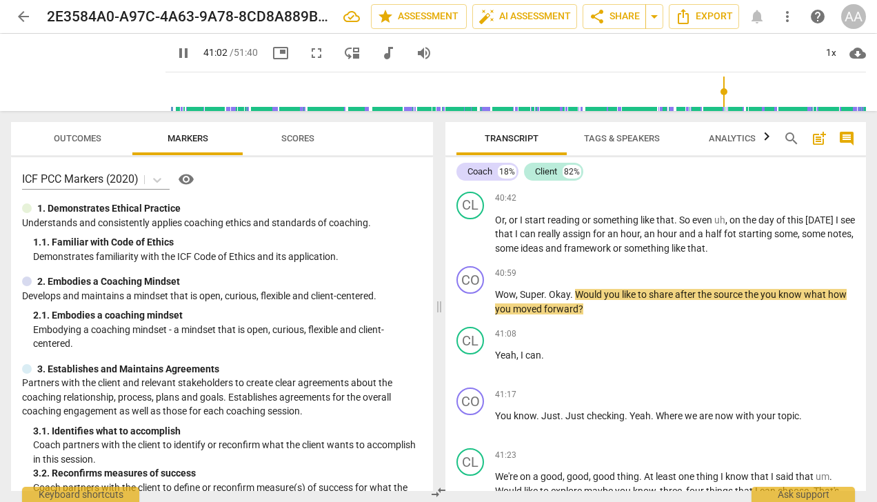
click at [821, 225] on span "[DATE]" at bounding box center [820, 219] width 30 height 11
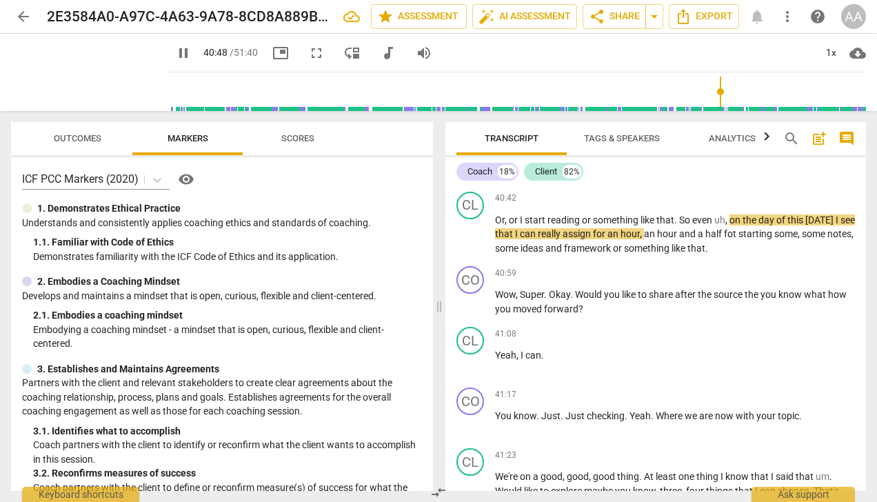
click at [826, 225] on span "[DATE]" at bounding box center [820, 219] width 30 height 11
drag, startPoint x: 851, startPoint y: 261, endPoint x: 815, endPoint y: 263, distance: 35.9
click at [815, 261] on div "CL play_arrow pause 40:42 + Add competency keyboard_arrow_right Or , or I start…" at bounding box center [655, 223] width 421 height 75
drag, startPoint x: 807, startPoint y: 260, endPoint x: 852, endPoint y: 263, distance: 45.6
click at [852, 261] on div "CL play_arrow pause 40:42 + Add competency keyboard_arrow_right Or , or I start…" at bounding box center [655, 223] width 421 height 75
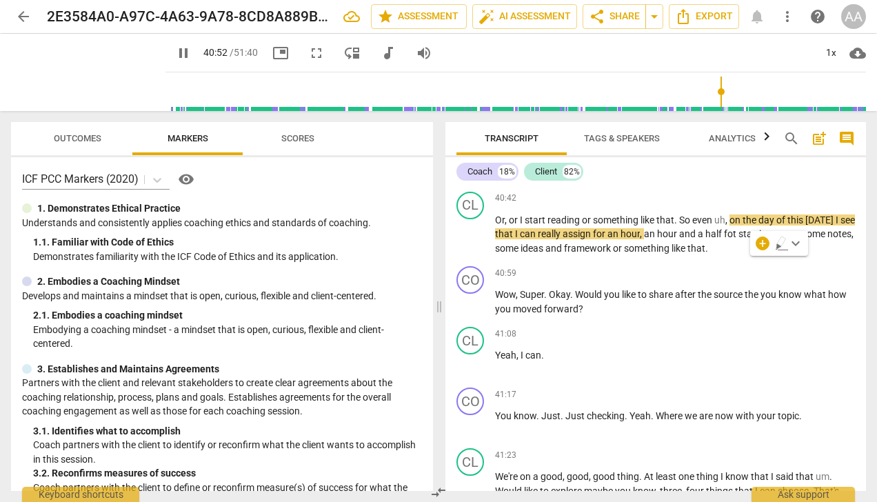
copy span "[DATE]"
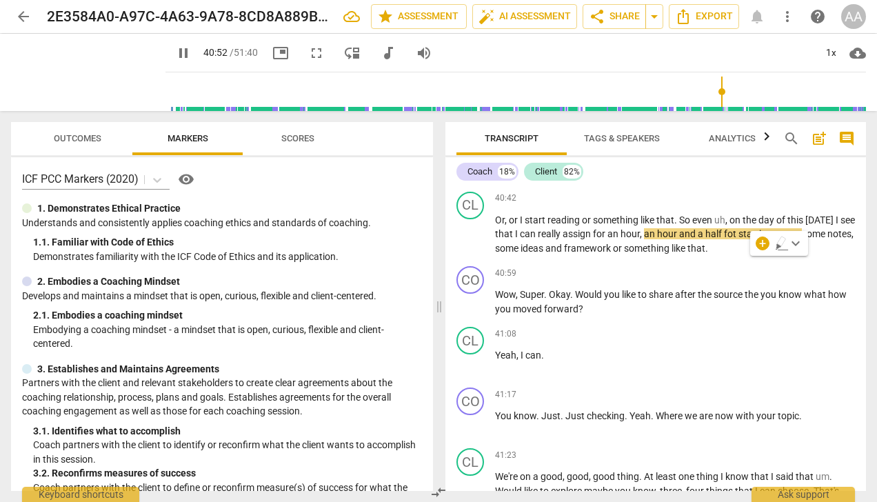
click at [645, 300] on span "to" at bounding box center [643, 294] width 11 height 11
click at [512, 300] on span "Wow" at bounding box center [505, 294] width 21 height 11
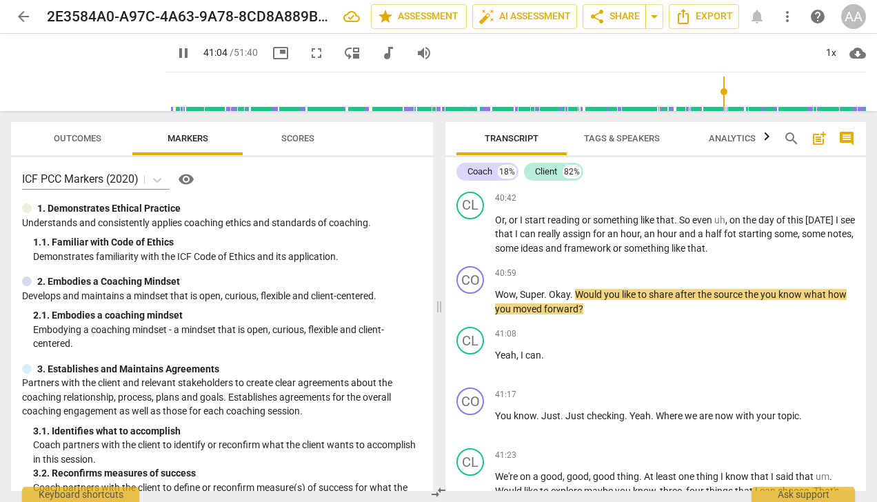
click at [724, 300] on span "source" at bounding box center [729, 294] width 31 height 11
click at [741, 300] on span "source" at bounding box center [729, 294] width 31 height 11
drag, startPoint x: 743, startPoint y: 335, endPoint x: 716, endPoint y: 338, distance: 27.0
click at [716, 300] on span "source" at bounding box center [729, 294] width 31 height 11
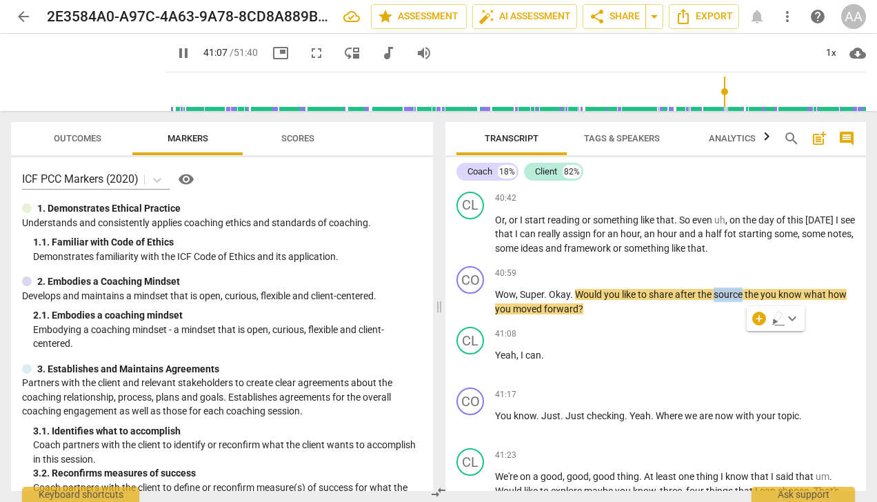
paste p
type input "2468"
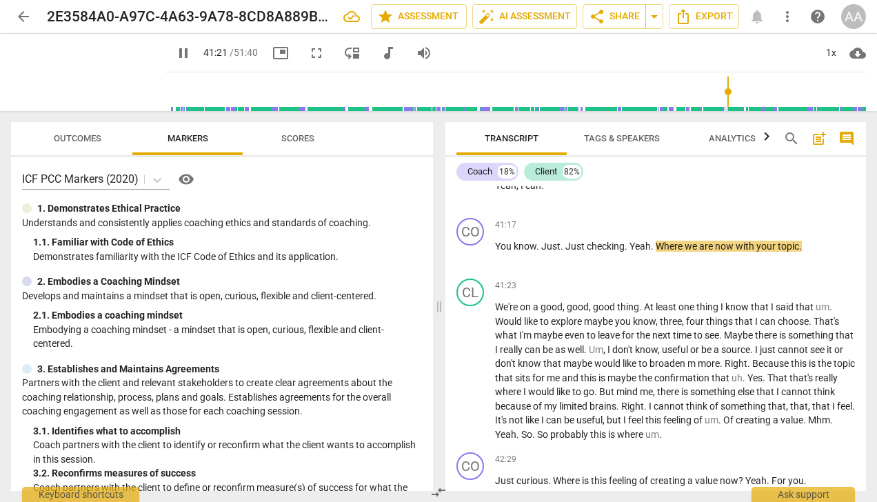
scroll to position [8122, 0]
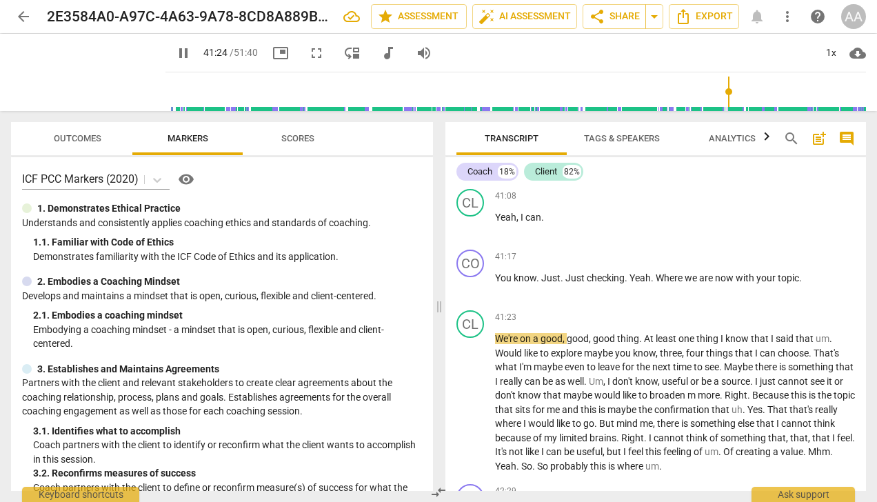
click at [536, 283] on span "." at bounding box center [538, 277] width 5 height 11
type input "2485"
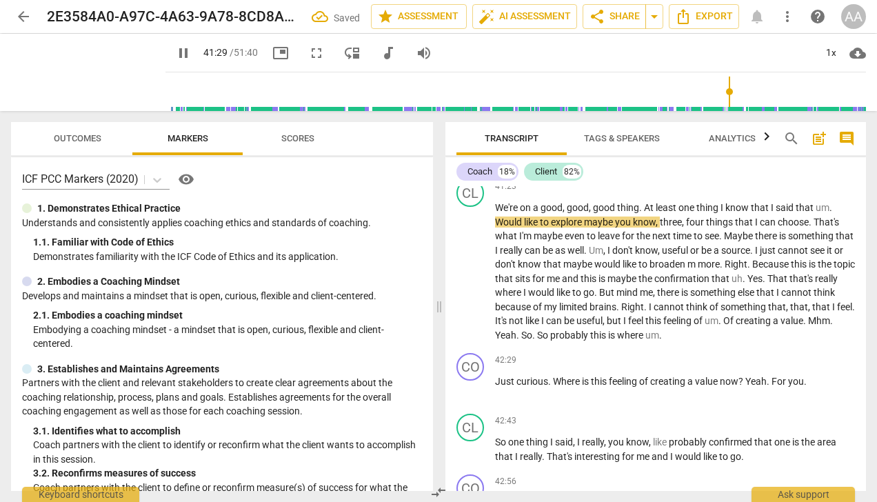
scroll to position [8260, 0]
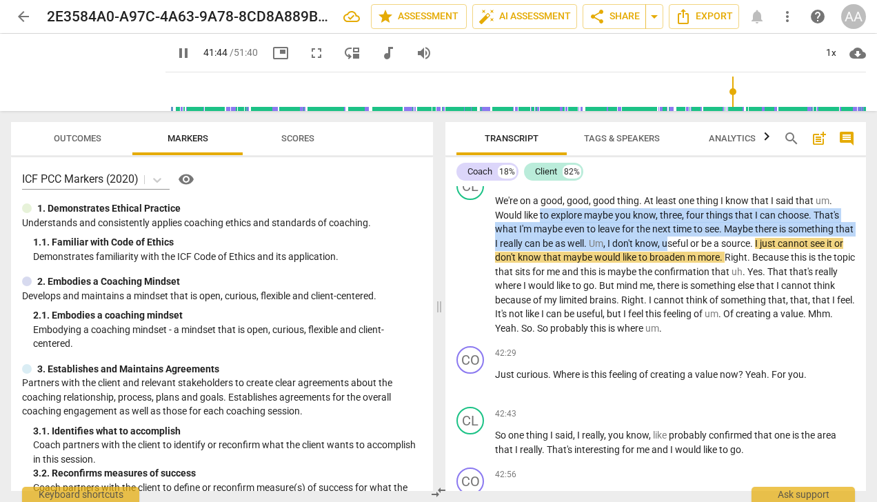
drag, startPoint x: 563, startPoint y: 258, endPoint x: 647, endPoint y: 291, distance: 90.4
click at [665, 291] on p "We're on a good , good , good thing . At least one thing I know that I said tha…" at bounding box center [675, 264] width 360 height 141
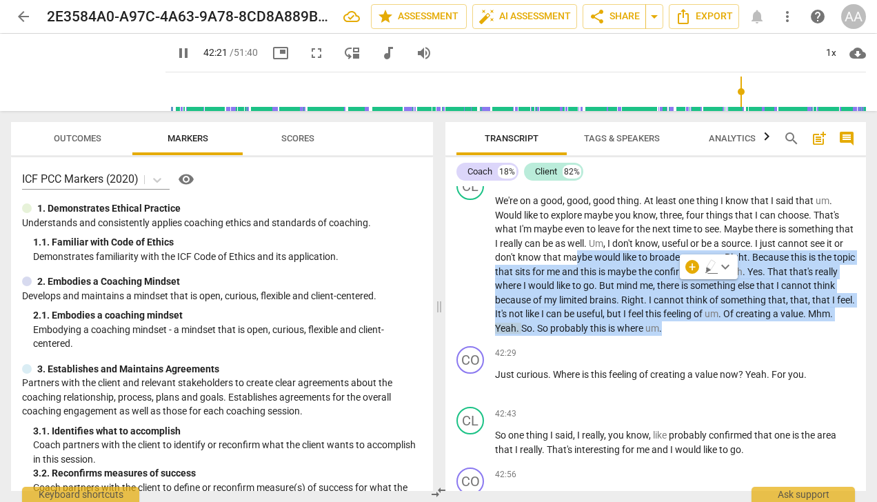
drag, startPoint x: 592, startPoint y: 305, endPoint x: 854, endPoint y: 365, distance: 268.3
click at [854, 341] on div "CL play_arrow pause 41:23 + Add competency keyboard_arrow_right We're on a good…" at bounding box center [655, 254] width 421 height 174
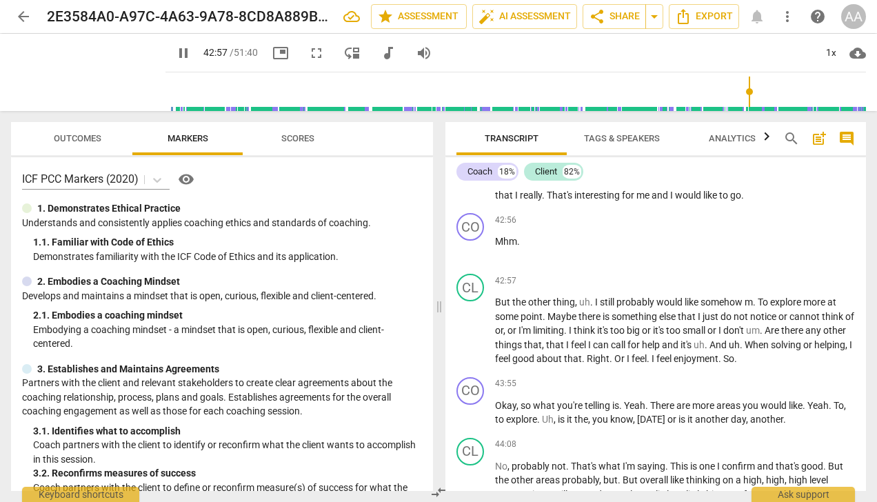
scroll to position [8536, 0]
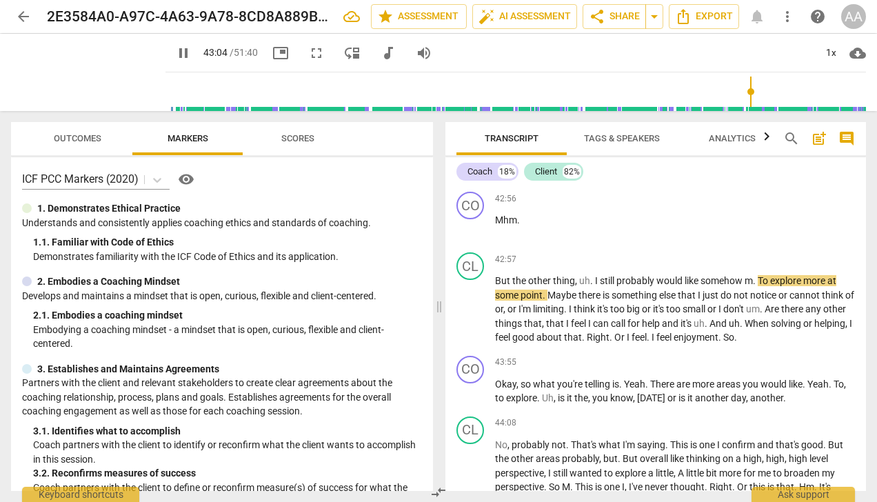
click at [763, 286] on span "To" at bounding box center [764, 280] width 12 height 11
type input "2586"
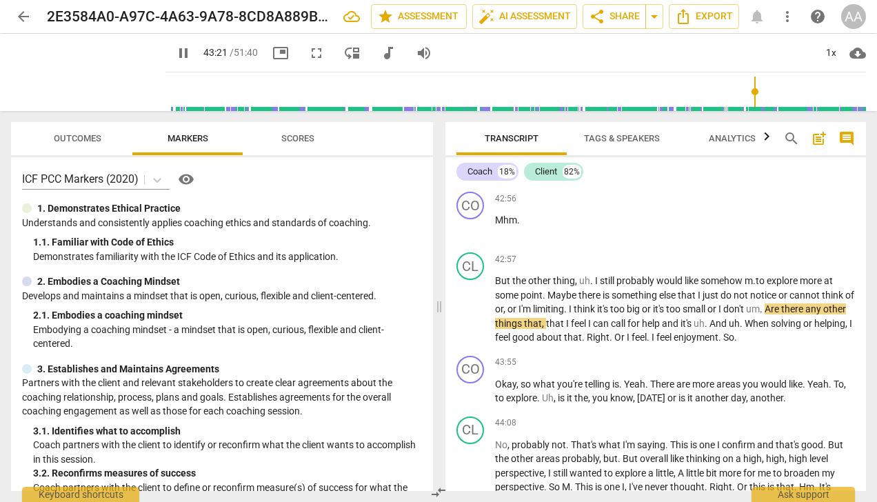
click at [746, 314] on span "don't" at bounding box center [734, 308] width 23 height 11
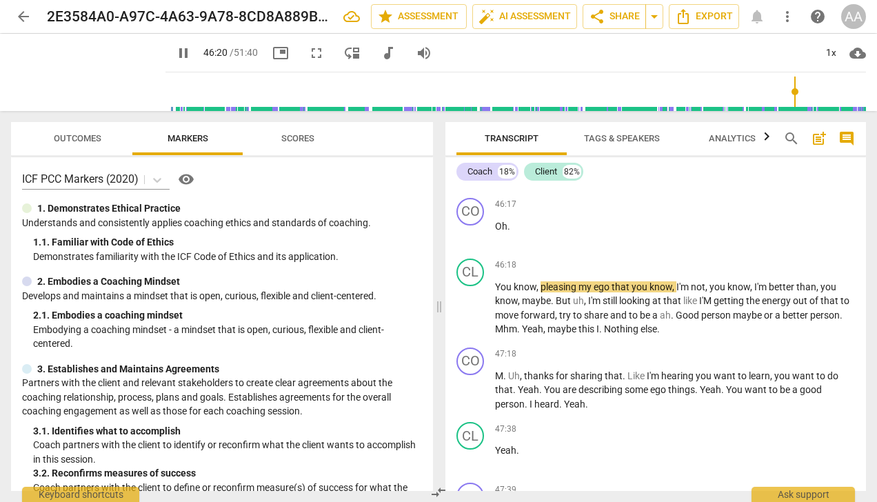
scroll to position [9221, 0]
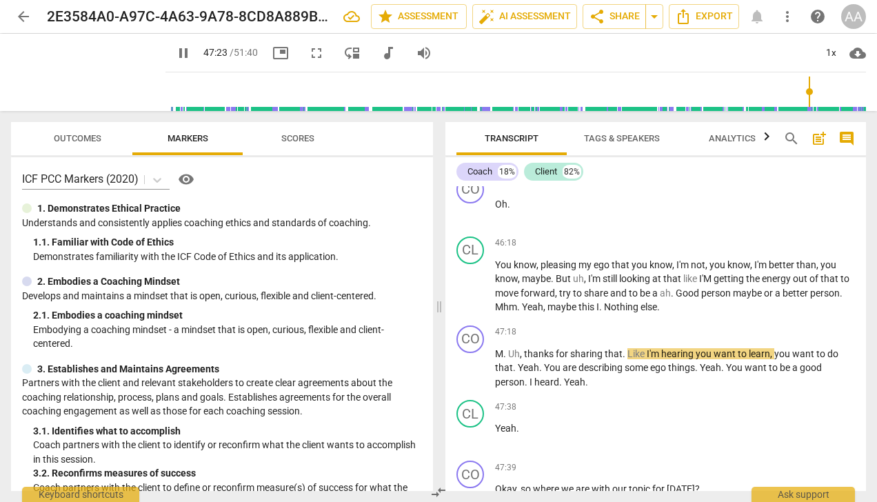
click at [520, 359] on span "," at bounding box center [522, 353] width 4 height 11
type input "2845"
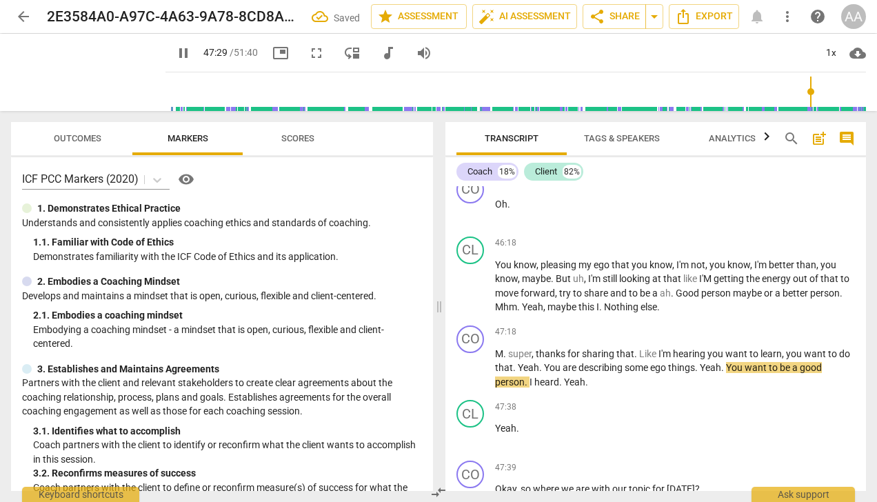
click at [754, 359] on span "to" at bounding box center [754, 353] width 11 height 11
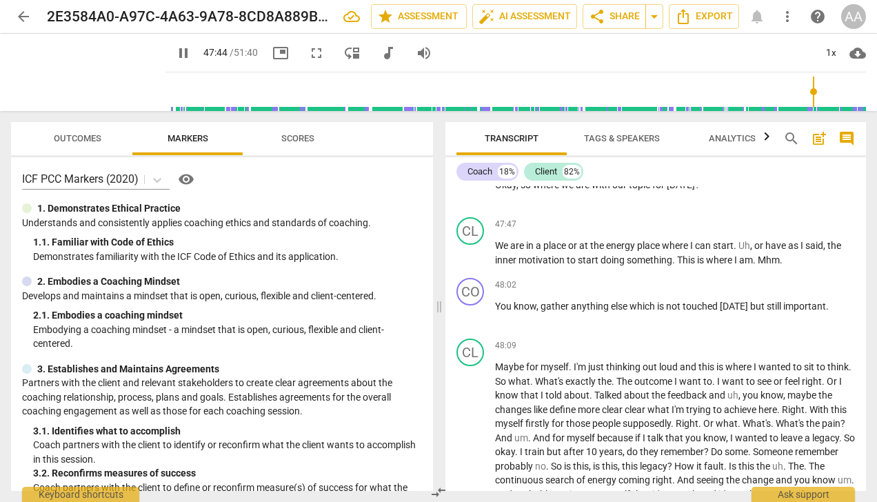
scroll to position [9566, 0]
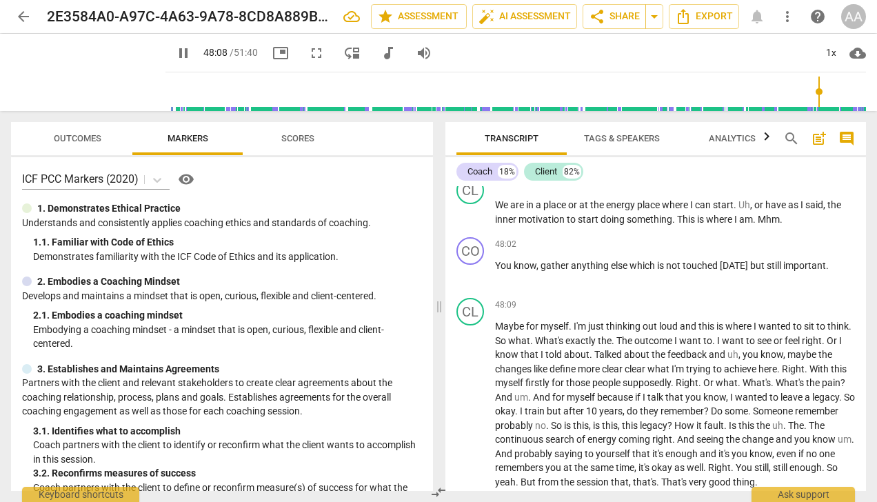
click at [550, 271] on span "gather" at bounding box center [556, 265] width 30 height 11
click at [567, 271] on span "gather" at bounding box center [556, 265] width 30 height 11
type input "2888"
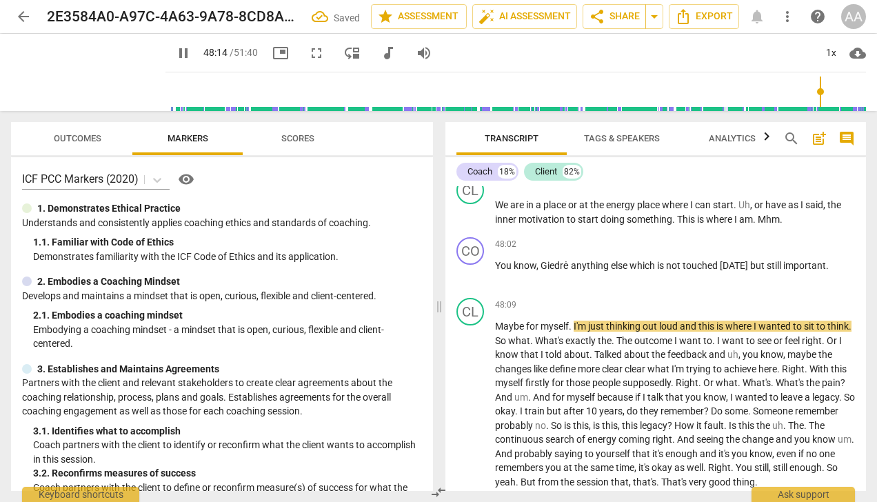
click at [674, 346] on span "outcome" at bounding box center [654, 340] width 40 height 11
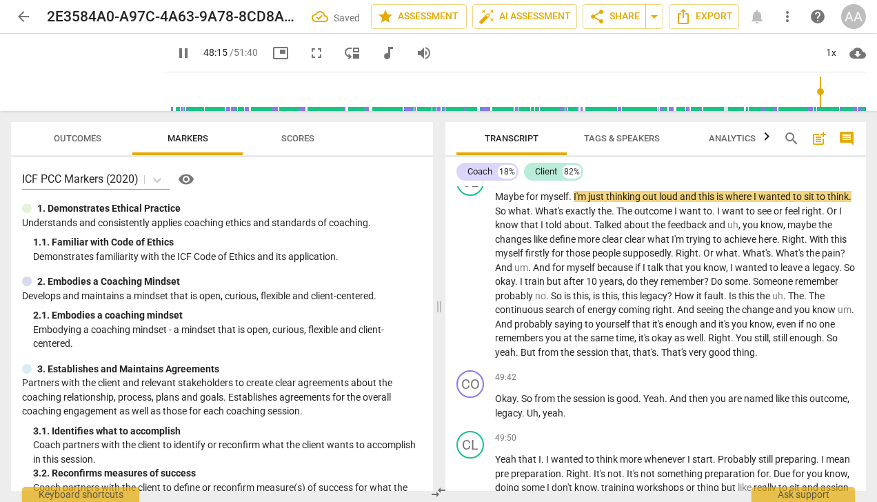
scroll to position [9704, 0]
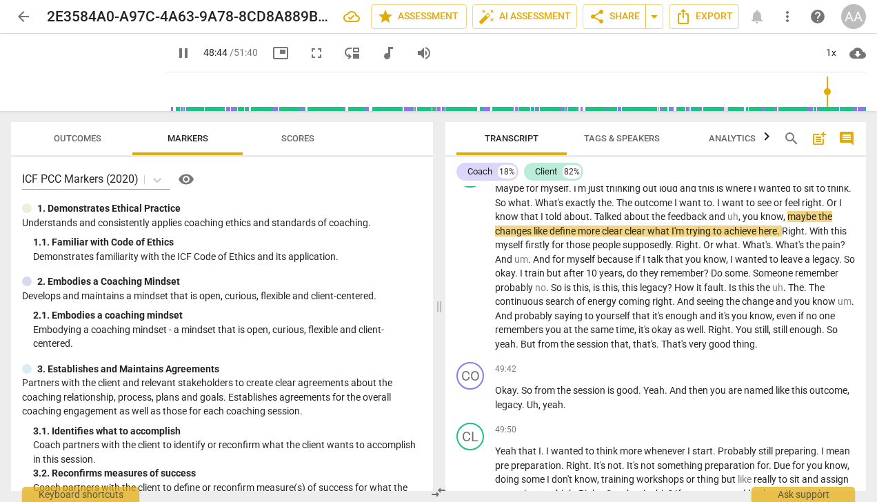
click at [647, 237] on span "clear" at bounding box center [636, 230] width 23 height 11
type input "2928"
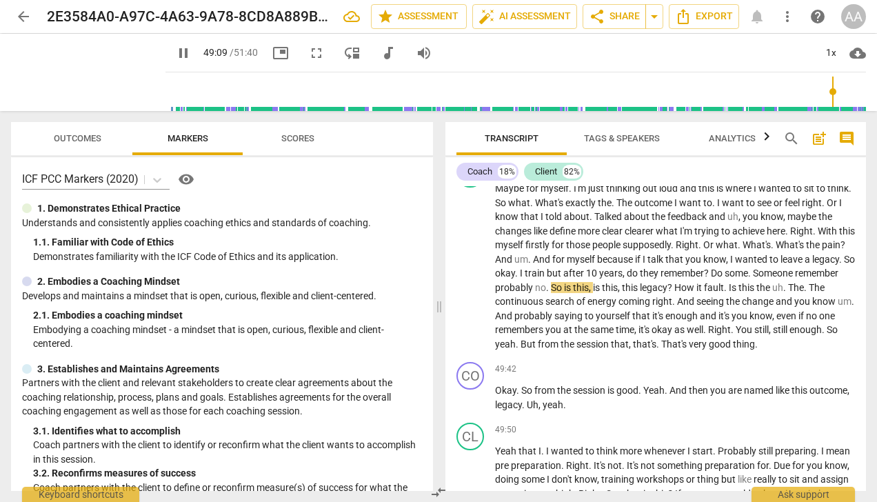
scroll to position [9773, 0]
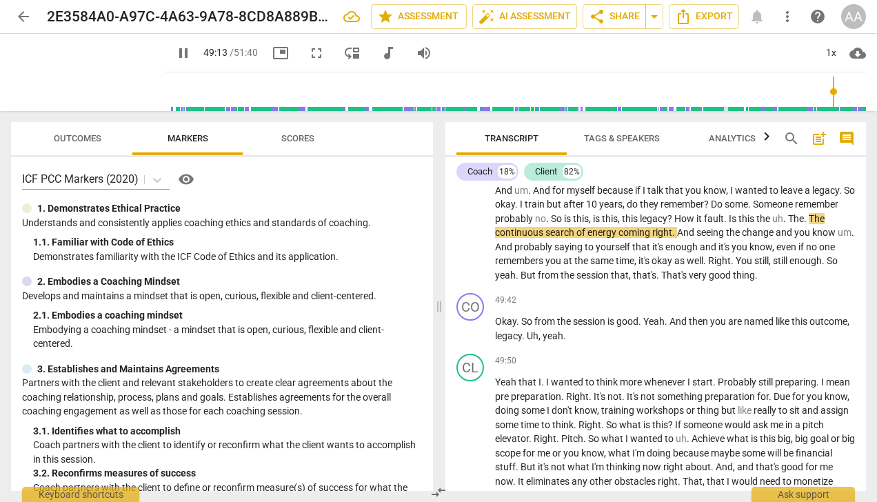
click at [724, 224] on span "fault" at bounding box center [714, 218] width 20 height 11
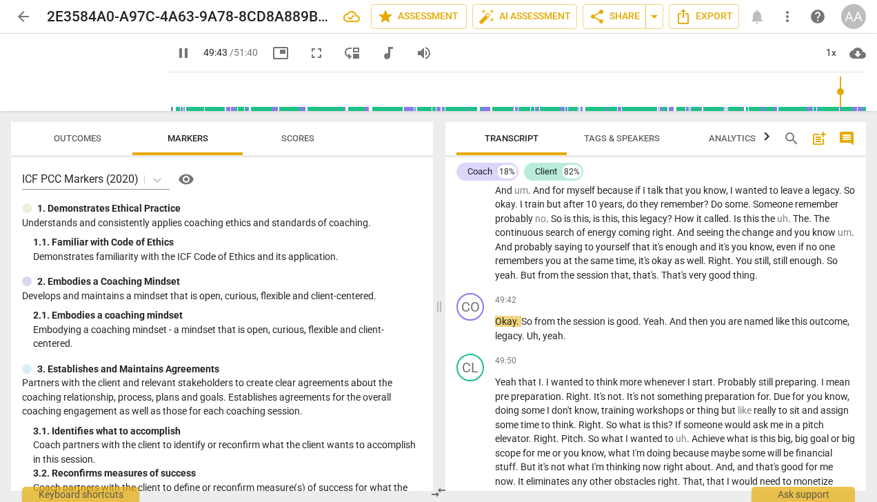
click at [733, 281] on span "thing" at bounding box center [744, 275] width 22 height 11
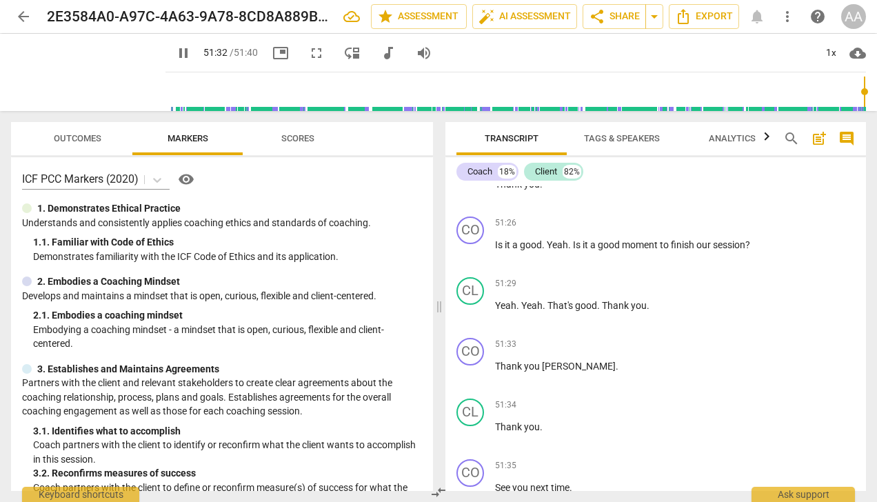
scroll to position [10600, 0]
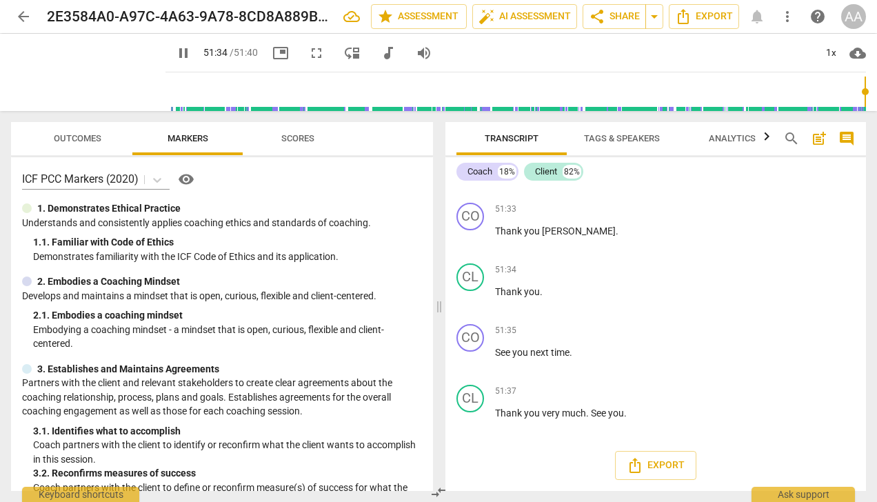
click at [564, 237] on span "[PERSON_NAME]" at bounding box center [579, 230] width 74 height 11
drag, startPoint x: 565, startPoint y: 298, endPoint x: 546, endPoint y: 298, distance: 18.6
click at [546, 237] on span "[PERSON_NAME]" at bounding box center [579, 230] width 74 height 11
type input "3097"
type input "3100"
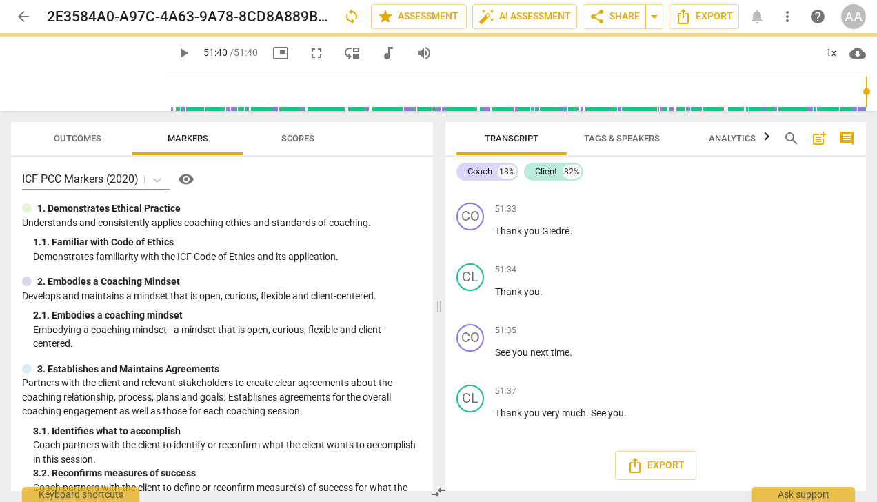
scroll to position [10667, 0]
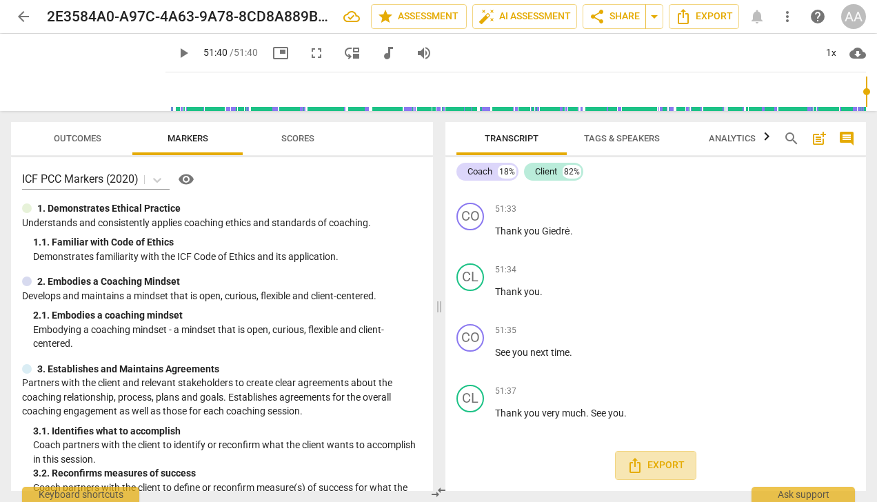
click at [654, 459] on span "Export" at bounding box center [656, 465] width 58 height 17
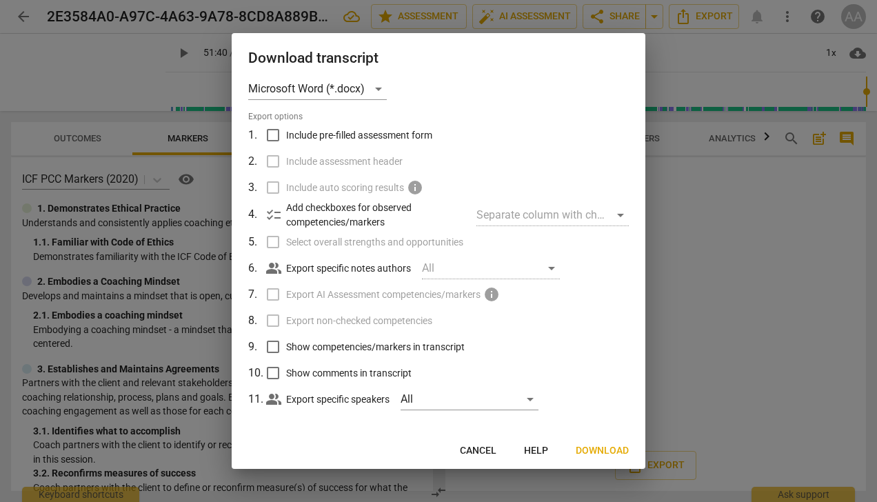
scroll to position [21, 0]
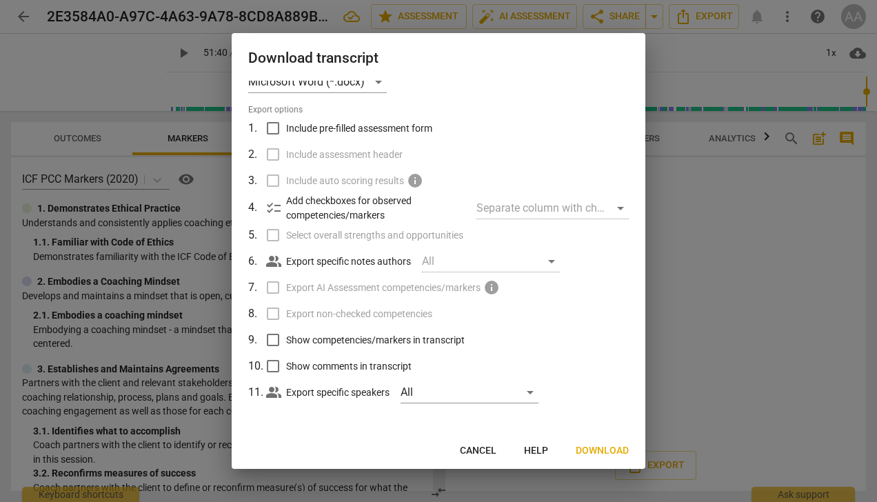
click at [601, 450] on span "Download" at bounding box center [602, 451] width 53 height 14
